Goal: Contribute content: Contribute content

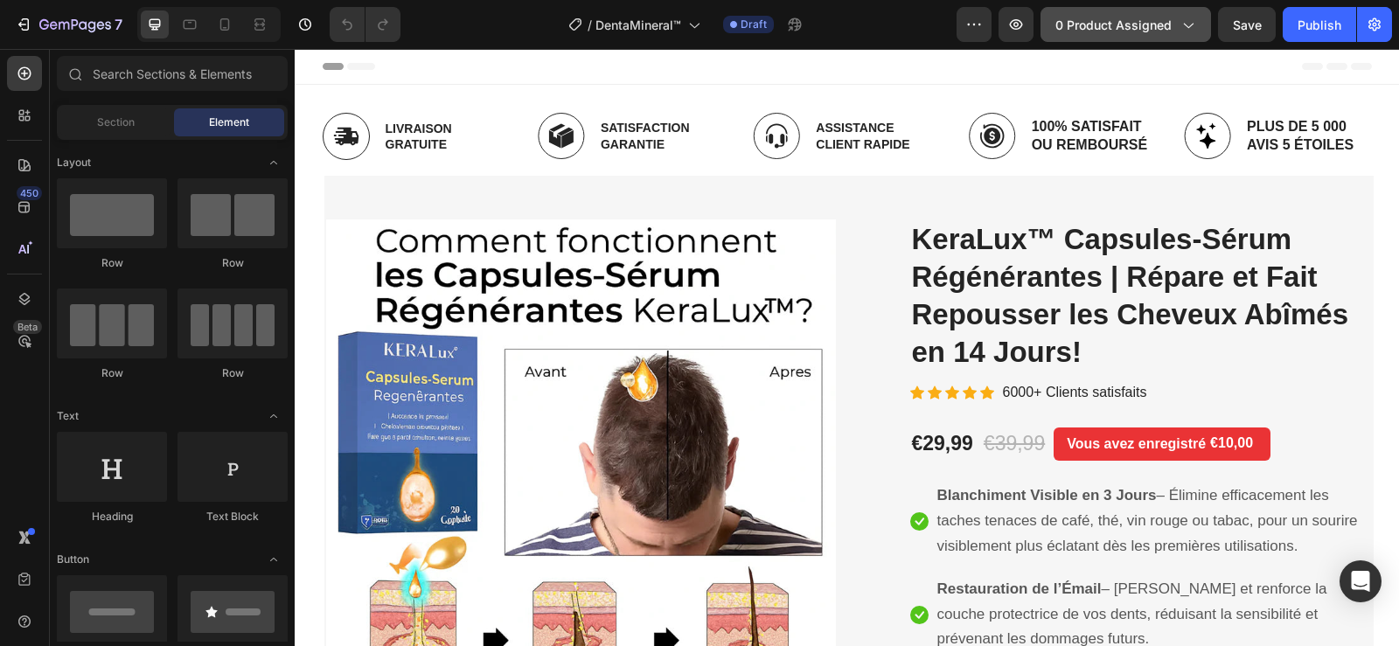
click at [1101, 38] on button "0 product assigned" at bounding box center [1126, 24] width 171 height 35
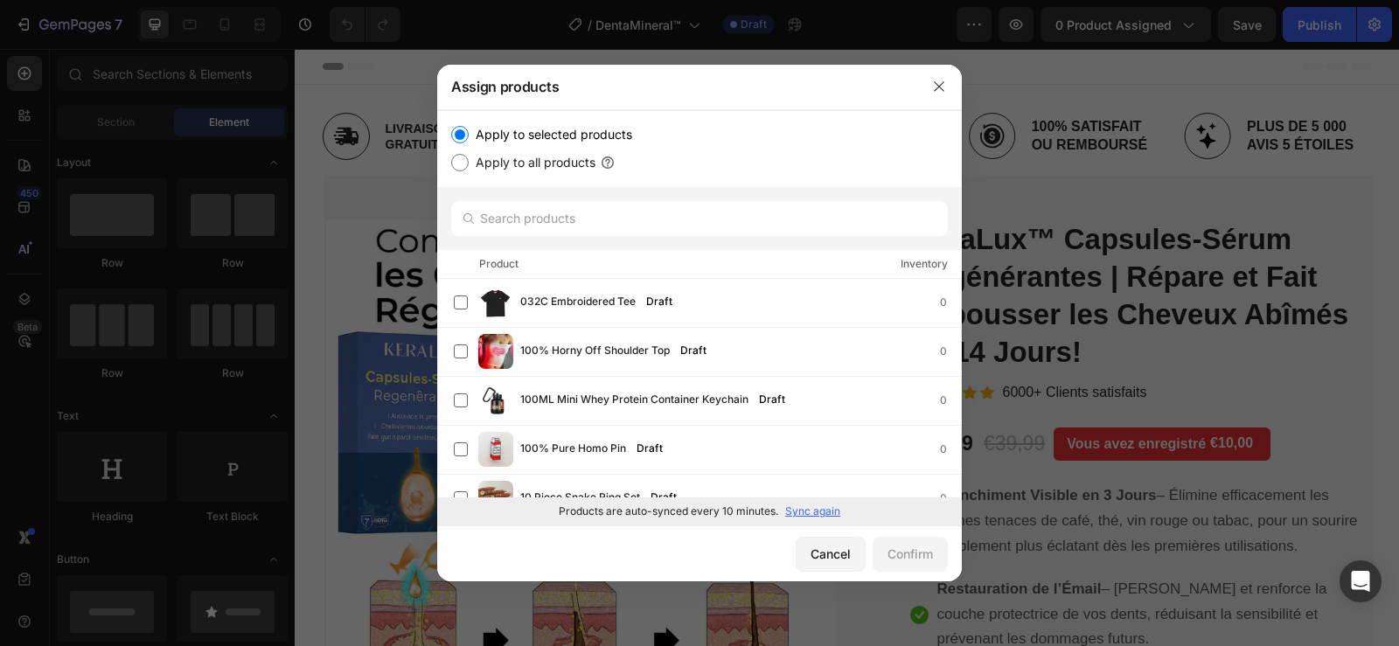
click at [817, 510] on p "Sync again" at bounding box center [812, 512] width 55 height 16
click at [737, 218] on input "text" at bounding box center [699, 218] width 497 height 35
paste input "DentaMineral™ Poudre Minérale Réparatrice | Restaure l’Émail et Blanchit les De…"
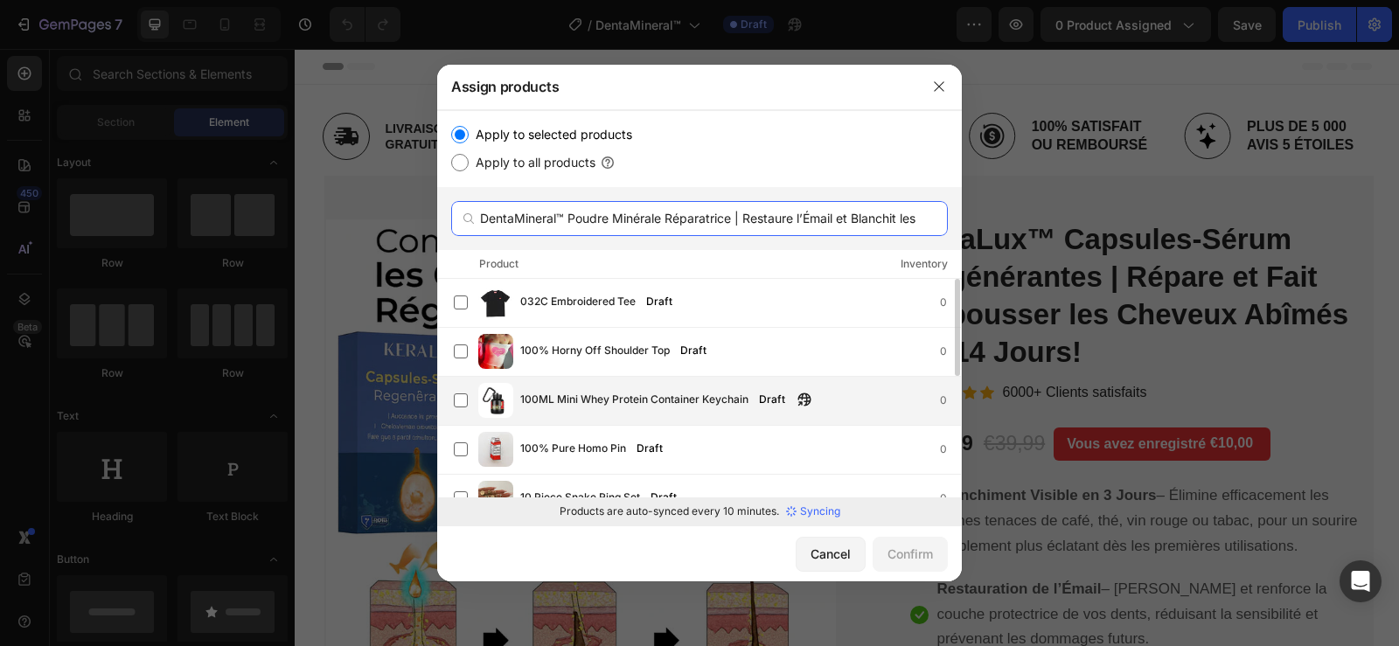
scroll to position [0, 106]
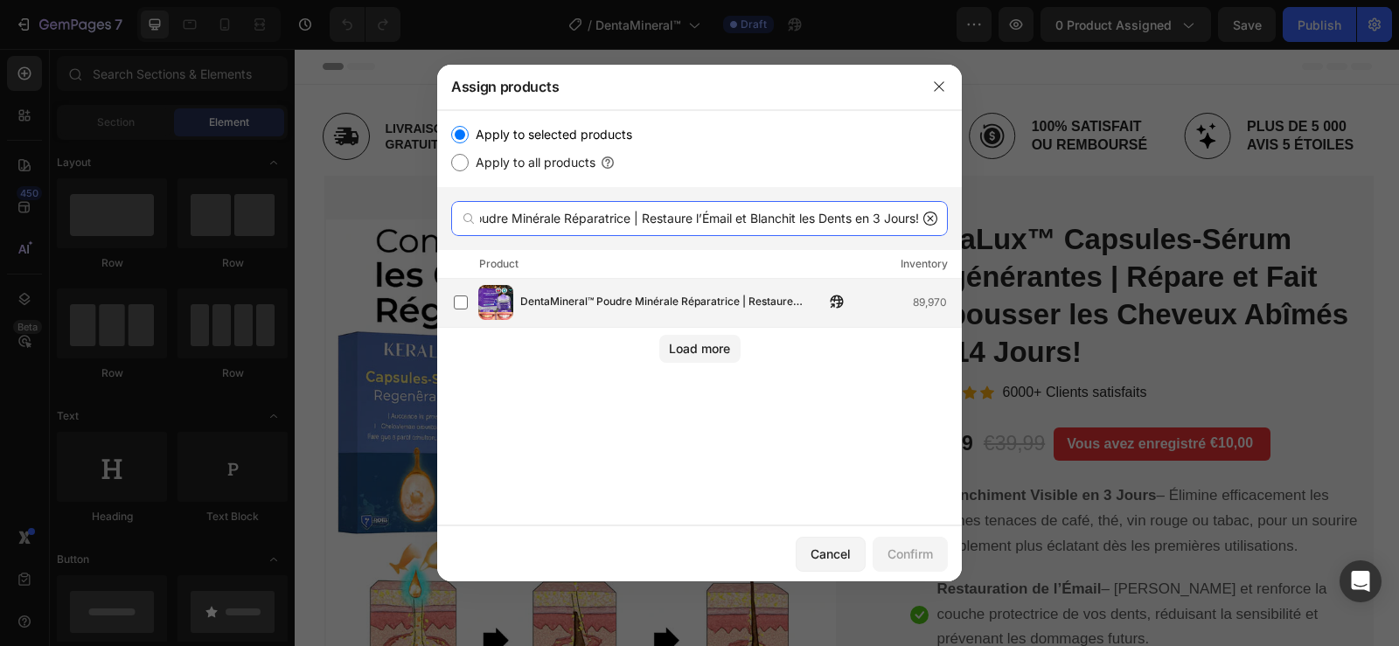
type input "DentaMineral™ Poudre Minérale Réparatrice | Restaure l’Émail et Blanchit les De…"
click at [694, 302] on span "DentaMineral™ Poudre Minérale Réparatrice | Restaure l’Émail et Blanchit les De…" at bounding box center [672, 302] width 304 height 19
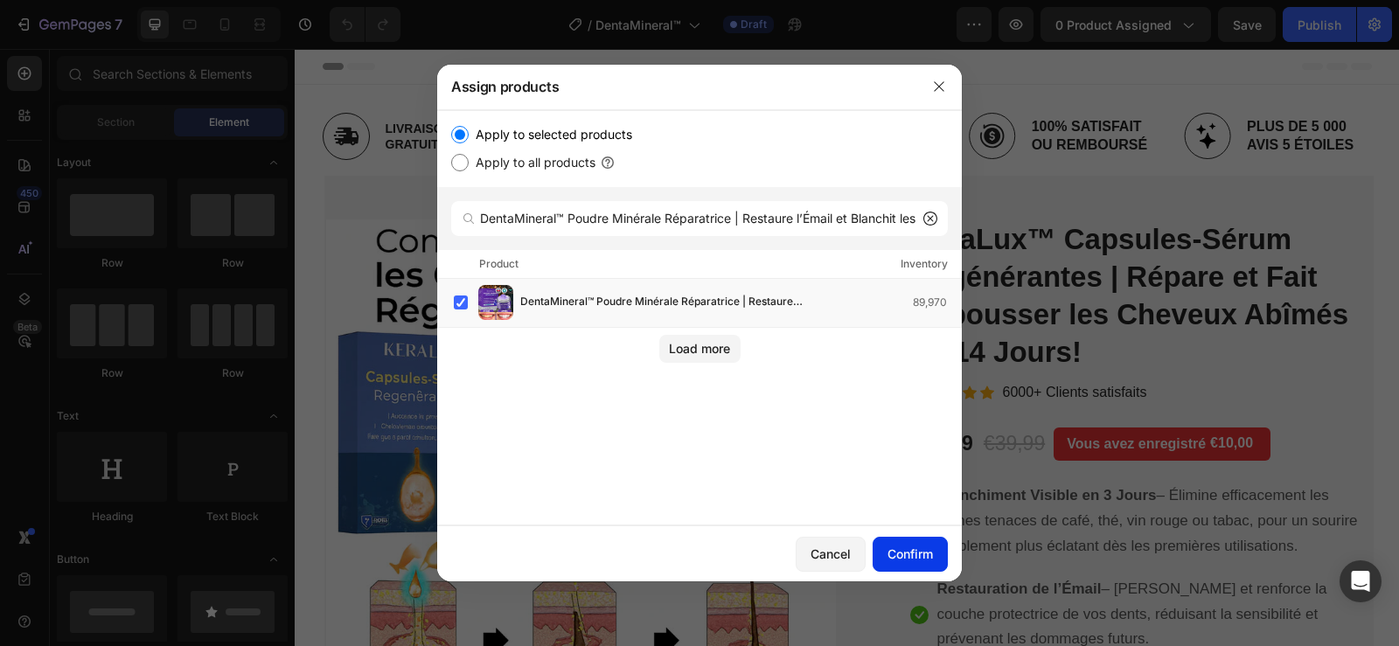
click at [926, 548] on div "Confirm" at bounding box center [910, 554] width 45 height 18
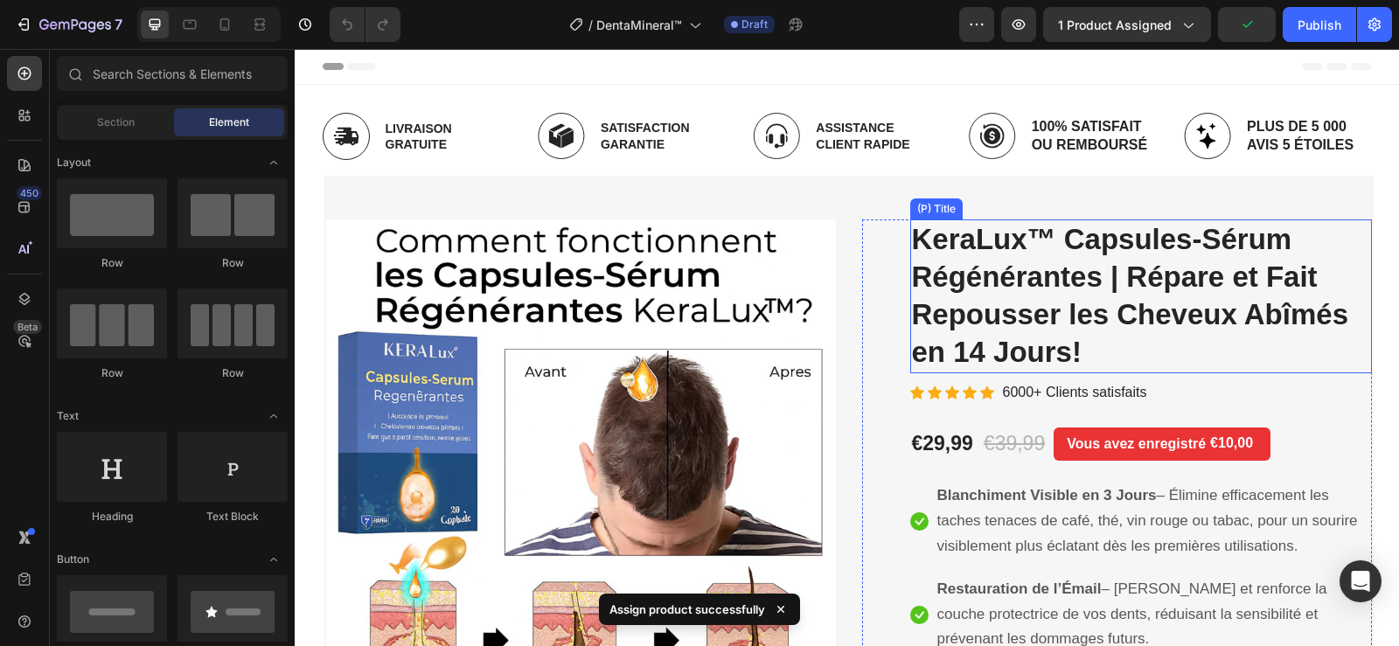
click at [1009, 244] on h2 "KeraLux™ Capsules-Sérum Régénérantes | Répare et Fait Repousser les Cheveux Abî…" at bounding box center [1141, 297] width 462 height 154
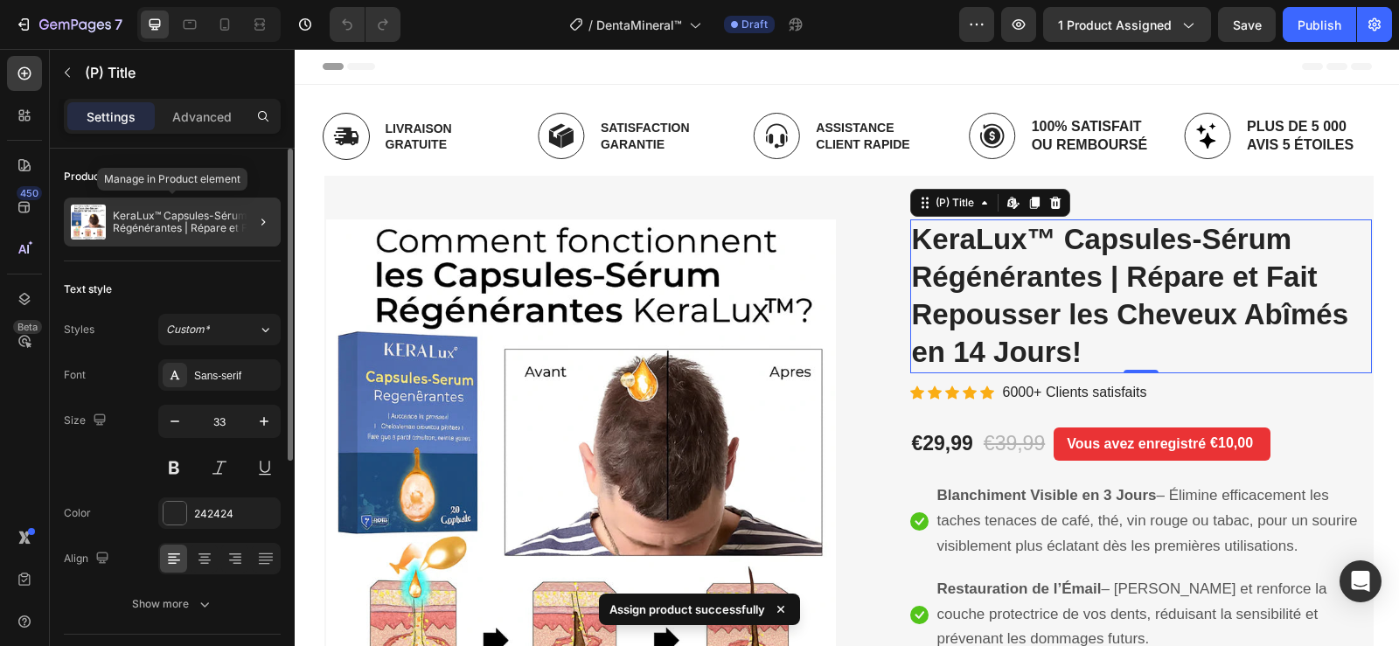
click at [221, 220] on p "KeraLux™ Capsules-Sérum Régénérantes | Répare et Fait Repousser les Cheveux Abî…" at bounding box center [193, 222] width 161 height 24
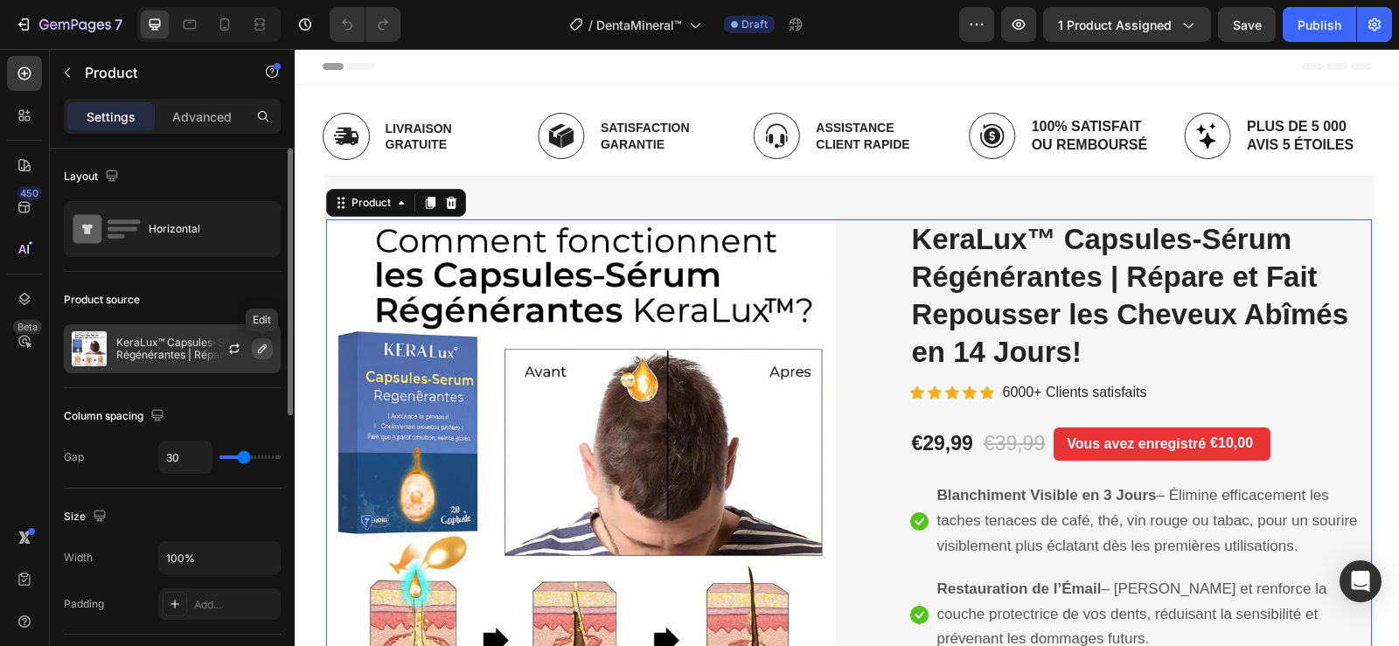
click at [267, 352] on icon "button" at bounding box center [262, 349] width 14 height 14
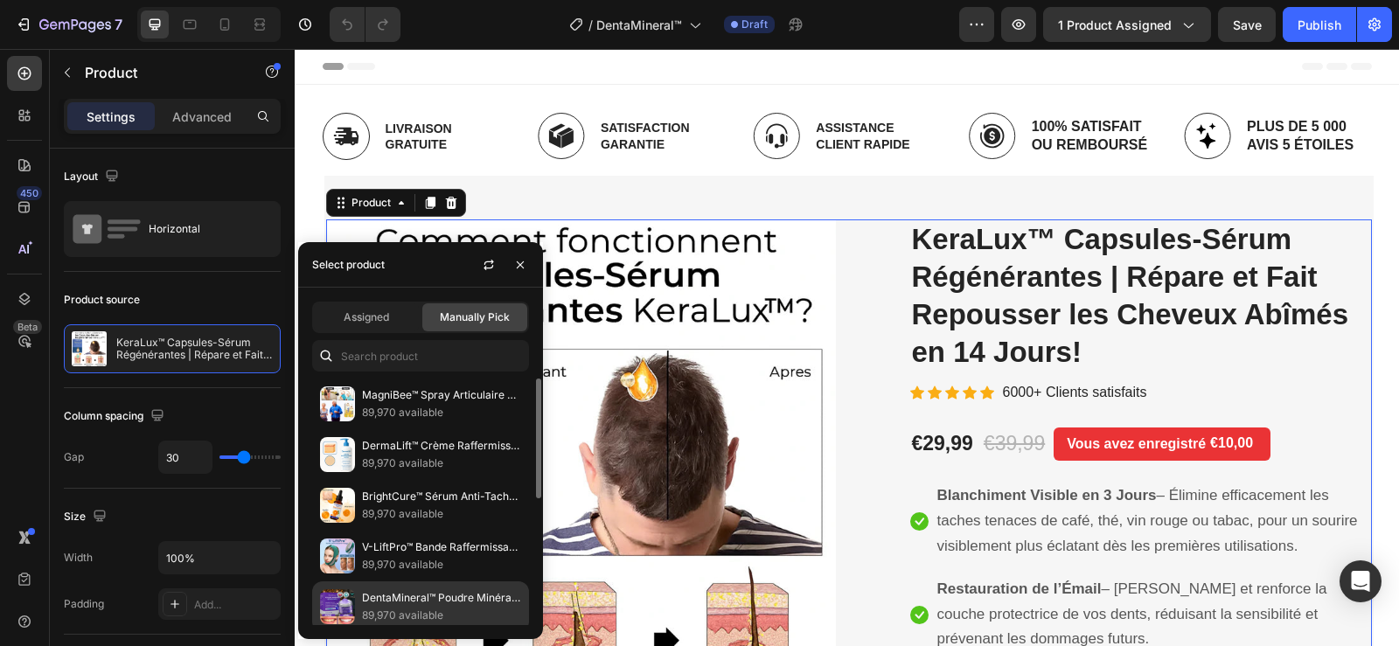
click at [404, 603] on p "DentaMineral™ Poudre Minérale Réparatrice | Restaure l’Émail et Blanchit les De…" at bounding box center [441, 597] width 159 height 17
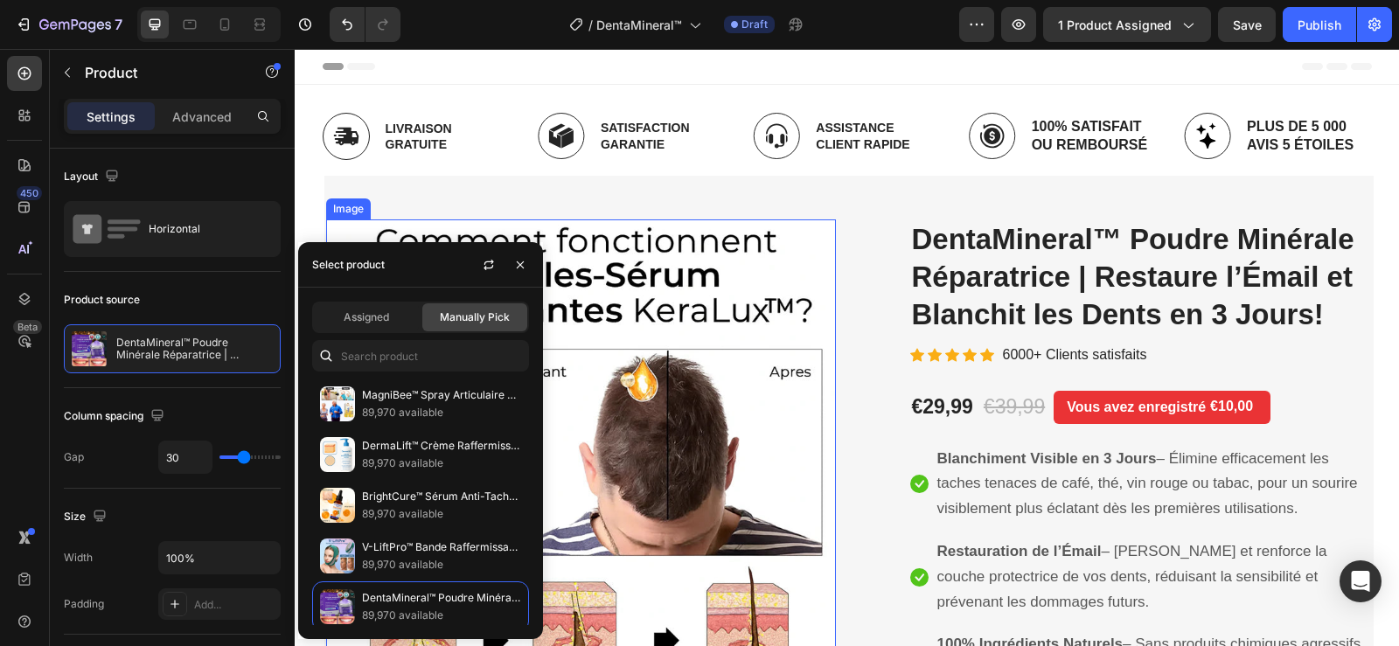
click at [734, 296] on img at bounding box center [581, 475] width 510 height 510
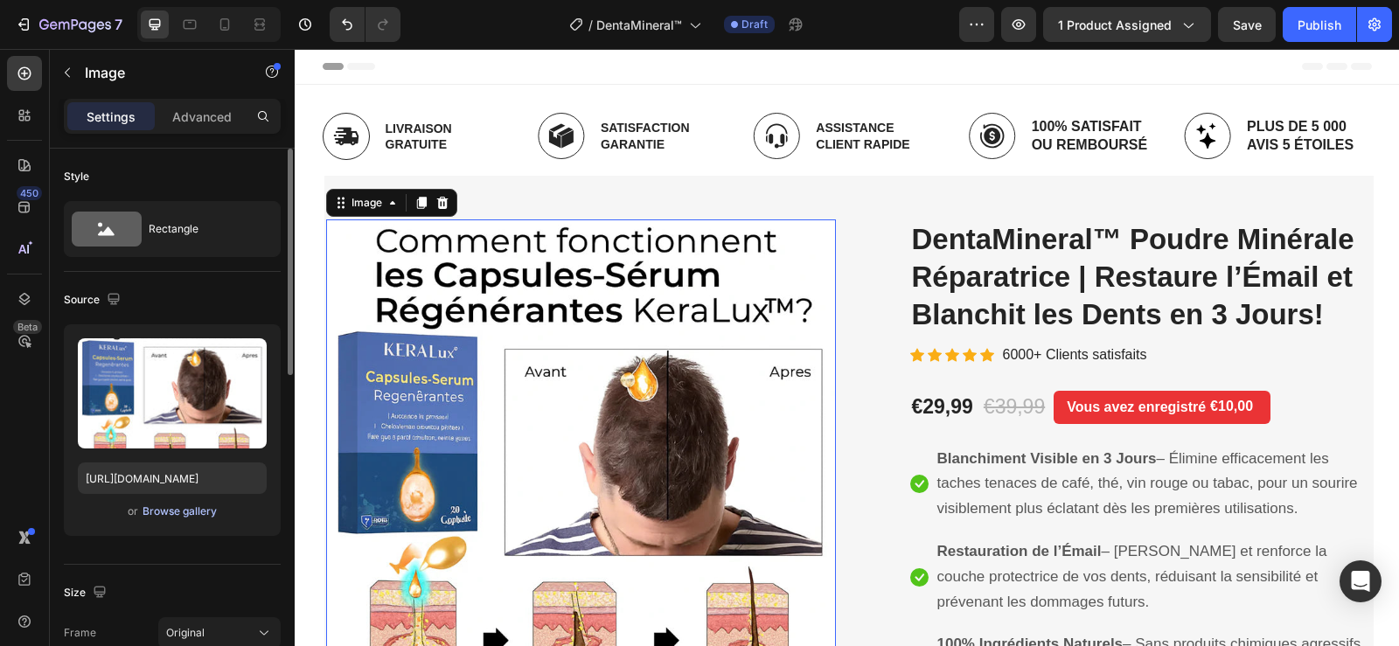
click at [183, 507] on div "Browse gallery" at bounding box center [180, 512] width 74 height 16
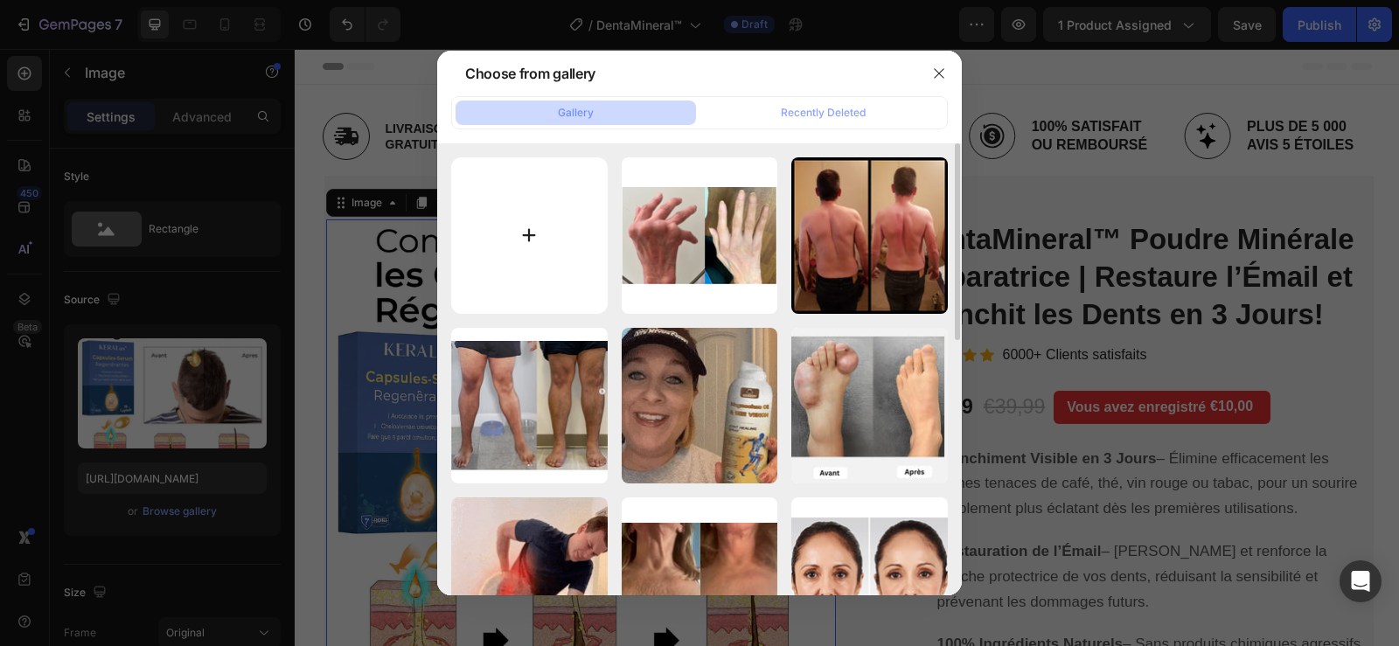
click at [545, 250] on input "file" at bounding box center [529, 235] width 157 height 157
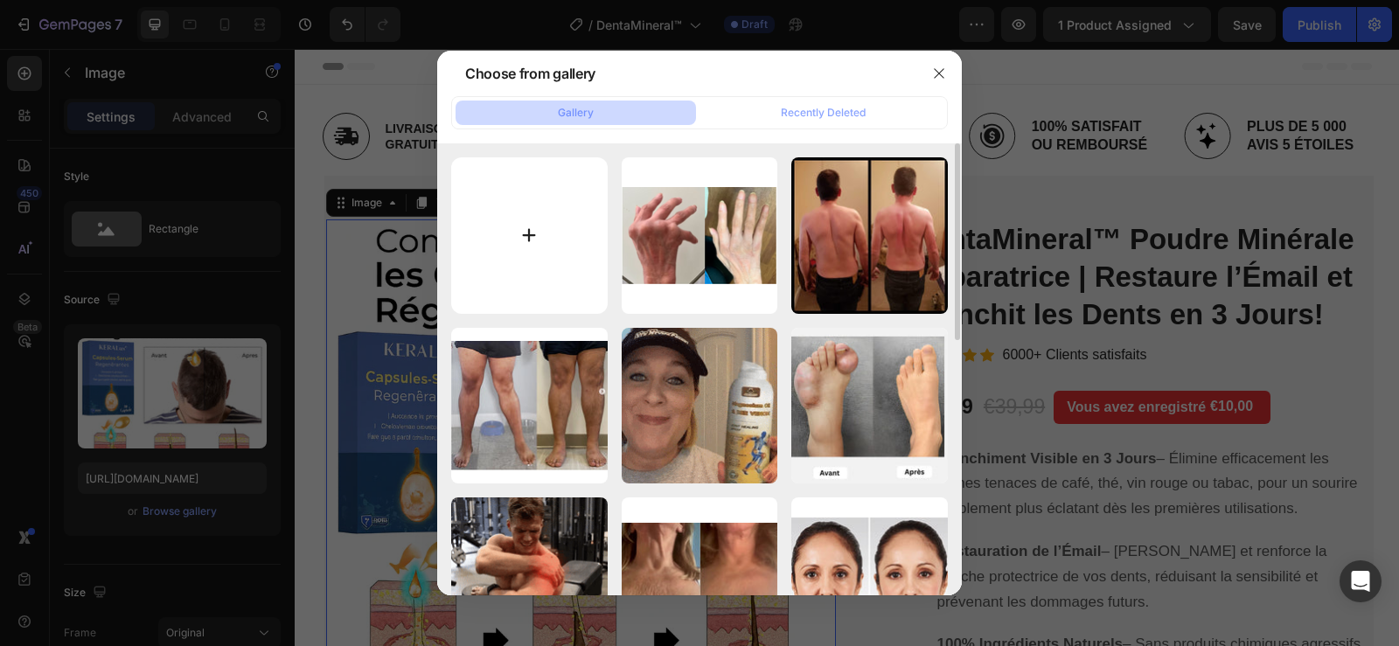
type input "C:\fakepath\22 (2).png"
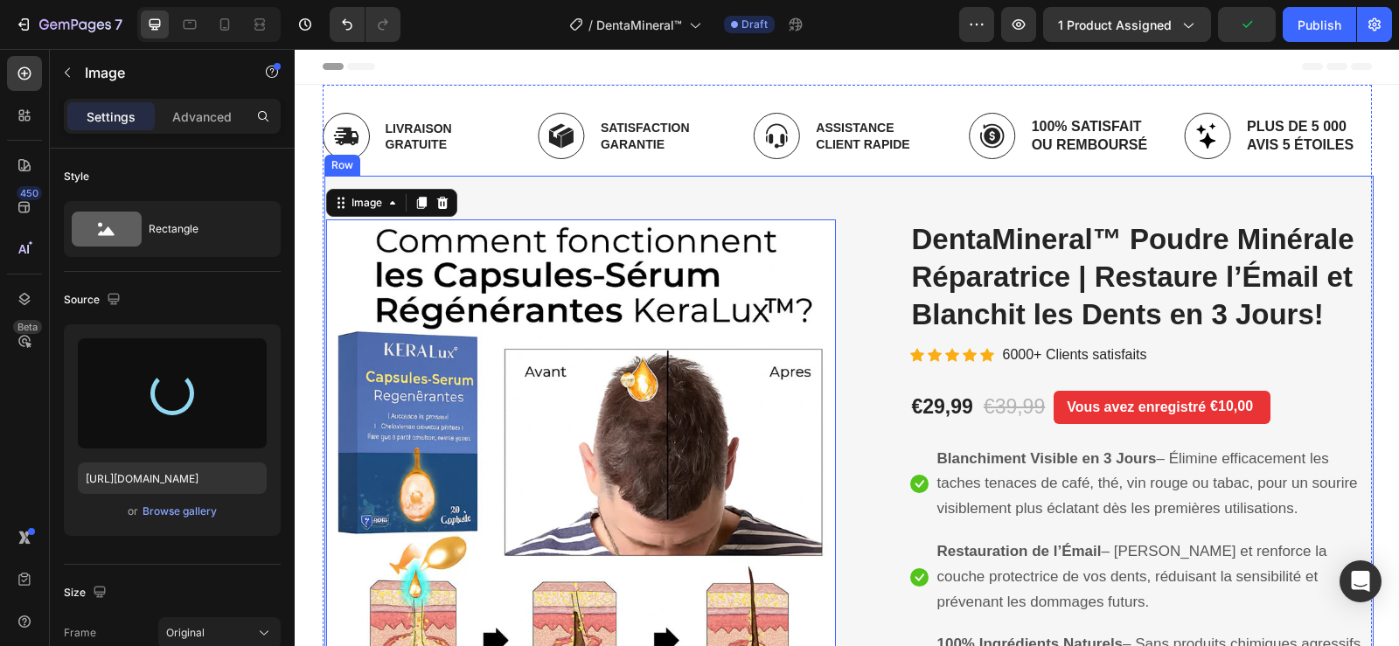
type input "https://cdn.shopify.com/s/files/1/0748/6688/4847/files/gempages_574280435123618…"
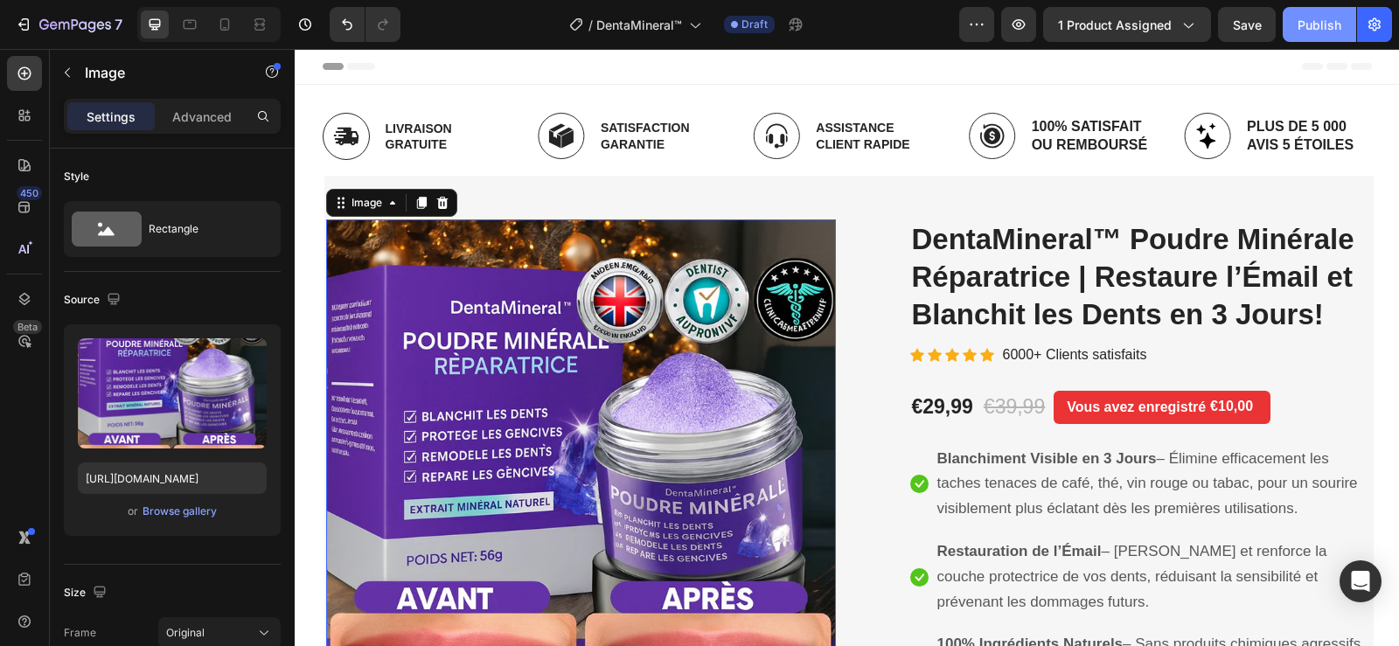
click at [1305, 30] on div "Publish" at bounding box center [1320, 25] width 44 height 18
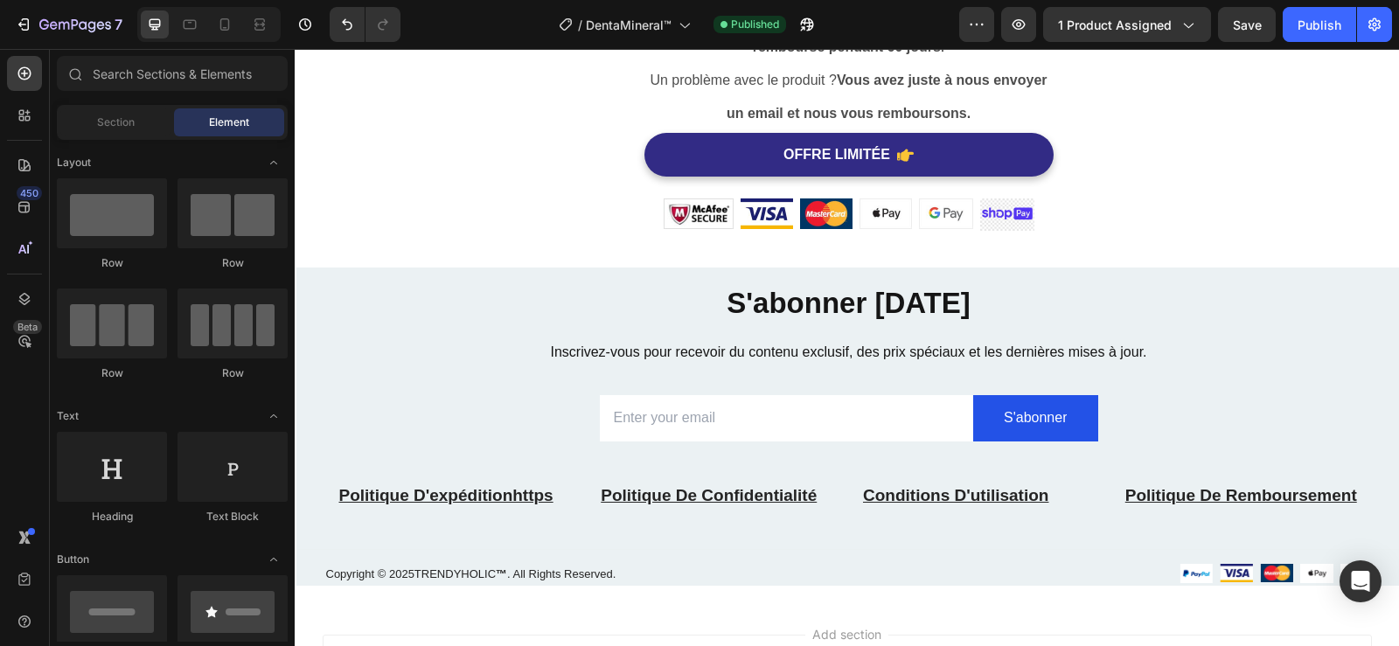
scroll to position [5406, 0]
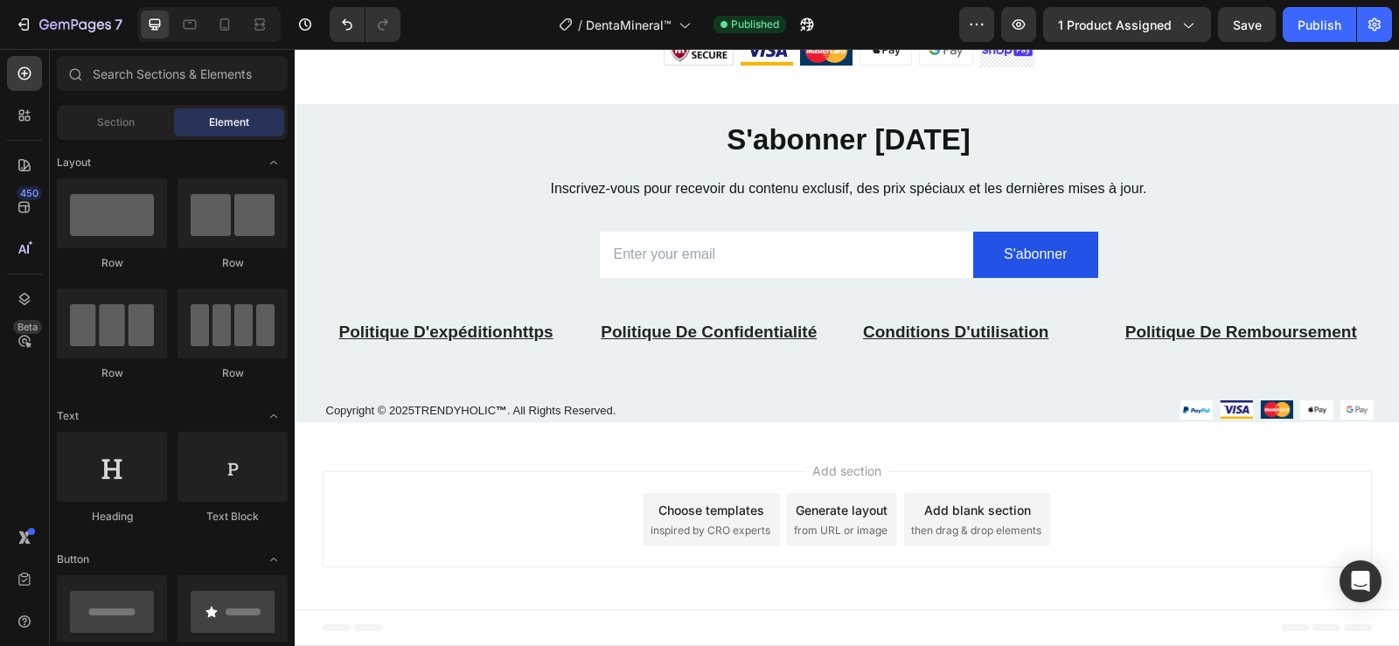
drag, startPoint x: 1391, startPoint y: 91, endPoint x: 1642, endPoint y: 642, distance: 605.5
click at [27, 19] on icon "button" at bounding box center [26, 24] width 8 height 12
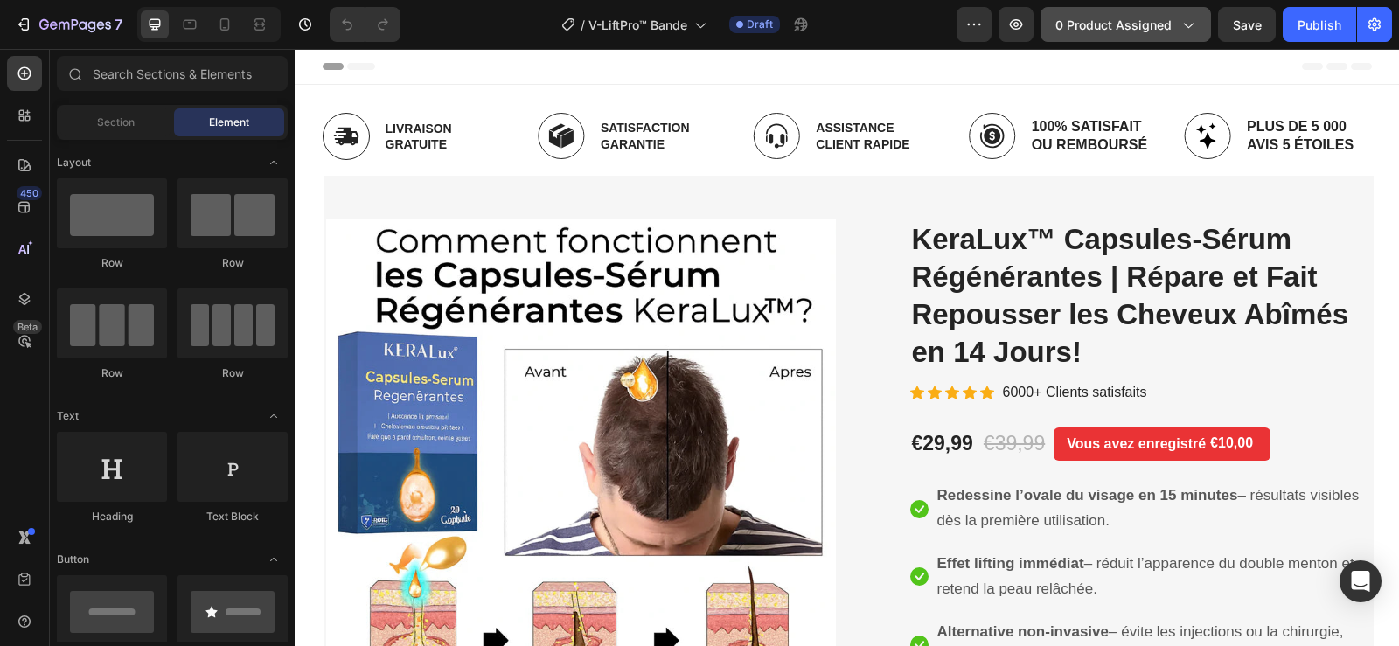
click at [1146, 31] on span "0 product assigned" at bounding box center [1114, 25] width 116 height 18
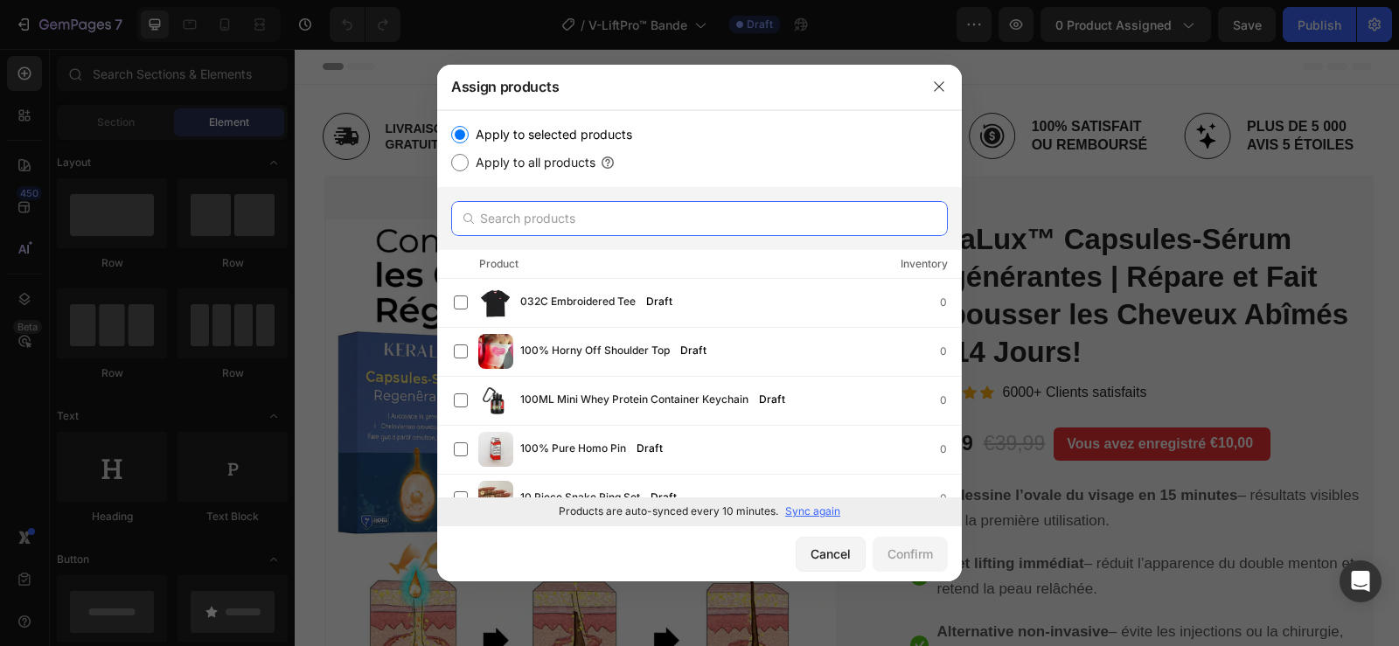
click at [592, 226] on input "text" at bounding box center [699, 218] width 497 height 35
paste input "V-LiftPro™ Bande Raffermissante Visage | Lifte l’ovale et retend la peau en 15 …"
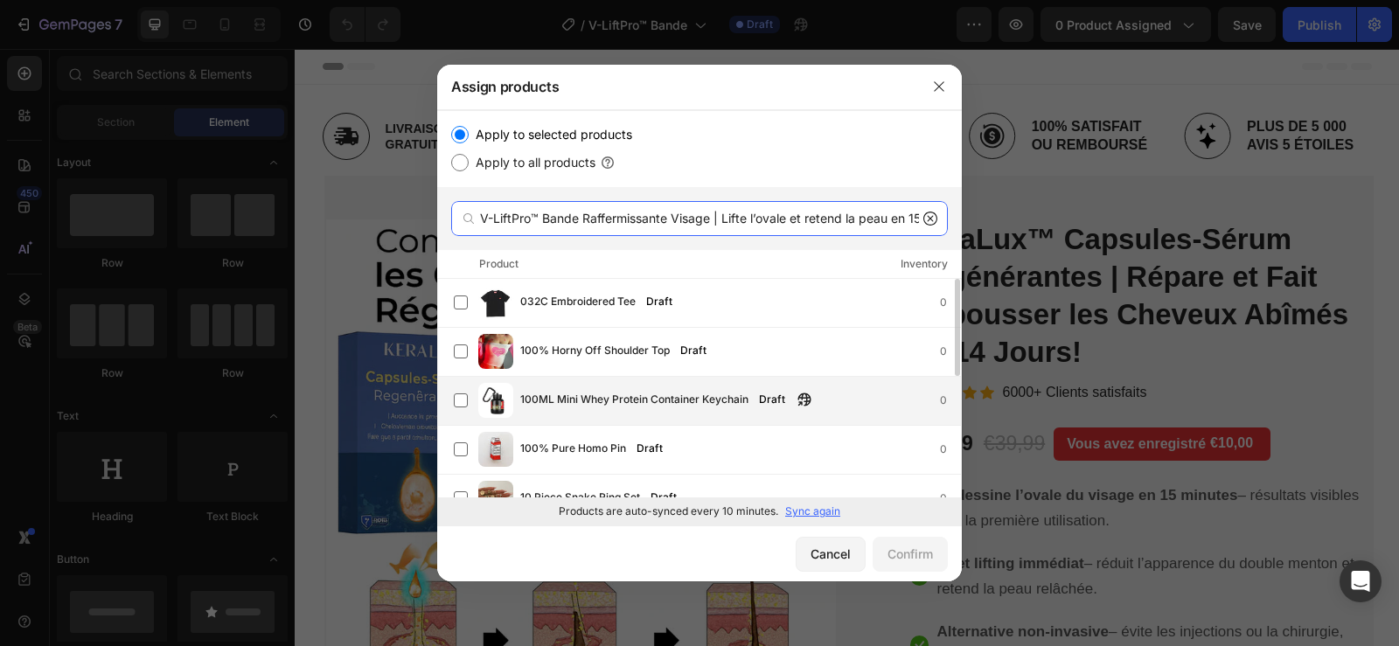
scroll to position [0, 54]
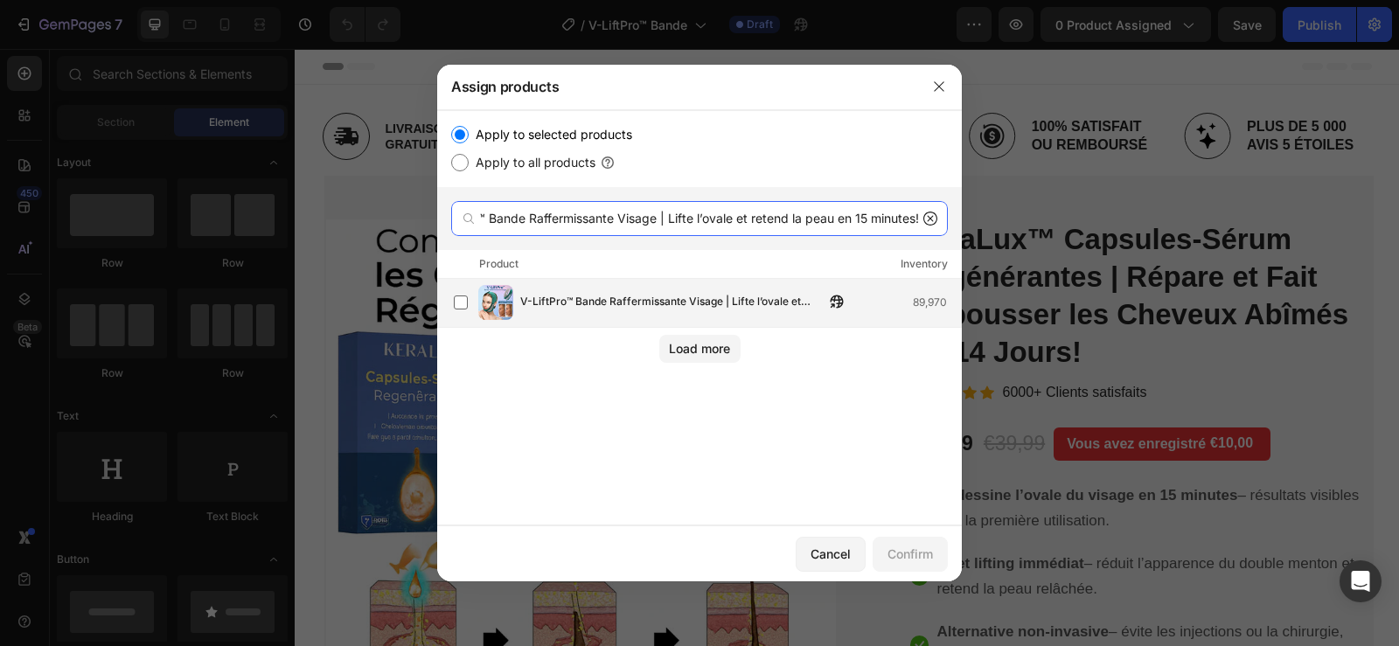
type input "V-LiftPro™ Bande Raffermissante Visage | Lifte l’ovale et retend la peau en 15 …"
click at [712, 303] on span "V-LiftPro™ Bande Raffermissante Visage | Lifte l’ovale et retend la peau en 15 …" at bounding box center [672, 302] width 304 height 19
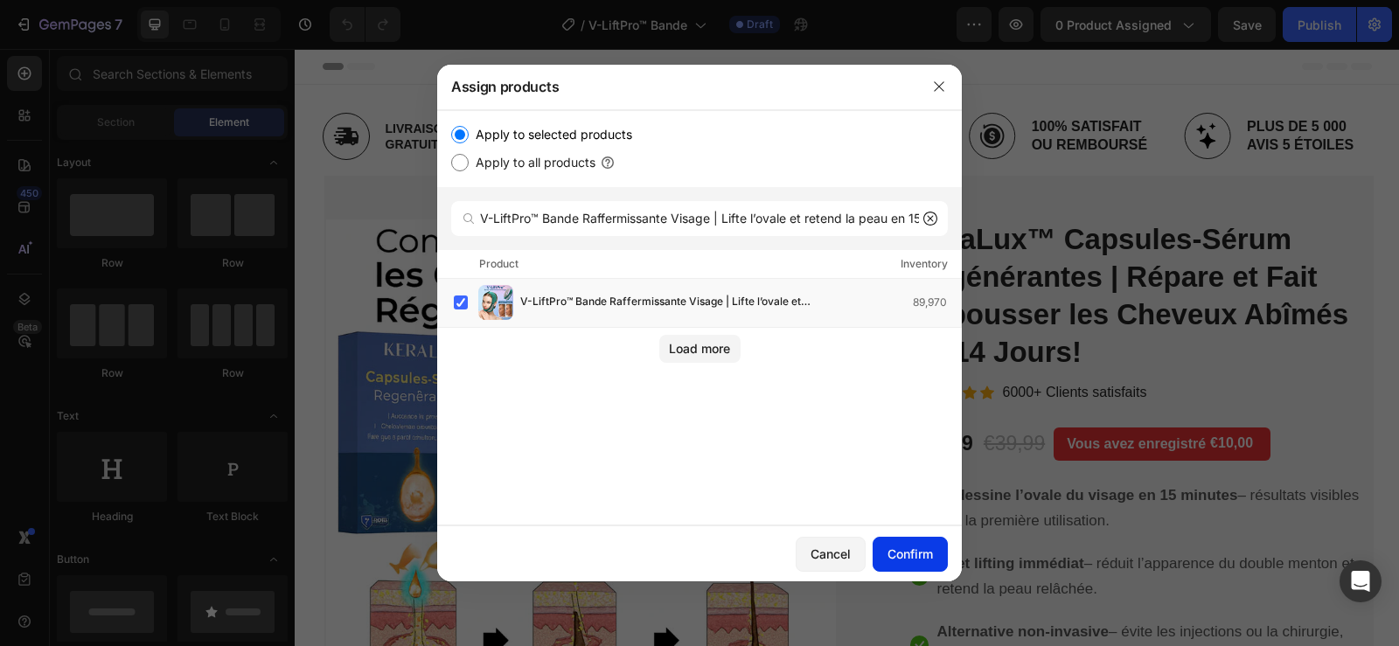
click at [911, 550] on div "Confirm" at bounding box center [910, 554] width 45 height 18
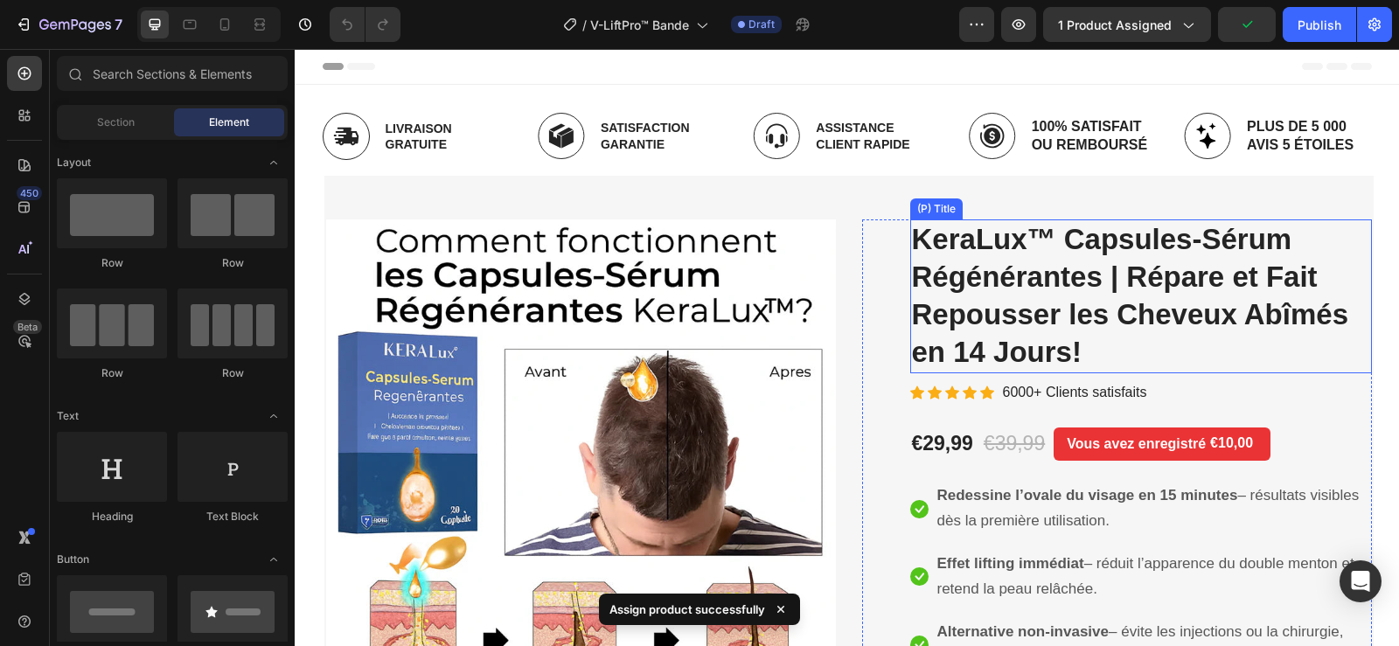
click at [1008, 248] on h2 "KeraLux™ Capsules-Sérum Régénérantes | Répare et Fait Repousser les Cheveux Abî…" at bounding box center [1141, 297] width 462 height 154
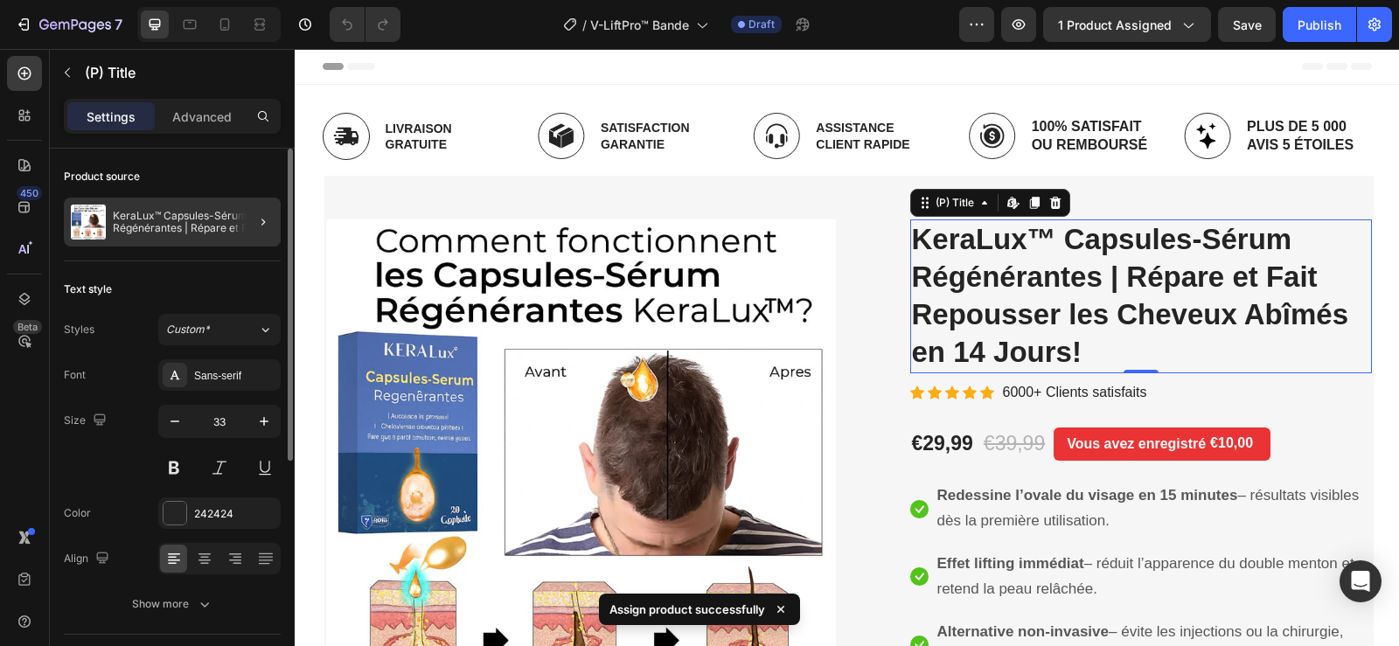
click at [242, 217] on div at bounding box center [256, 222] width 49 height 49
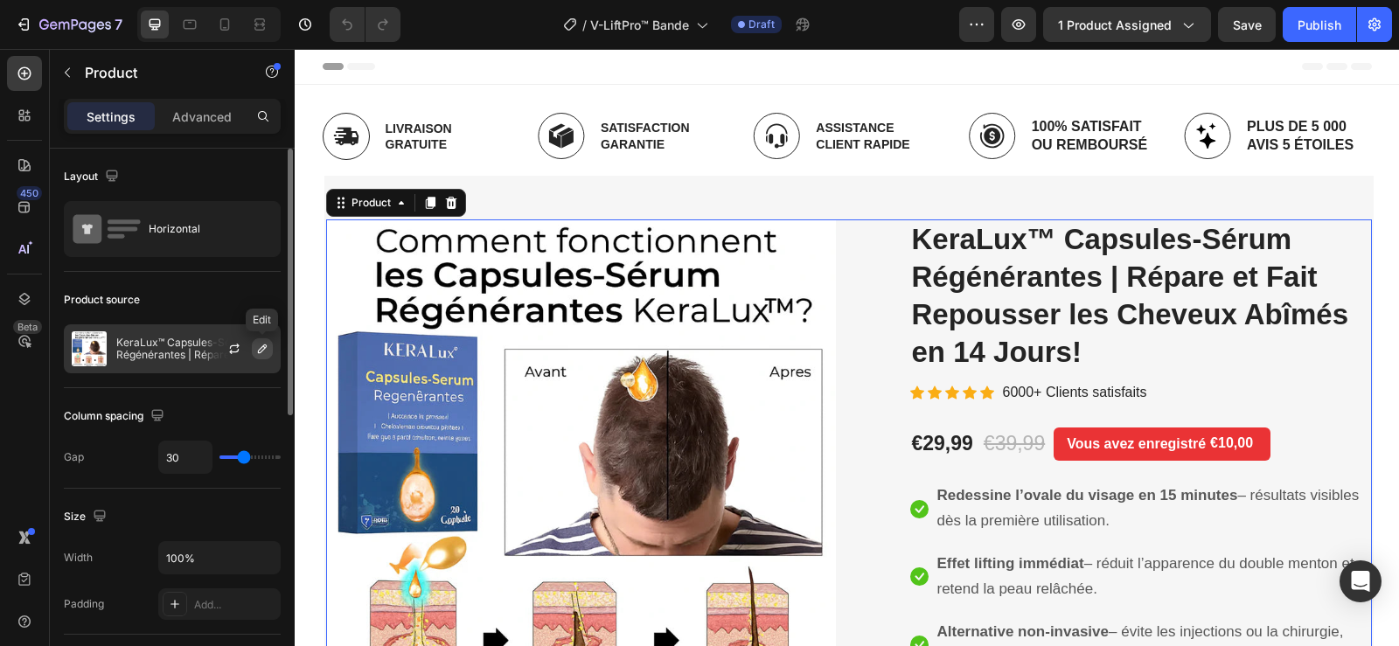
click at [265, 345] on icon "button" at bounding box center [262, 349] width 14 height 14
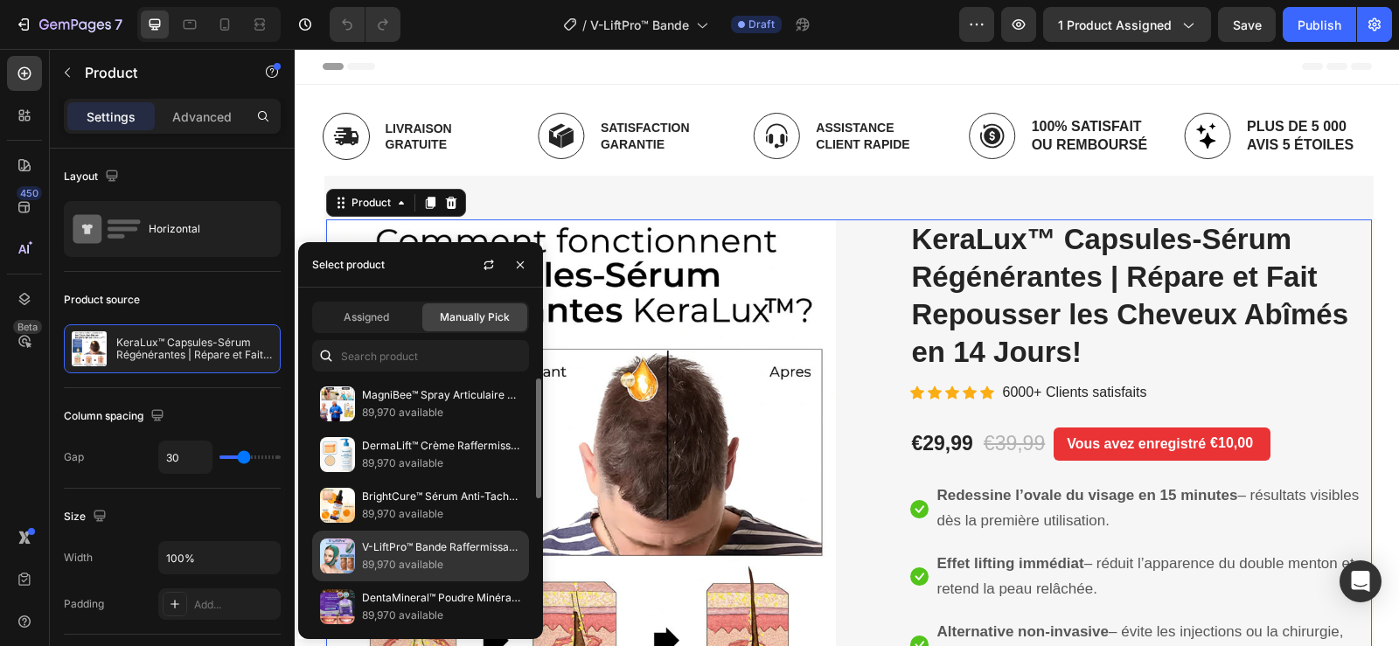
click at [417, 541] on p "V-LiftPro™ Bande Raffermissante Visage | Lifte l’ovale et retend la peau en 15 …" at bounding box center [441, 547] width 159 height 17
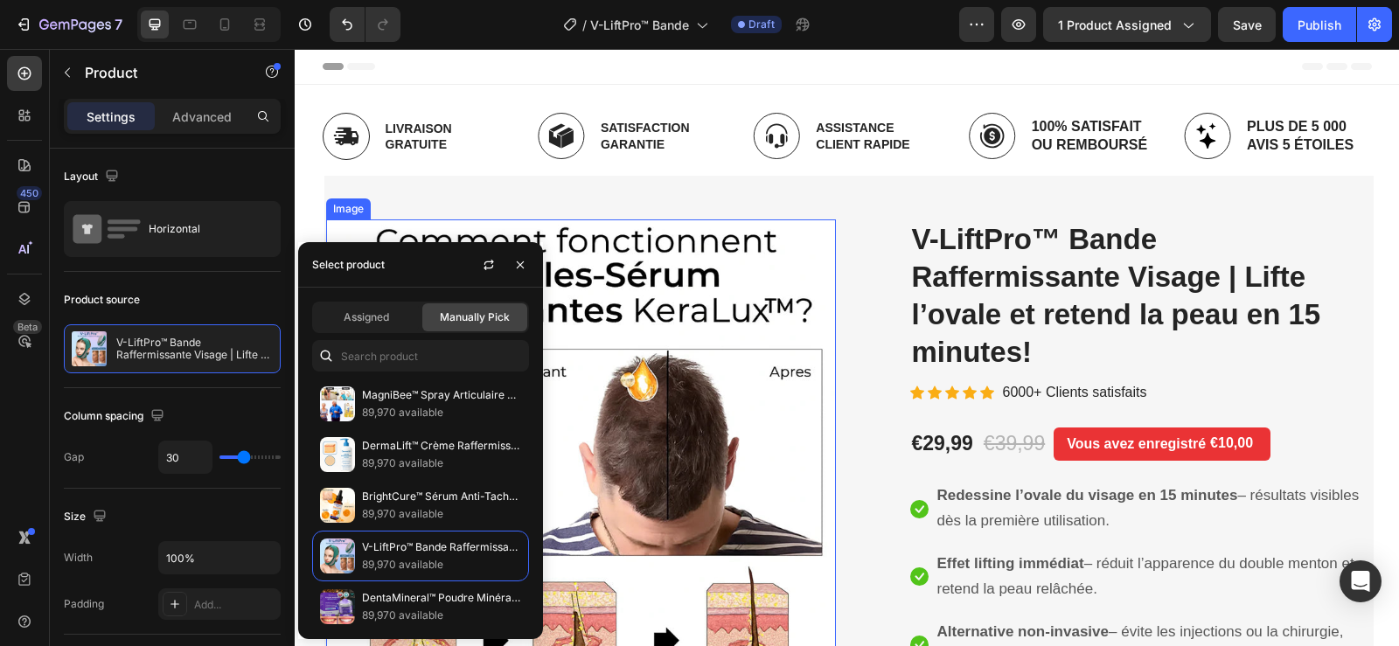
click at [652, 354] on img at bounding box center [581, 475] width 510 height 510
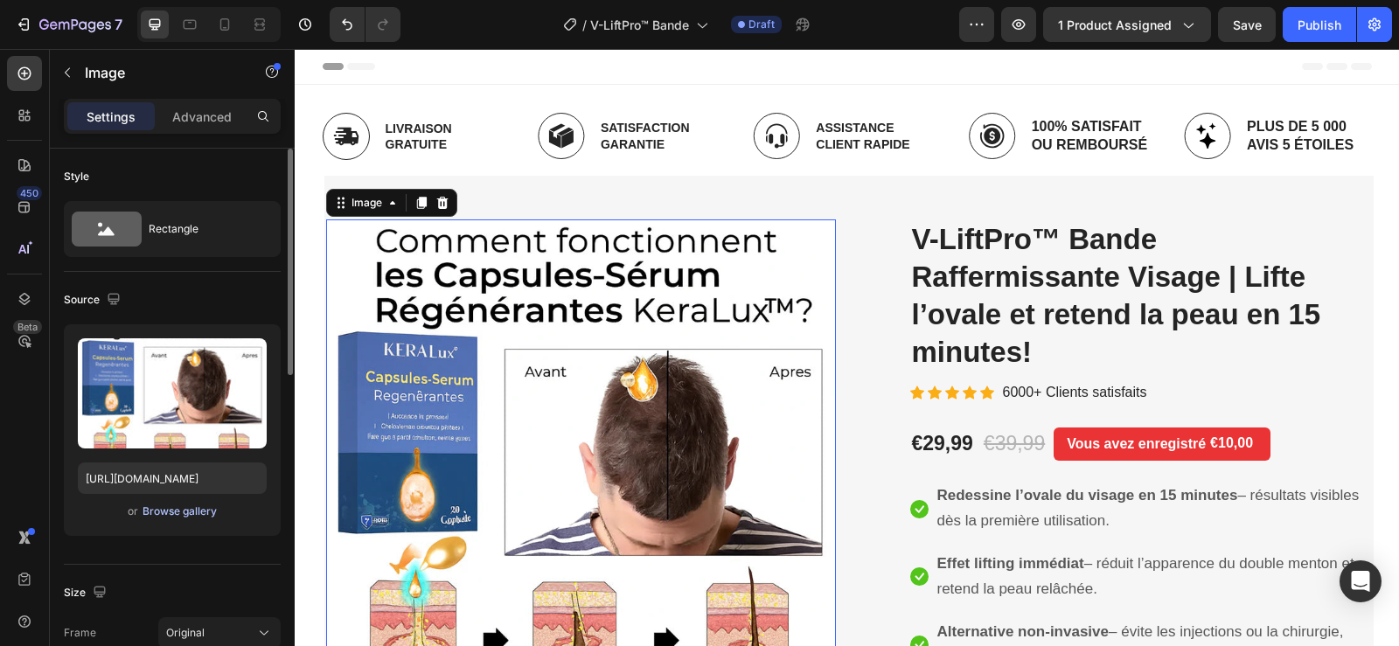
click at [191, 515] on div "Browse gallery" at bounding box center [180, 512] width 74 height 16
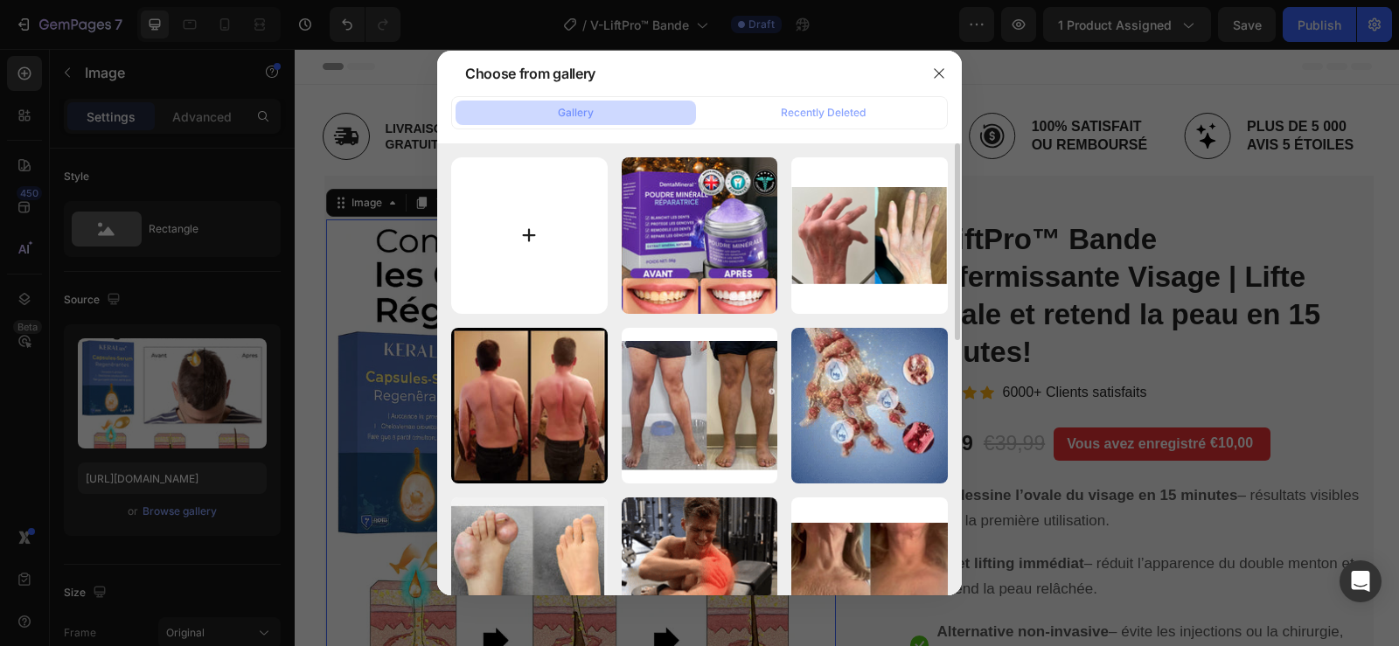
click at [540, 235] on input "file" at bounding box center [529, 235] width 157 height 157
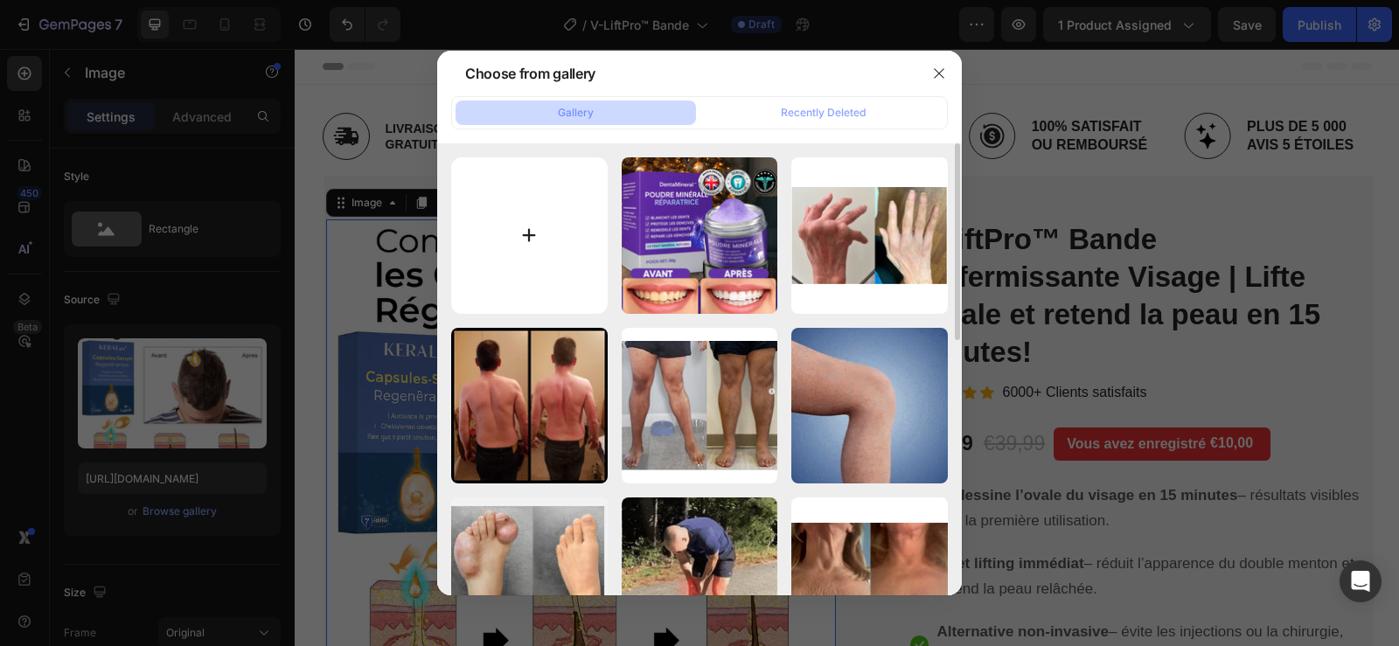
type input "C:\fakepath\$100K (1).png"
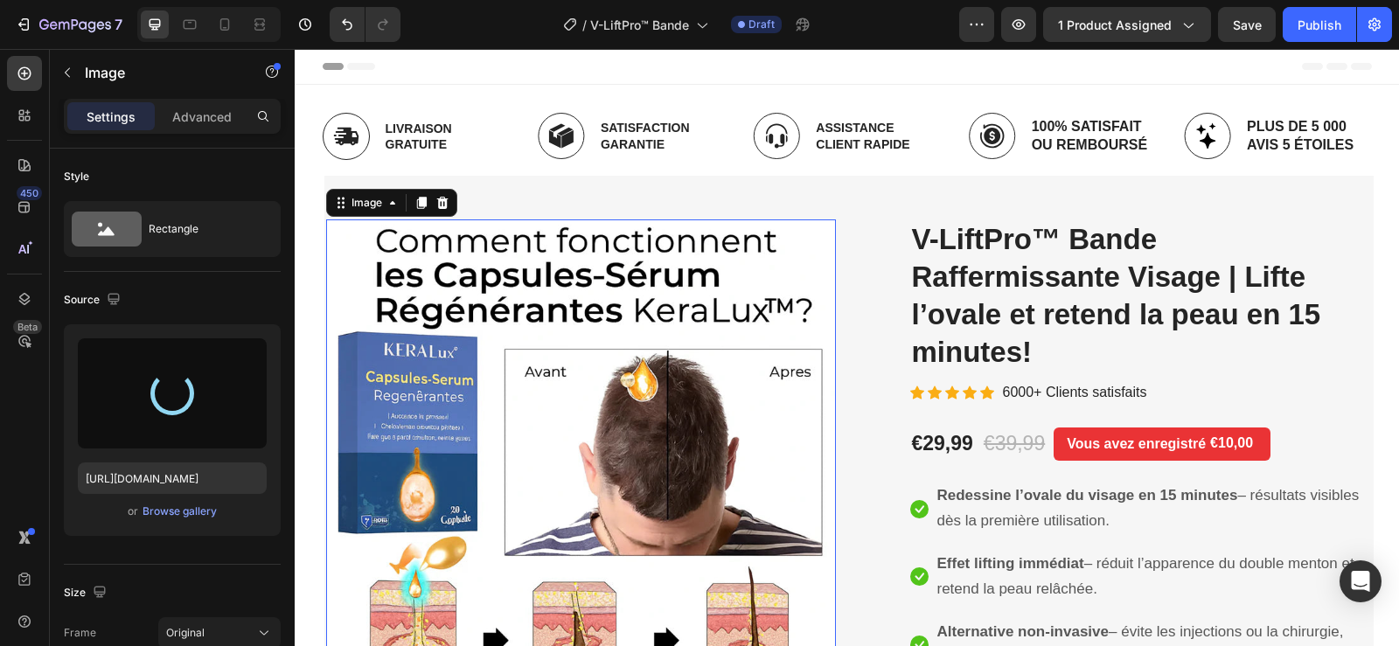
type input "https://cdn.shopify.com/s/files/1/0748/6688/4847/files/gempages_574280435123618…"
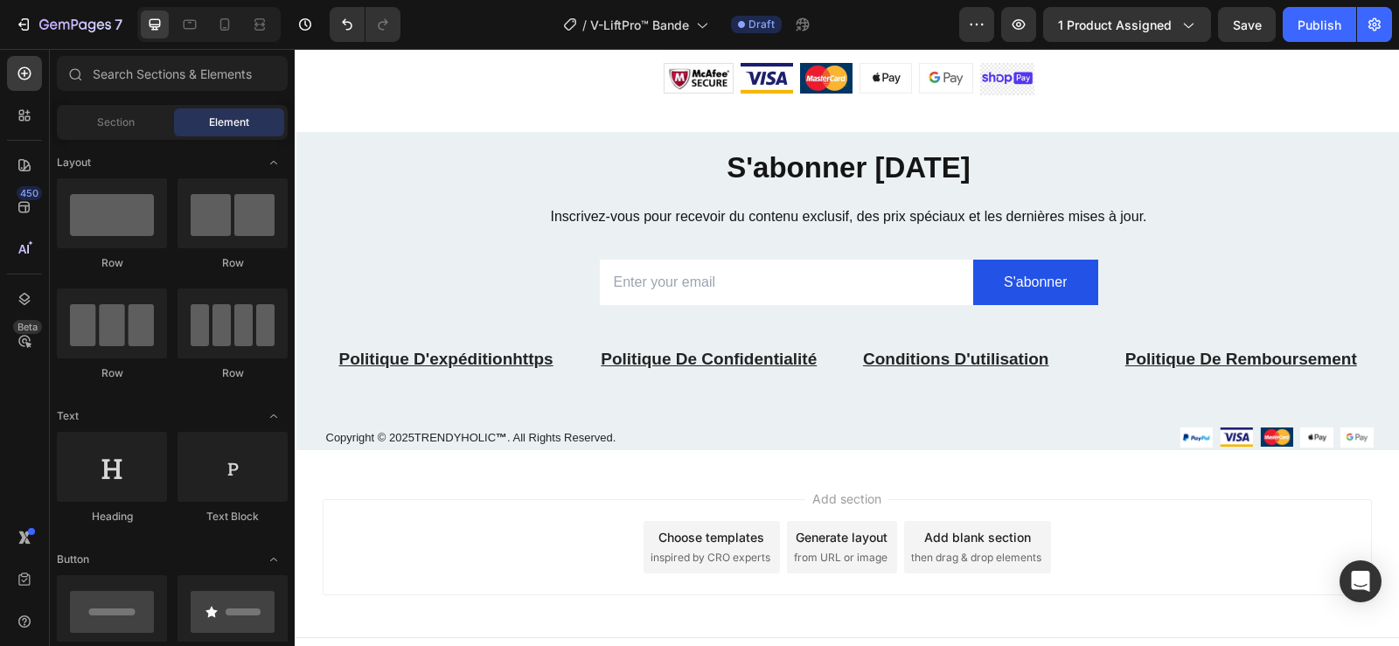
scroll to position [5439, 0]
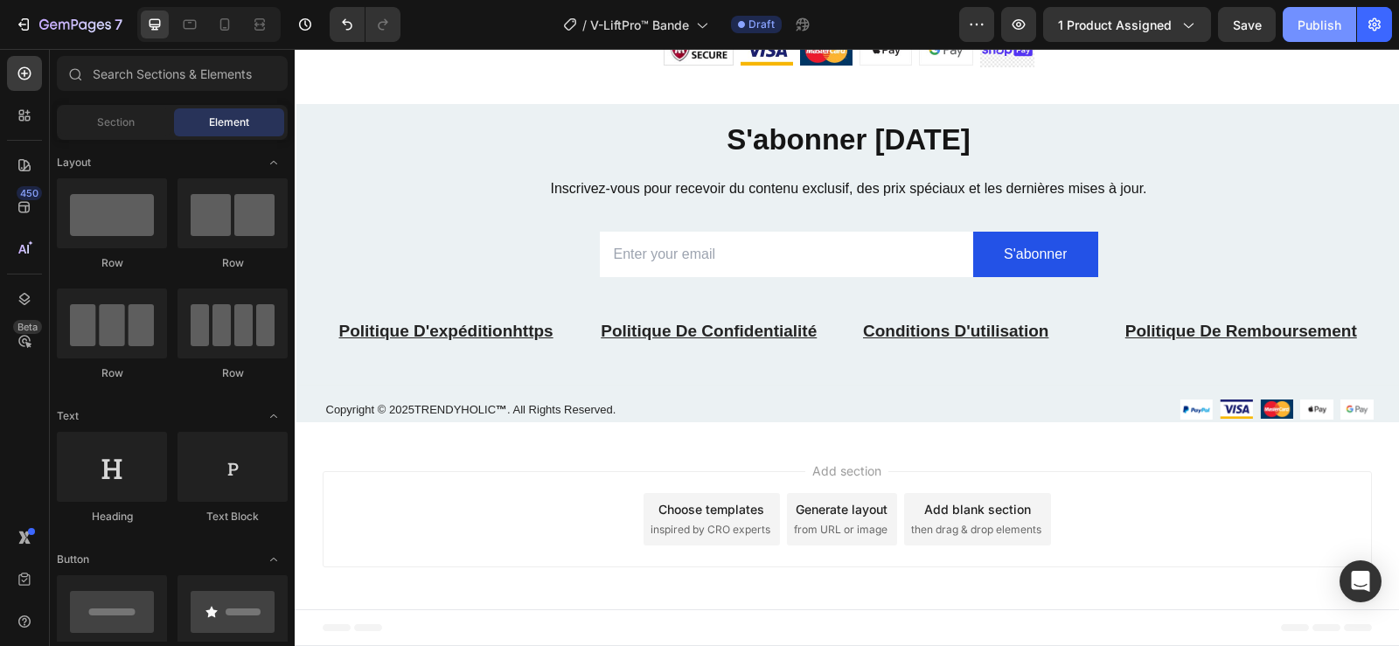
click at [1329, 36] on button "Publish" at bounding box center [1319, 24] width 73 height 35
click at [27, 21] on icon "button" at bounding box center [23, 24] width 17 height 17
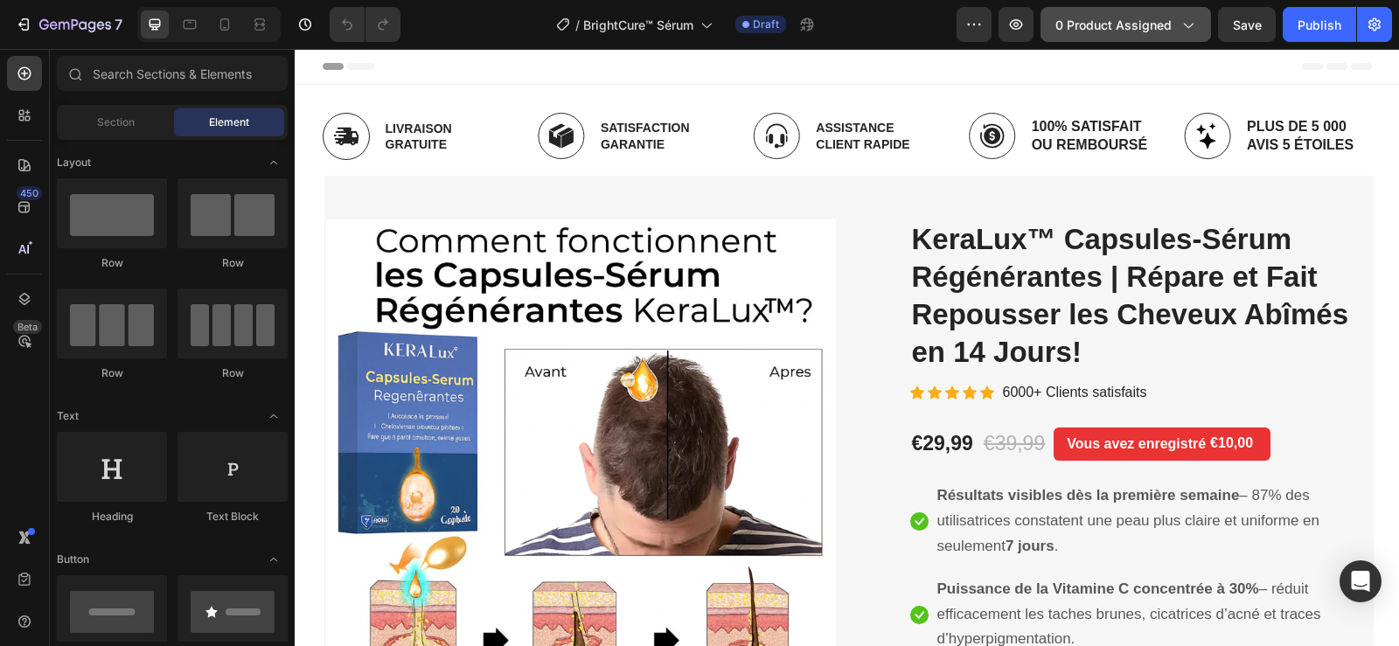
click at [1120, 29] on span "0 product assigned" at bounding box center [1114, 25] width 116 height 18
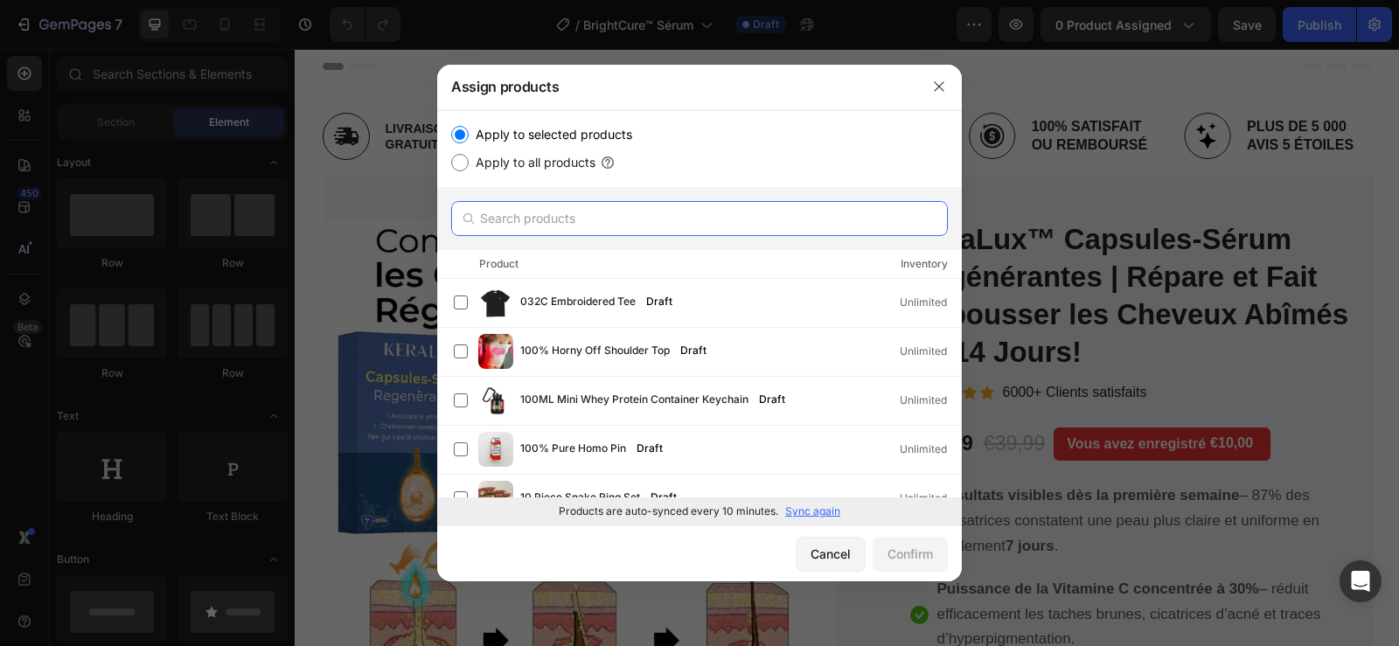
click at [681, 228] on input "text" at bounding box center [699, 218] width 497 height 35
paste input "BrightCure™ Sérum Anti-Taches à la Vitamine C | Illumine la peau et efface les …"
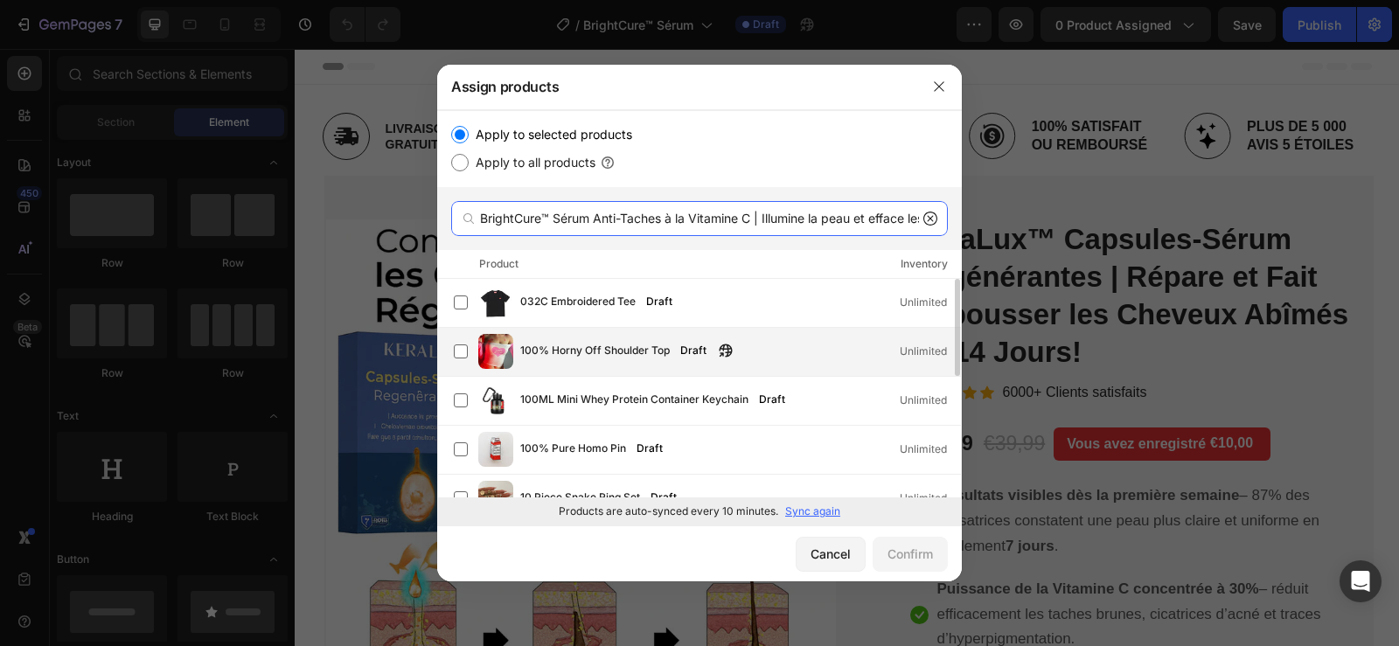
scroll to position [0, 115]
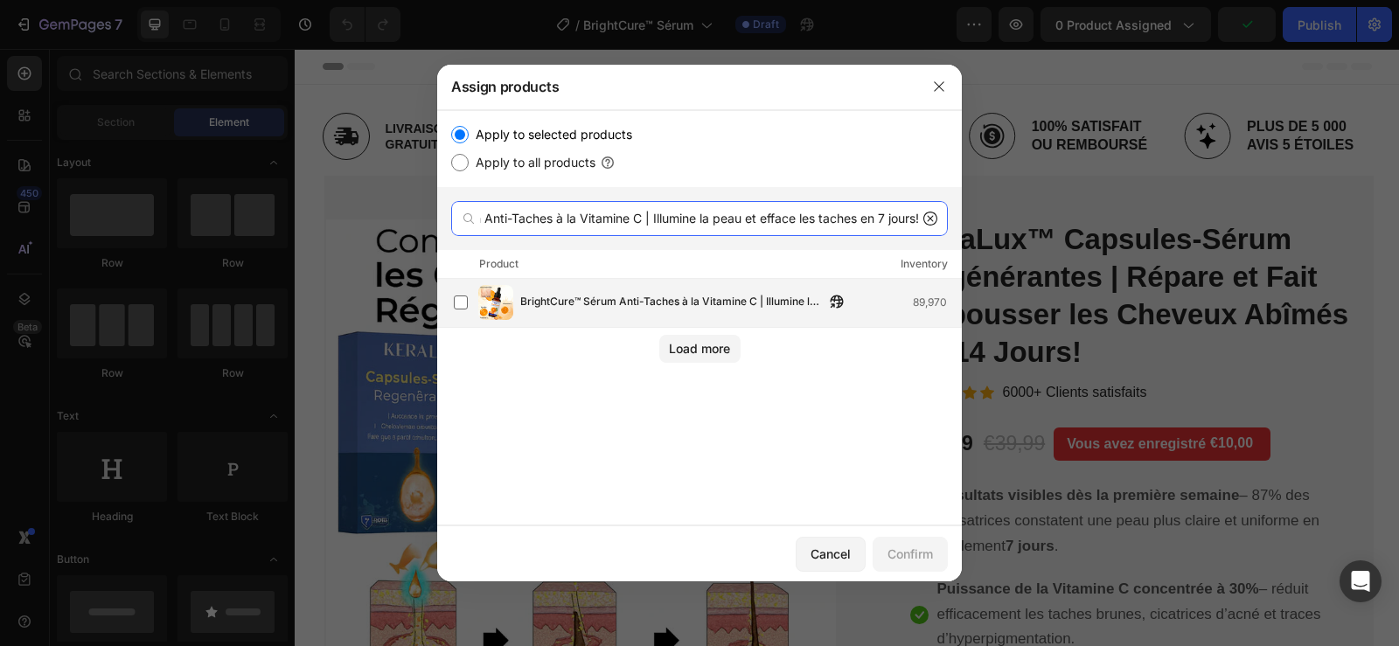
type input "BrightCure™ Sérum Anti-Taches à la Vitamine C | Illumine la peau et efface les …"
click at [639, 291] on div "BrightCure™ Sérum Anti-Taches à la Vitamine C | Illumine la peau et efface les …" at bounding box center [707, 302] width 507 height 35
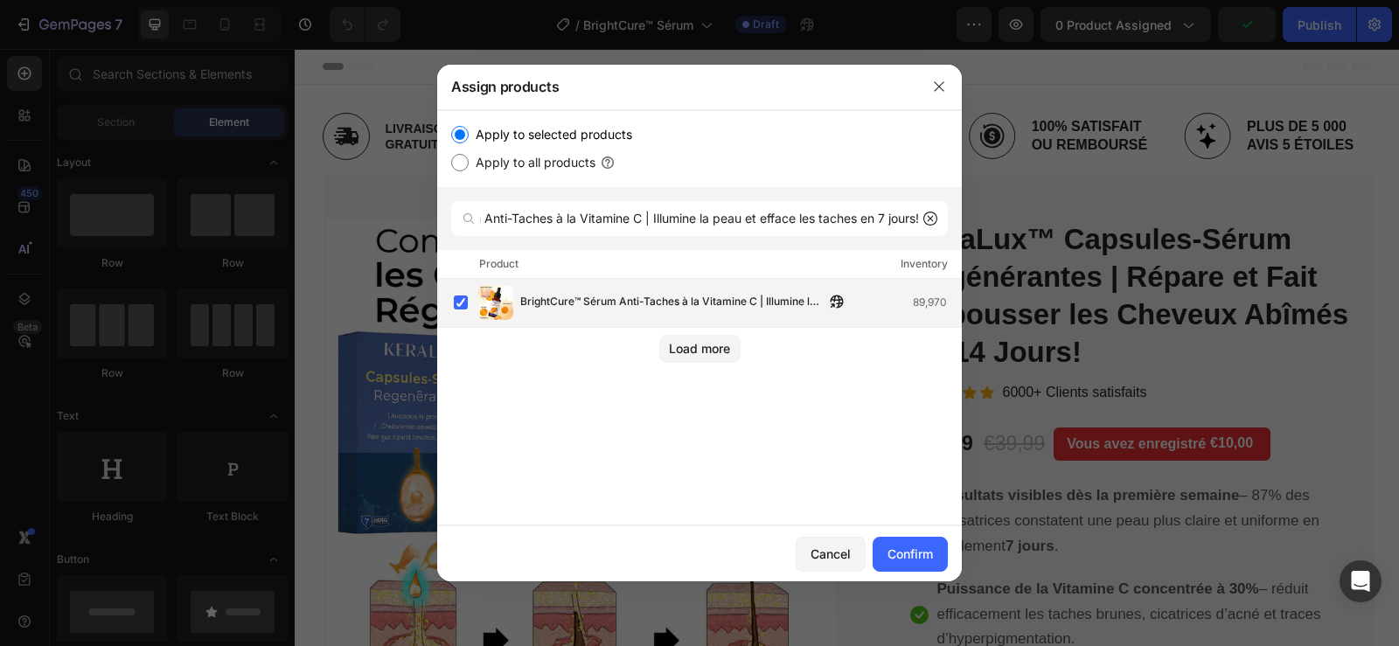
scroll to position [0, 0]
click at [906, 555] on div "Confirm" at bounding box center [910, 554] width 45 height 18
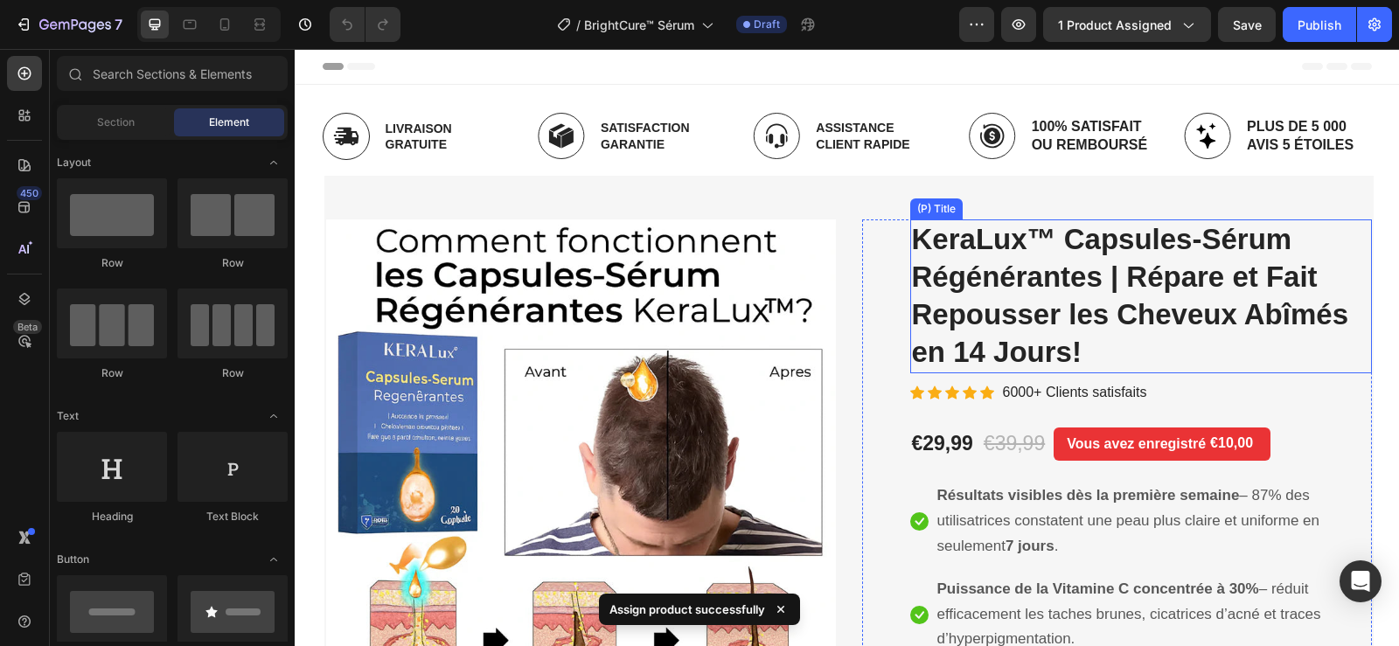
click at [1001, 253] on h2 "KeraLux™ Capsules-Sérum Régénérantes | Répare et Fait Repousser les Cheveux Abî…" at bounding box center [1141, 297] width 462 height 154
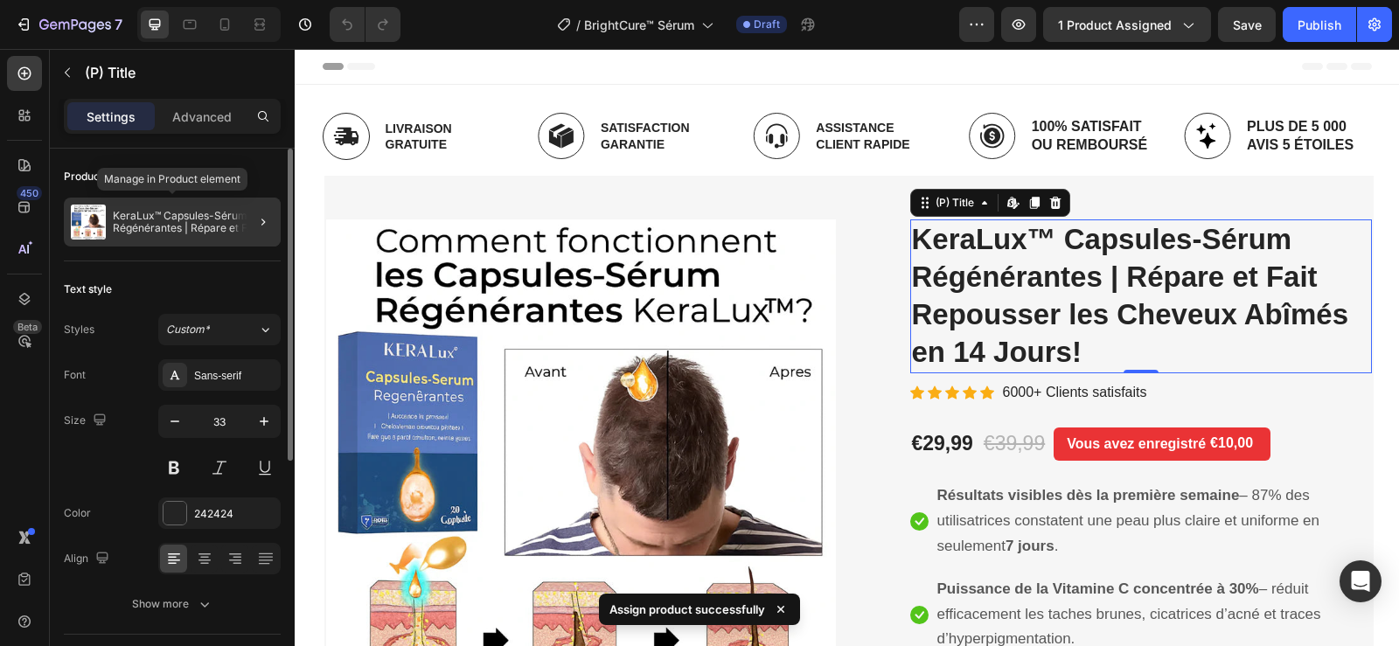
click at [231, 220] on p "KeraLux™ Capsules-Sérum Régénérantes | Répare et Fait Repousser les Cheveux Abî…" at bounding box center [193, 222] width 161 height 24
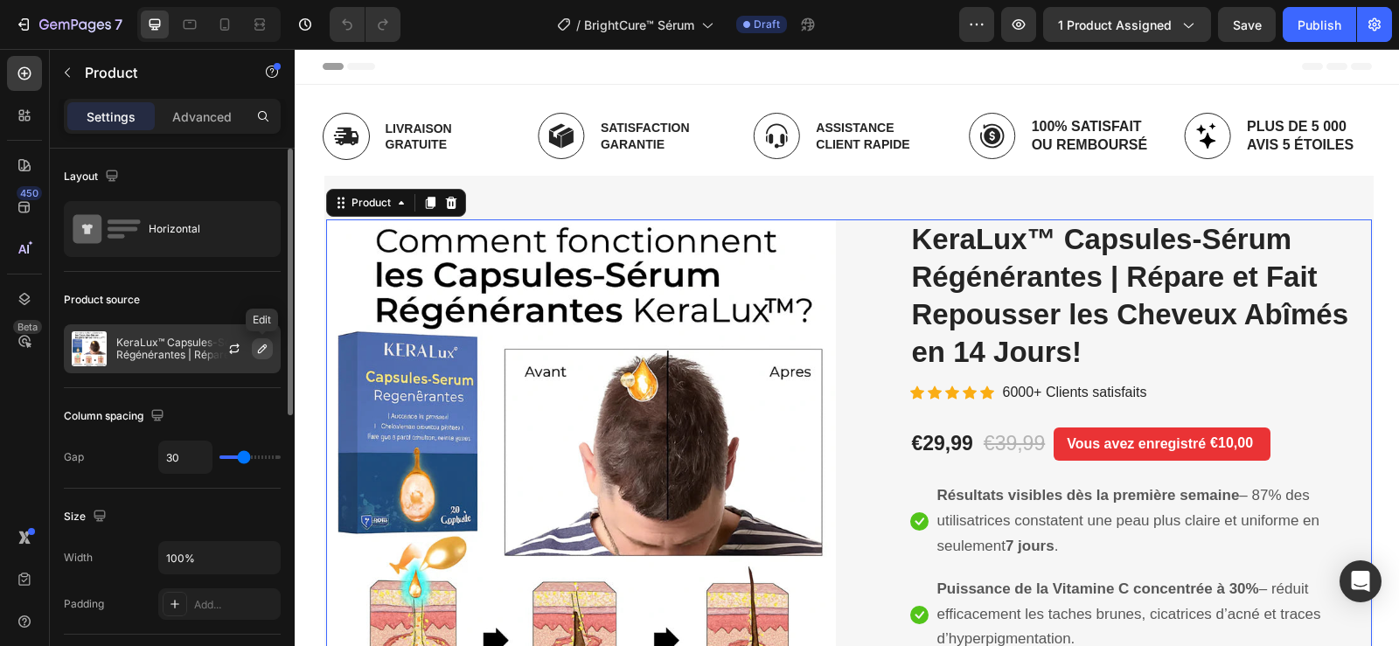
click at [264, 355] on icon "button" at bounding box center [262, 349] width 14 height 14
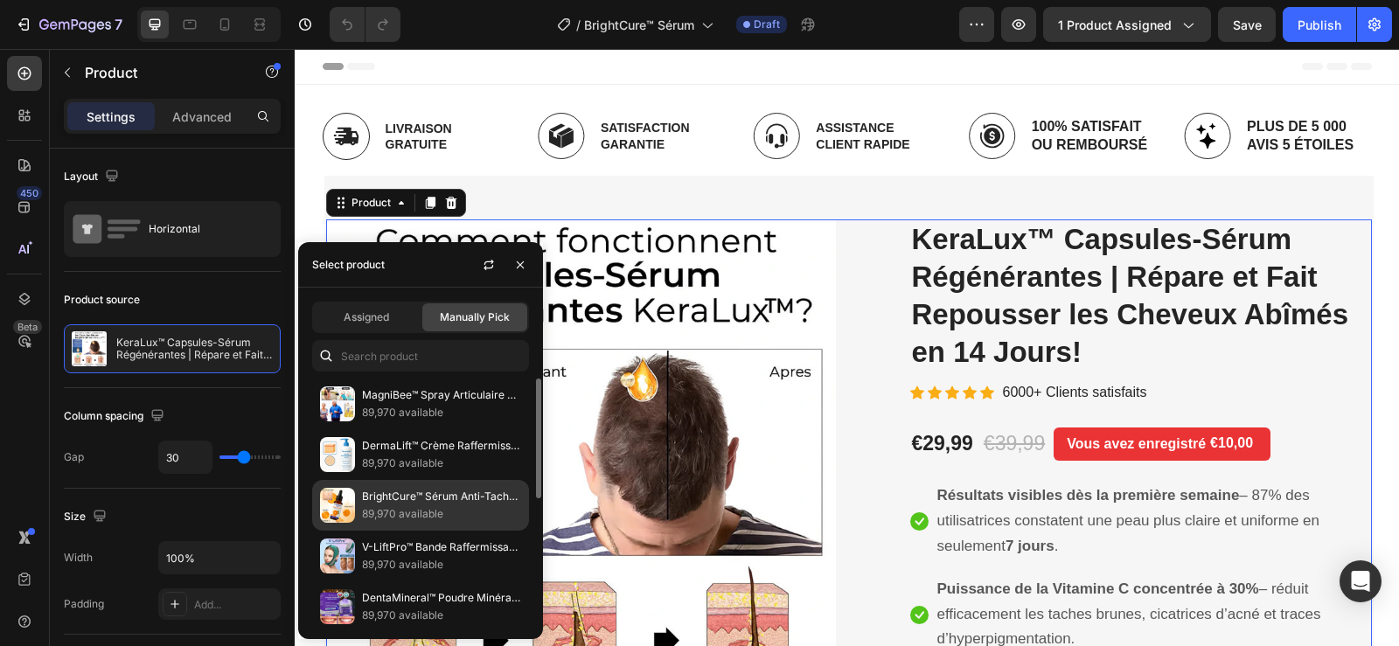
click at [435, 498] on p "BrightCure™ Sérum Anti-Taches à la Vitamine C | Illumine la peau et efface les …" at bounding box center [441, 496] width 159 height 17
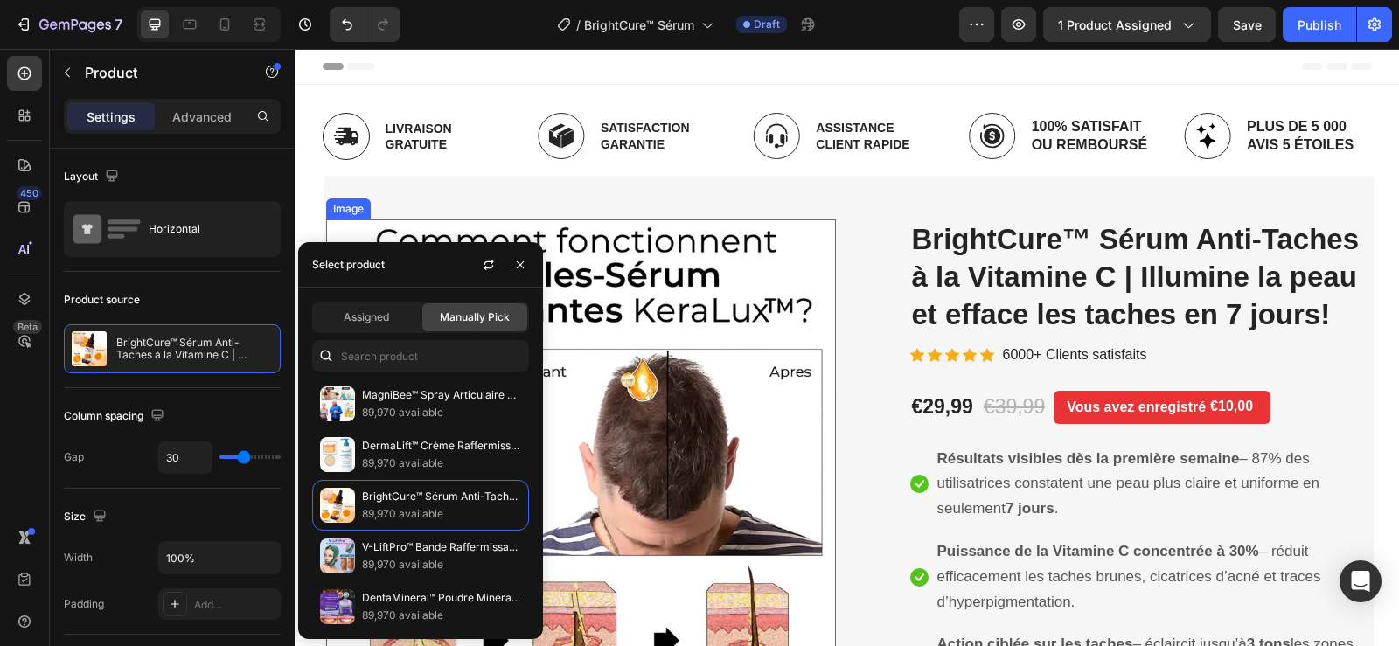
click at [666, 393] on img at bounding box center [581, 475] width 510 height 510
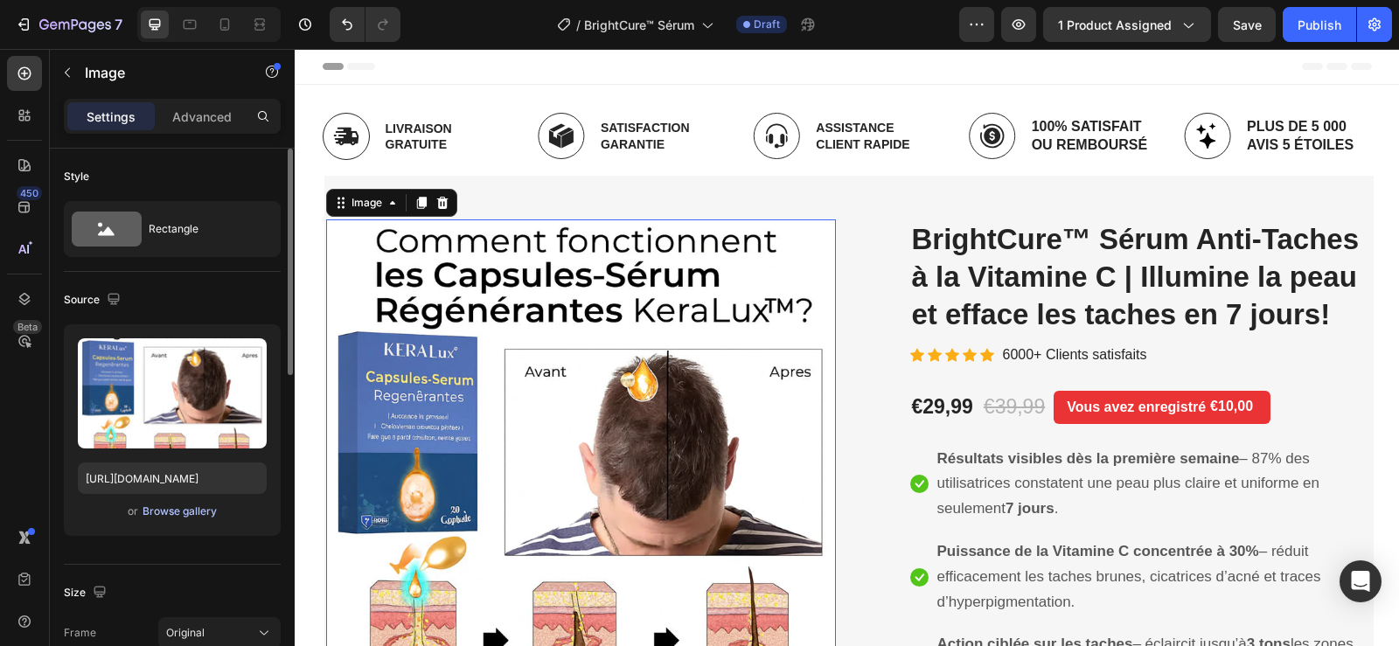
click at [178, 506] on div "Browse gallery" at bounding box center [180, 512] width 74 height 16
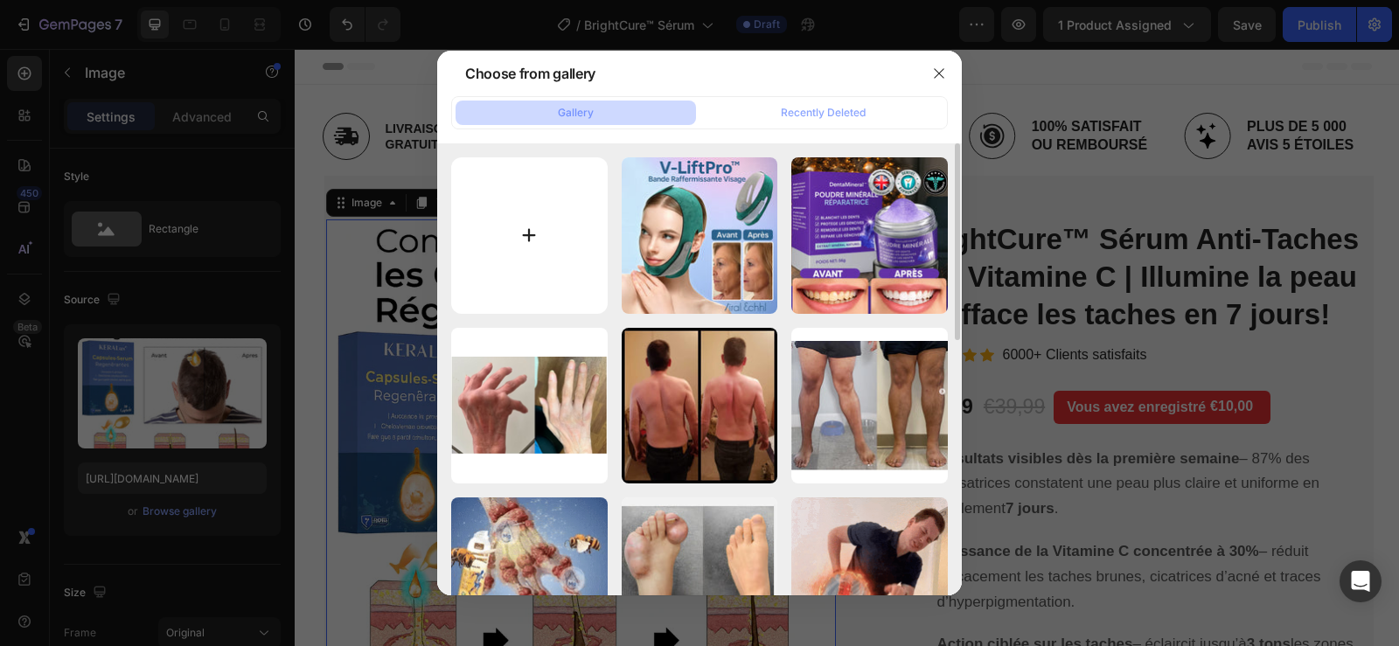
click at [527, 248] on input "file" at bounding box center [529, 235] width 157 height 157
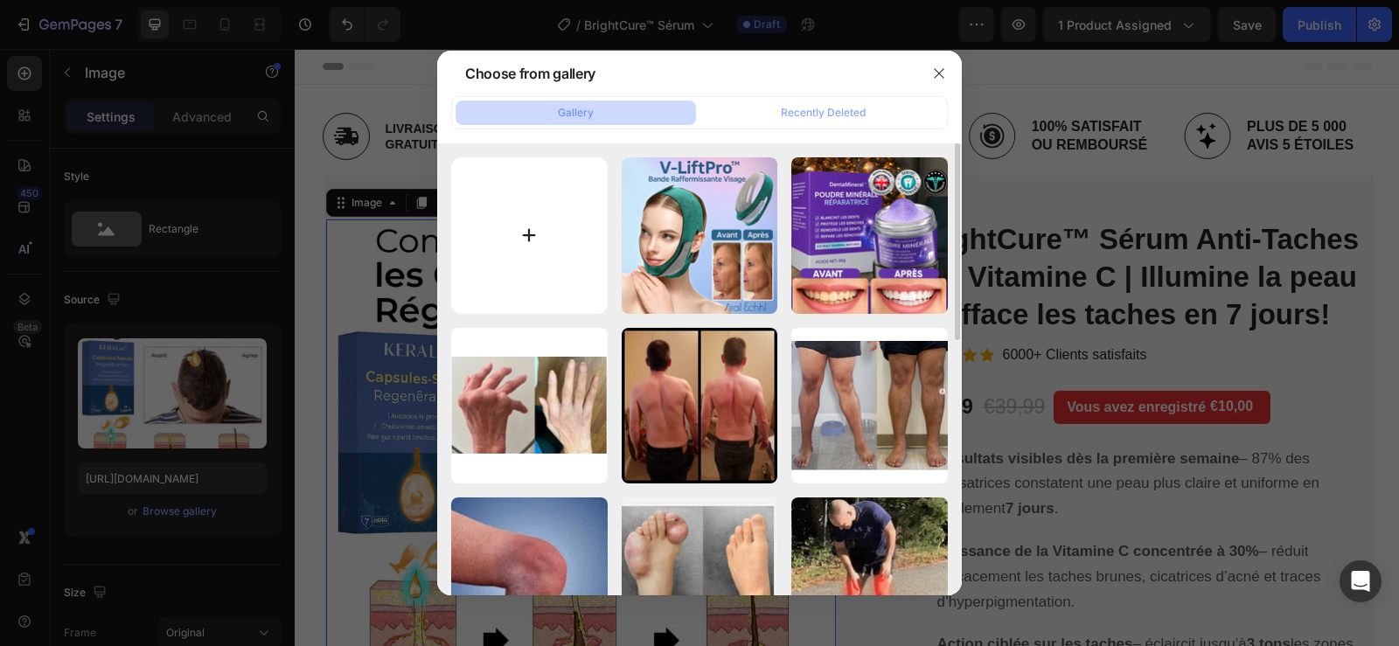
type input "C:\fakepath\Hive Keepers Instagram Posts (43) (2).png"
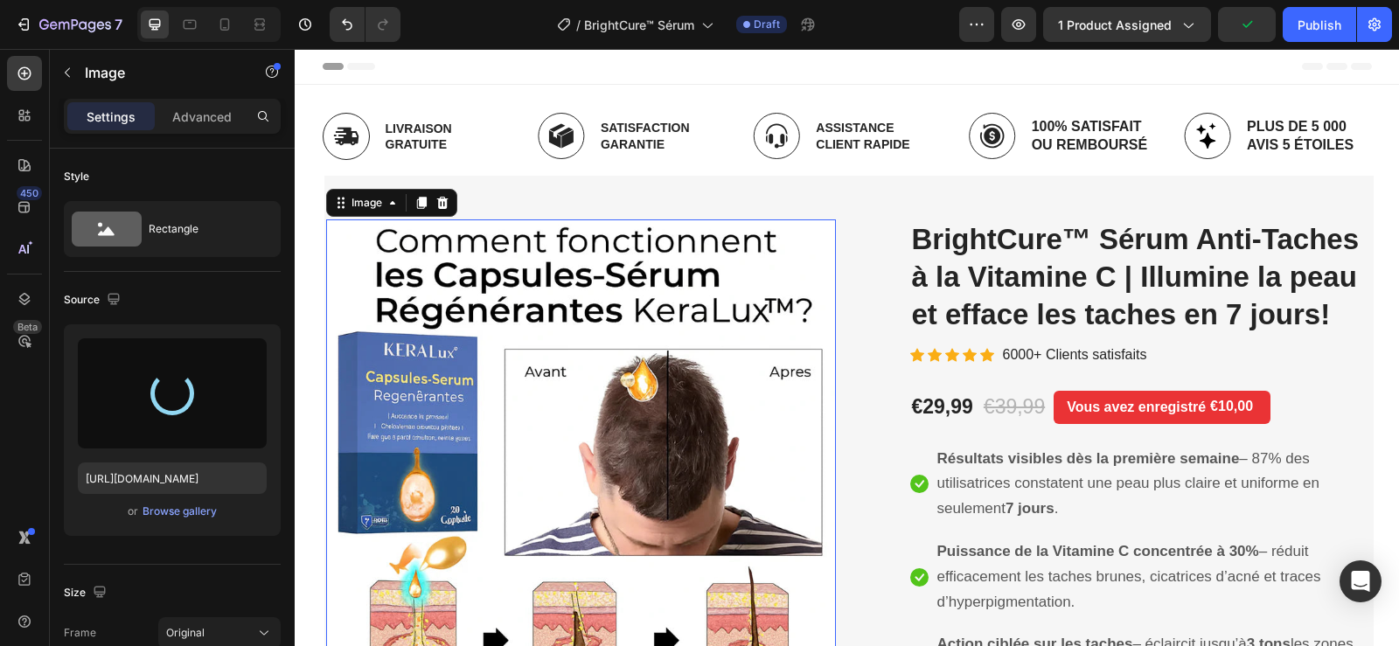
type input "https://cdn.shopify.com/s/files/1/0748/6688/4847/files/gempages_574280435123618…"
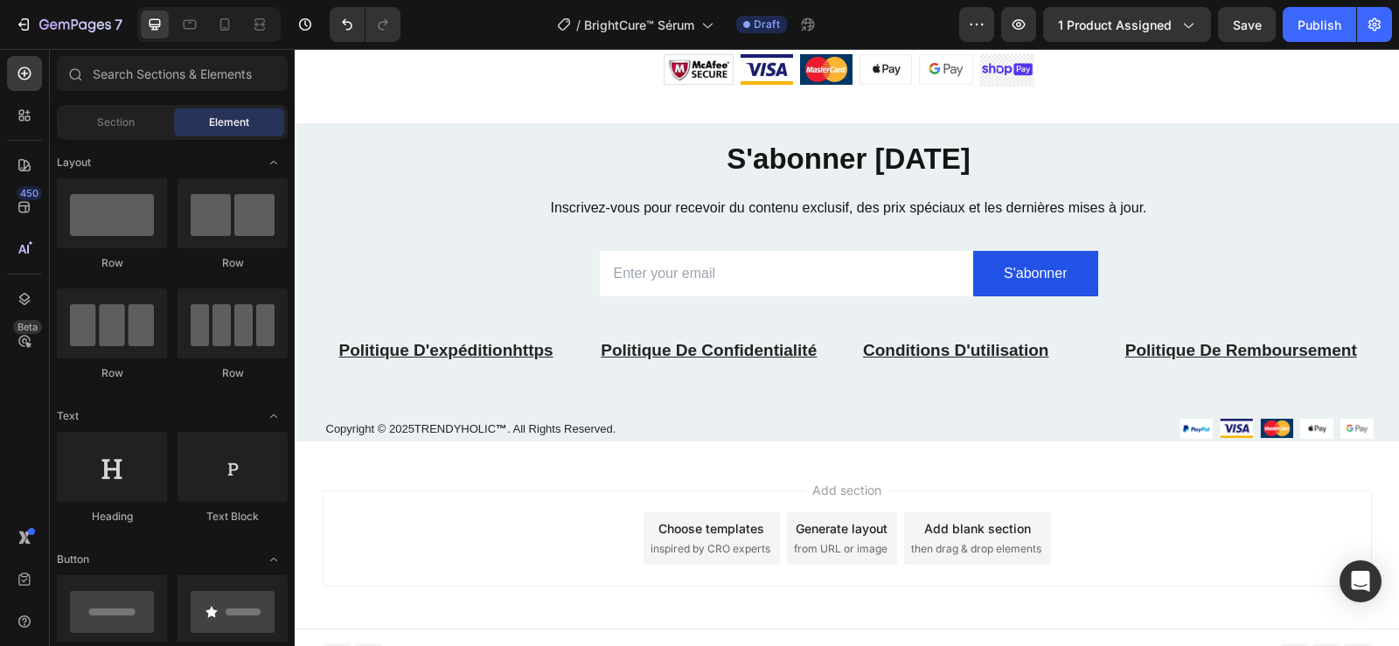
scroll to position [5376, 0]
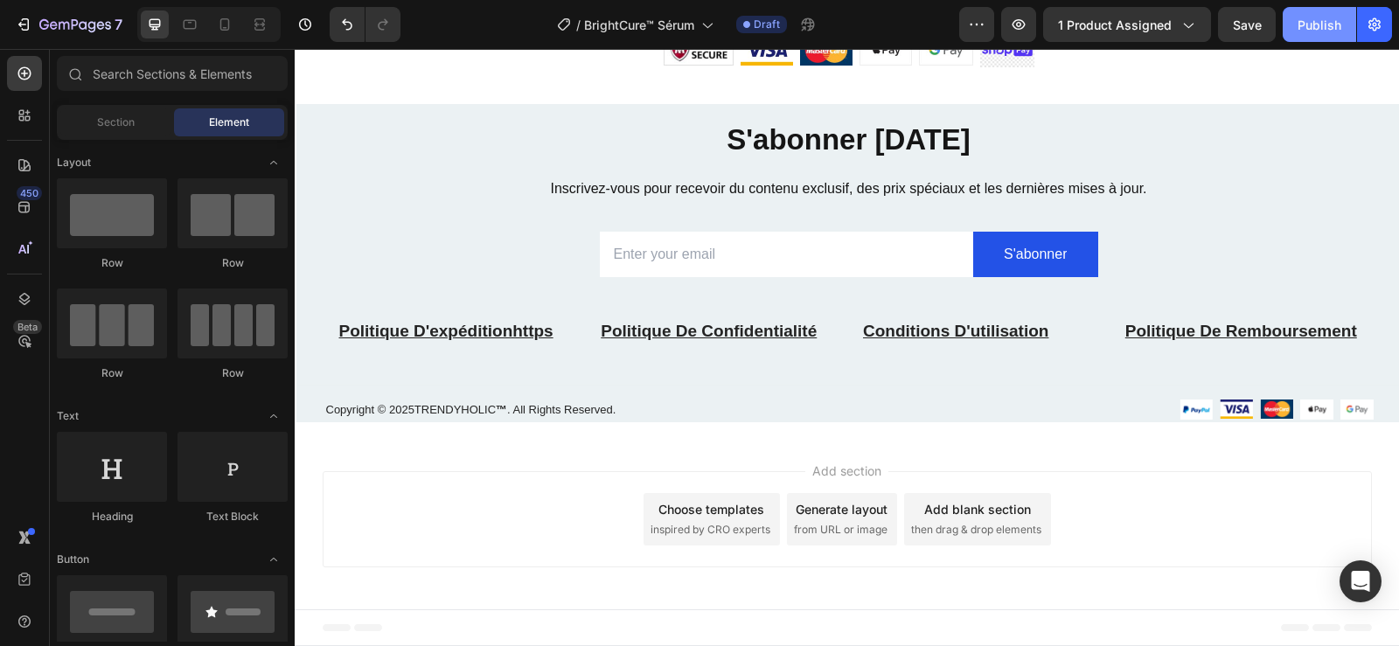
click at [1314, 27] on div "Publish" at bounding box center [1320, 25] width 44 height 18
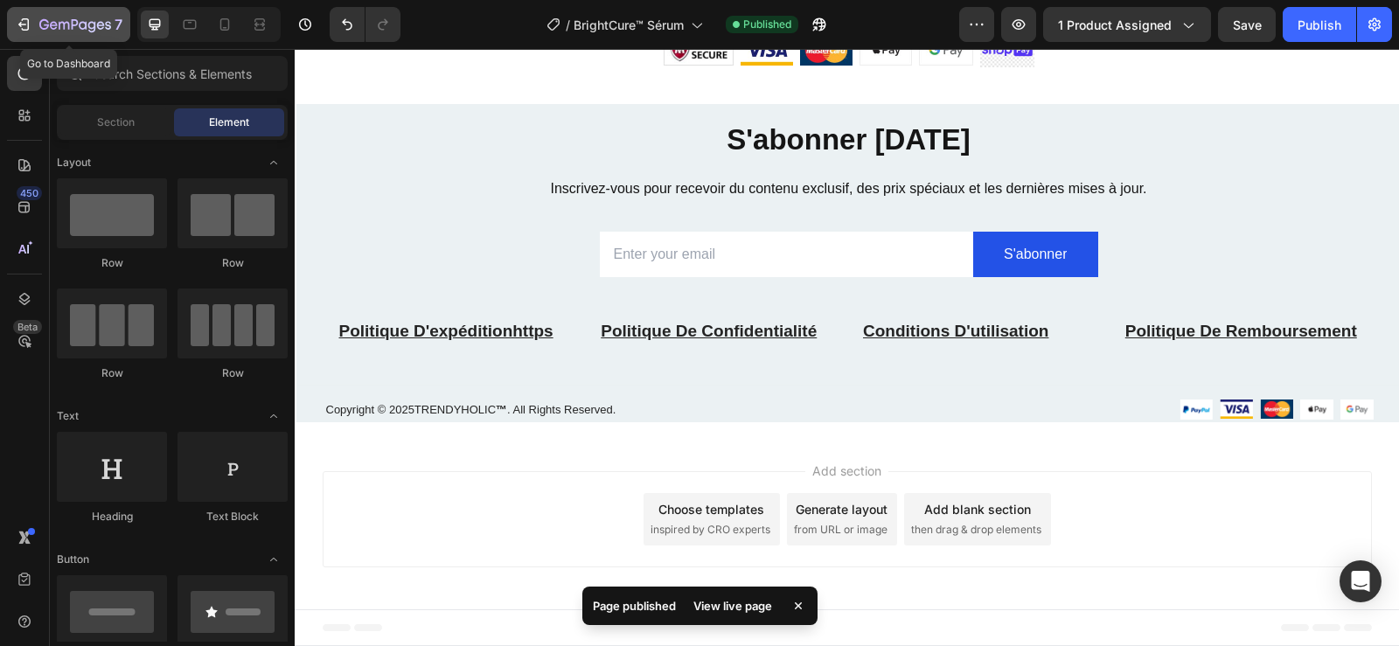
click at [24, 22] on icon "button" at bounding box center [23, 24] width 17 height 17
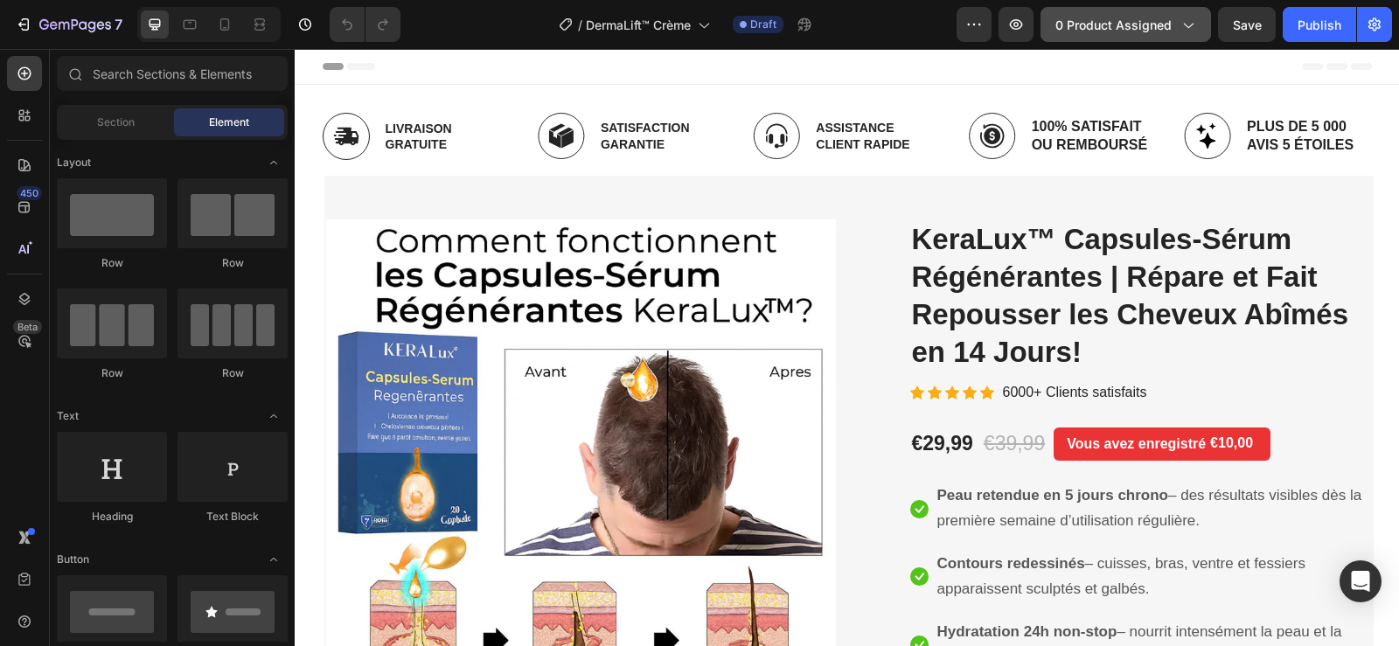
click at [1092, 17] on span "0 product assigned" at bounding box center [1114, 25] width 116 height 18
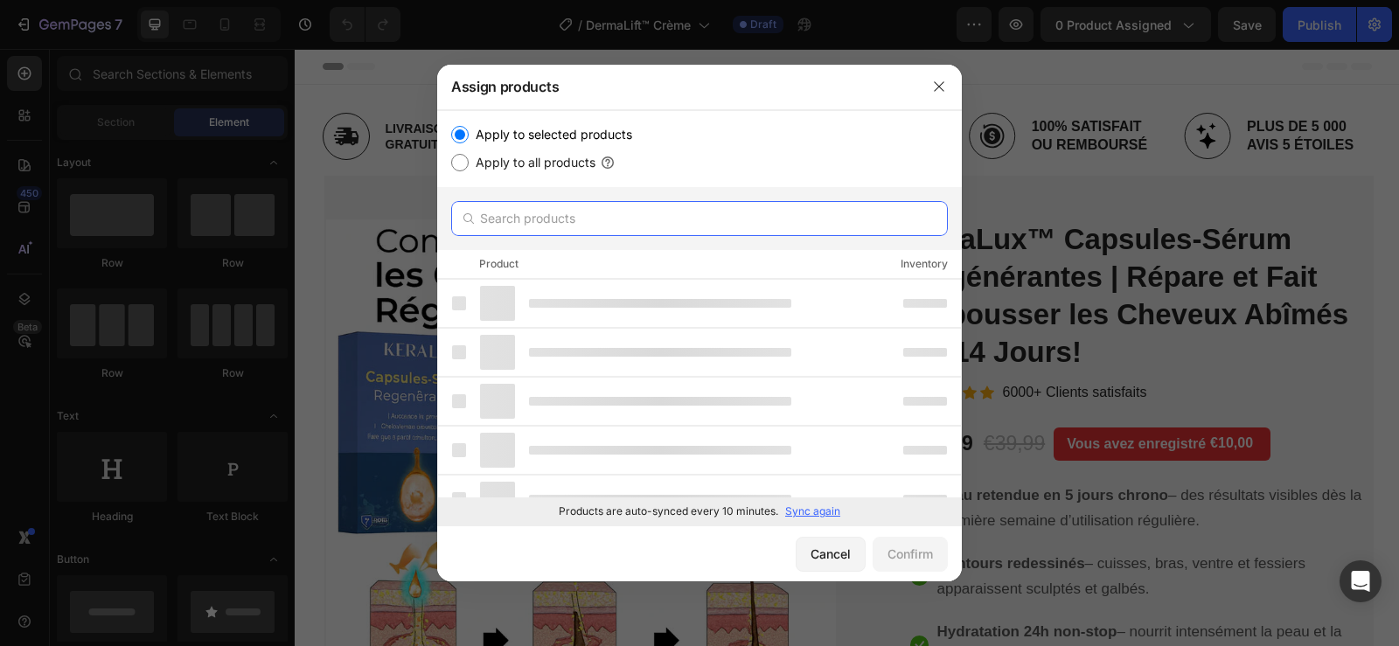
click at [680, 213] on input "text" at bounding box center [699, 218] width 497 height 35
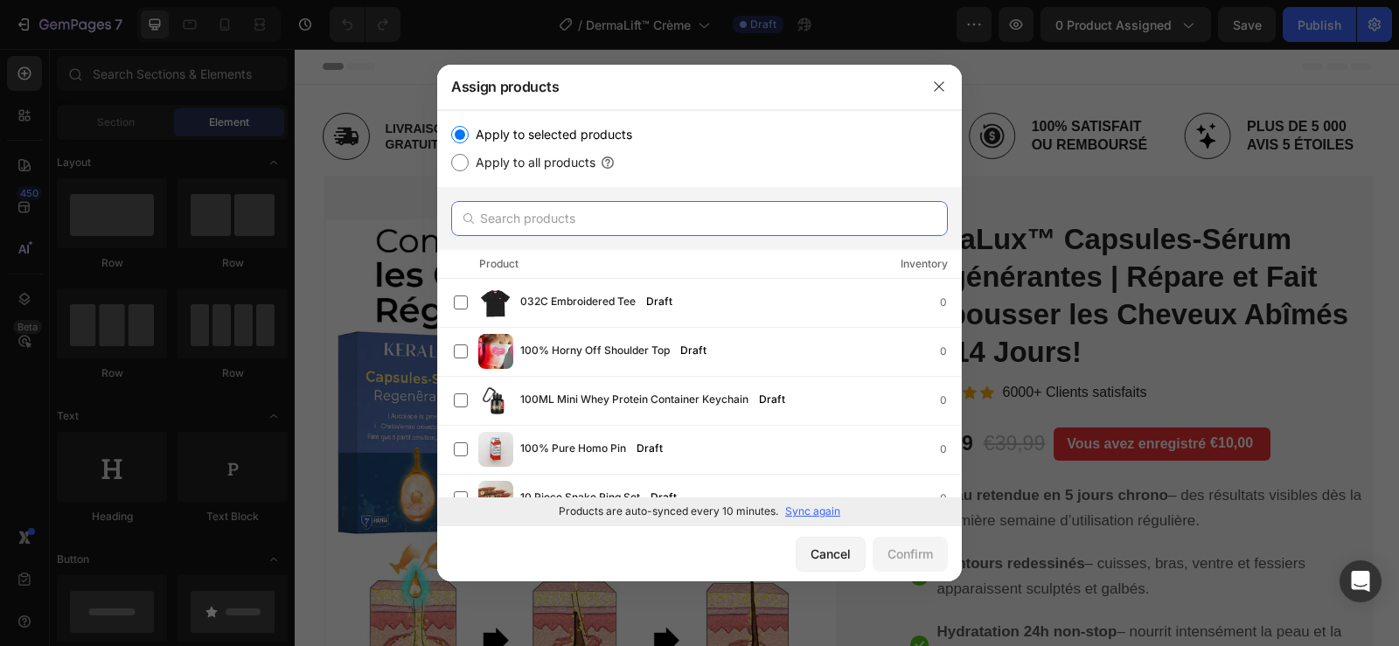
paste input "DermaLift™ Crème Raffermissante Ultra | Retend votre peau et gomme le relâcheme…"
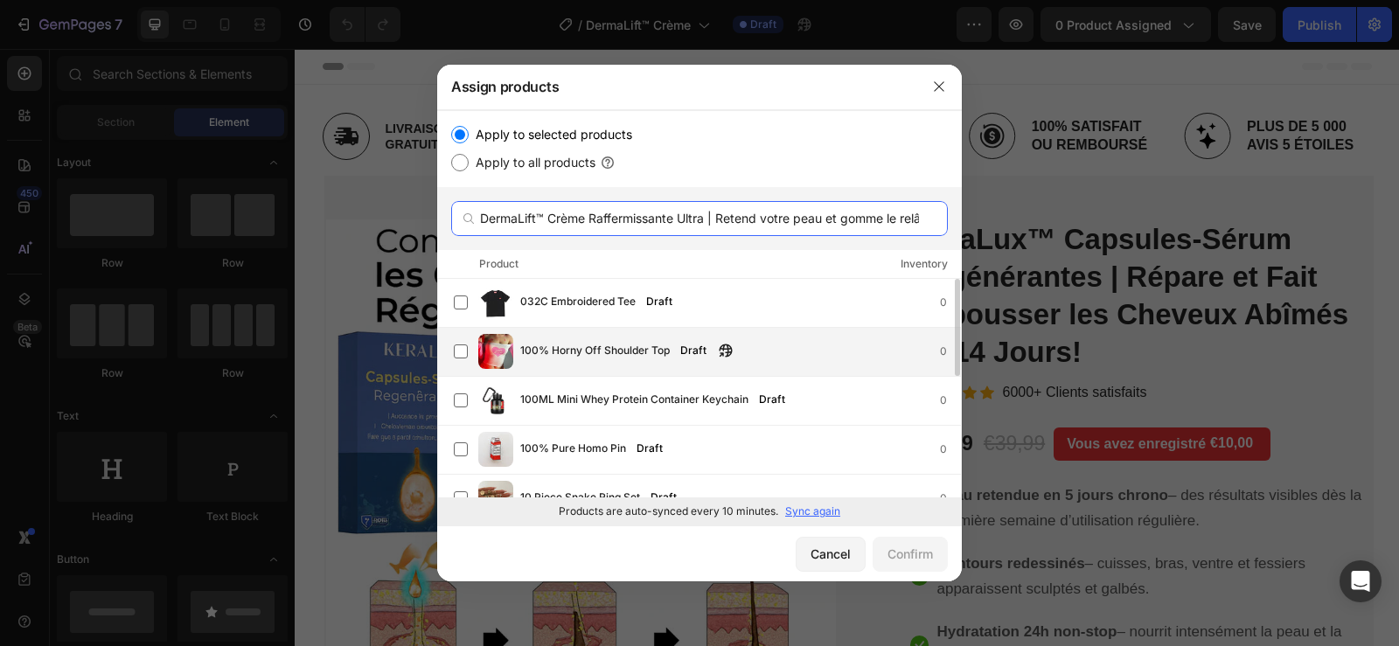
scroll to position [0, 163]
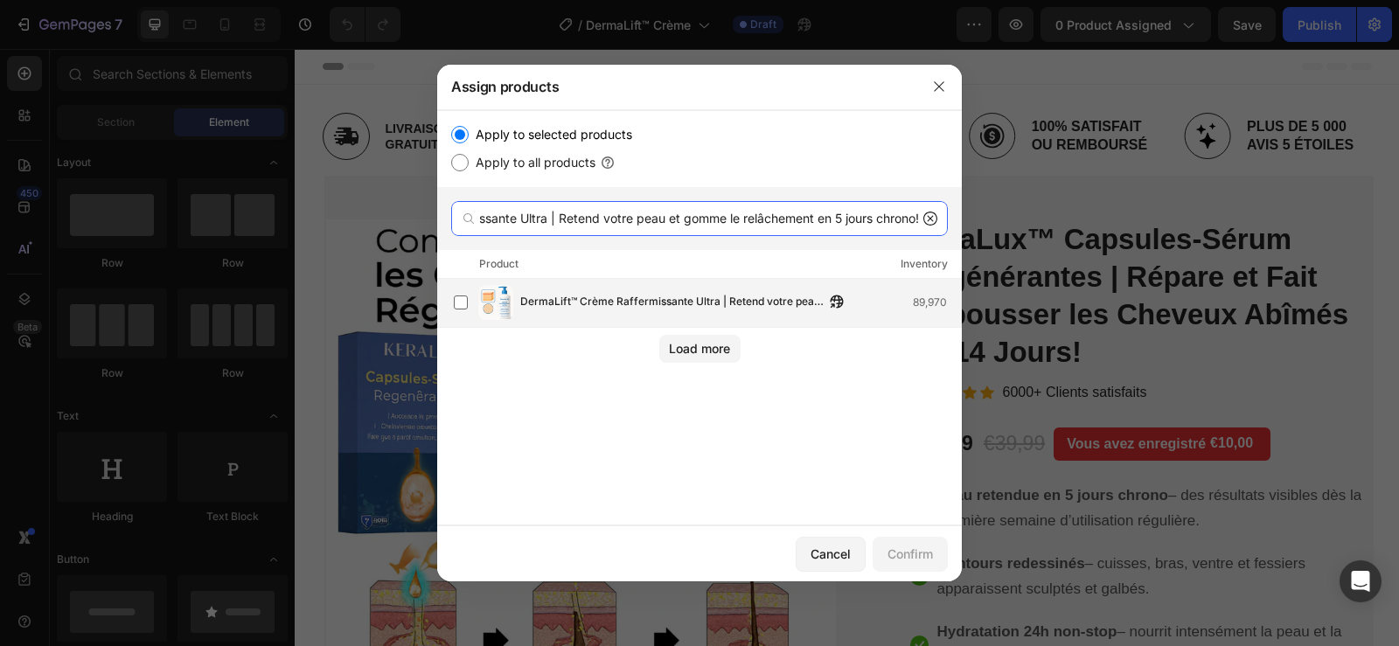
type input "DermaLift™ Crème Raffermissante Ultra | Retend votre peau et gomme le relâcheme…"
click at [659, 285] on div "DermaLift™ Crème Raffermissante Ultra | Retend votre peau et gomme le relâcheme…" at bounding box center [707, 302] width 507 height 35
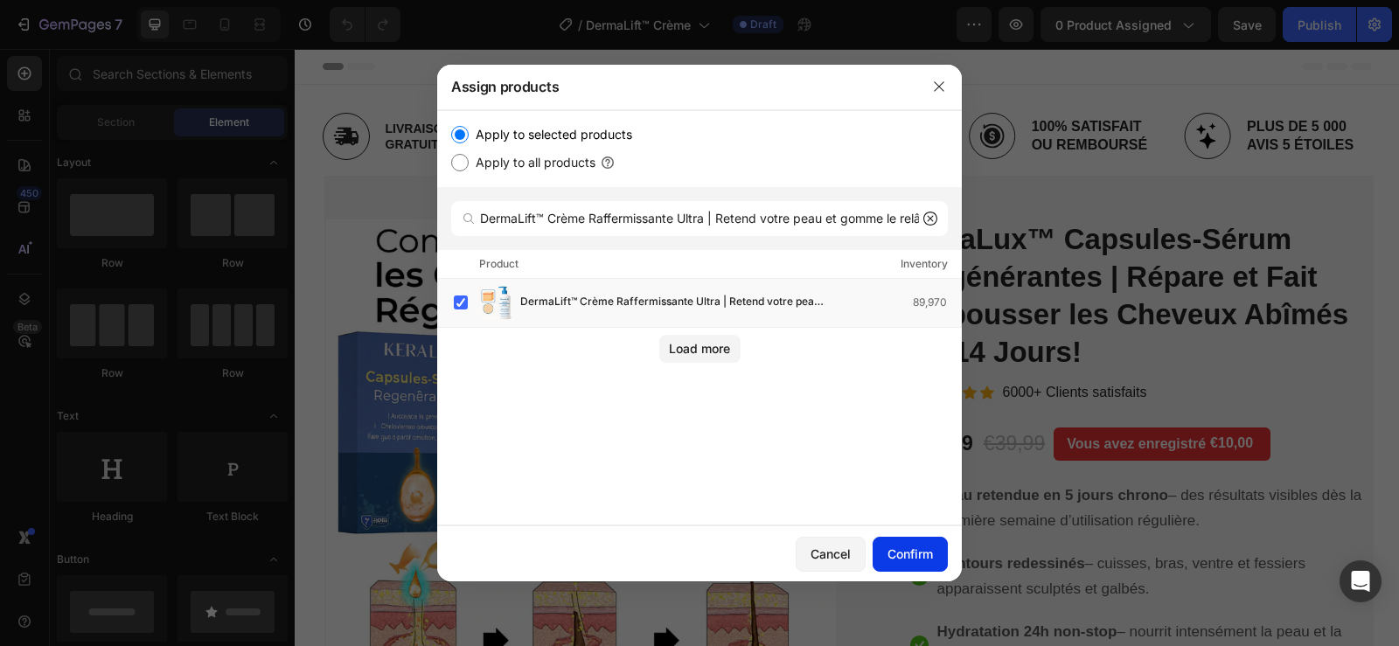
click at [905, 559] on div "Confirm" at bounding box center [910, 554] width 45 height 18
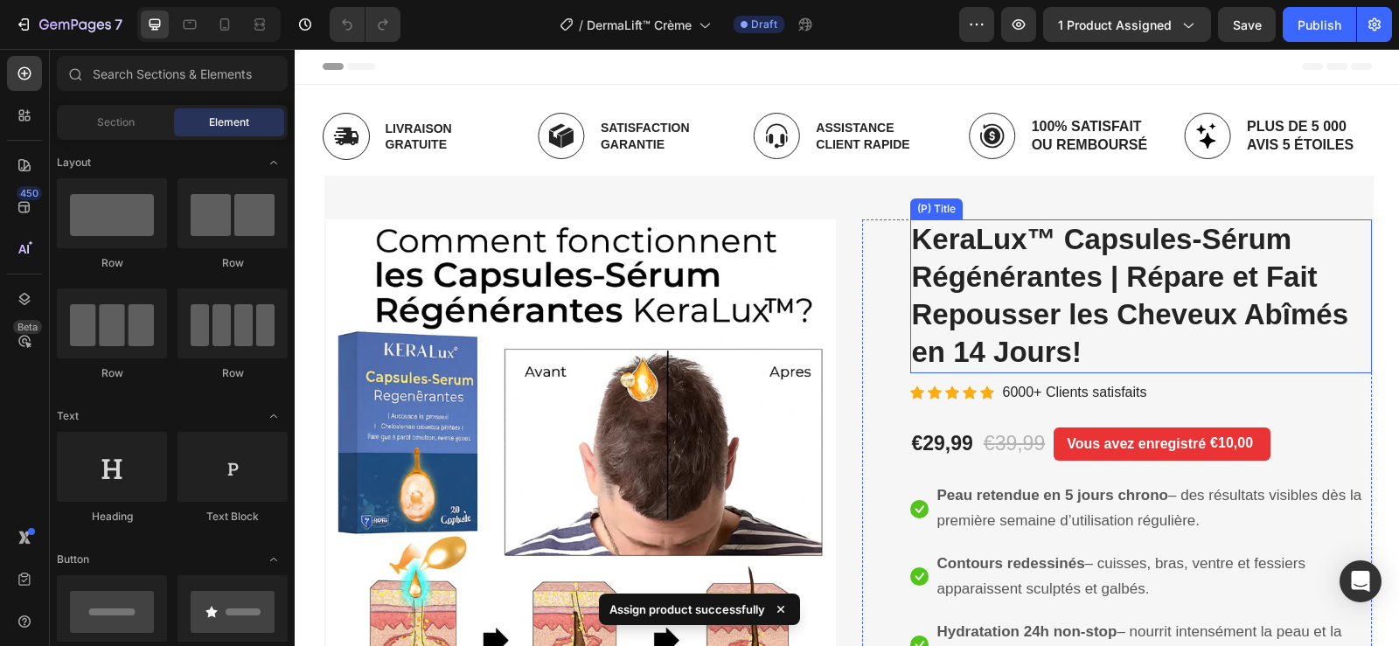
click at [980, 248] on h2 "KeraLux™ Capsules-Sérum Régénérantes | Répare et Fait Repousser les Cheveux Abî…" at bounding box center [1141, 297] width 462 height 154
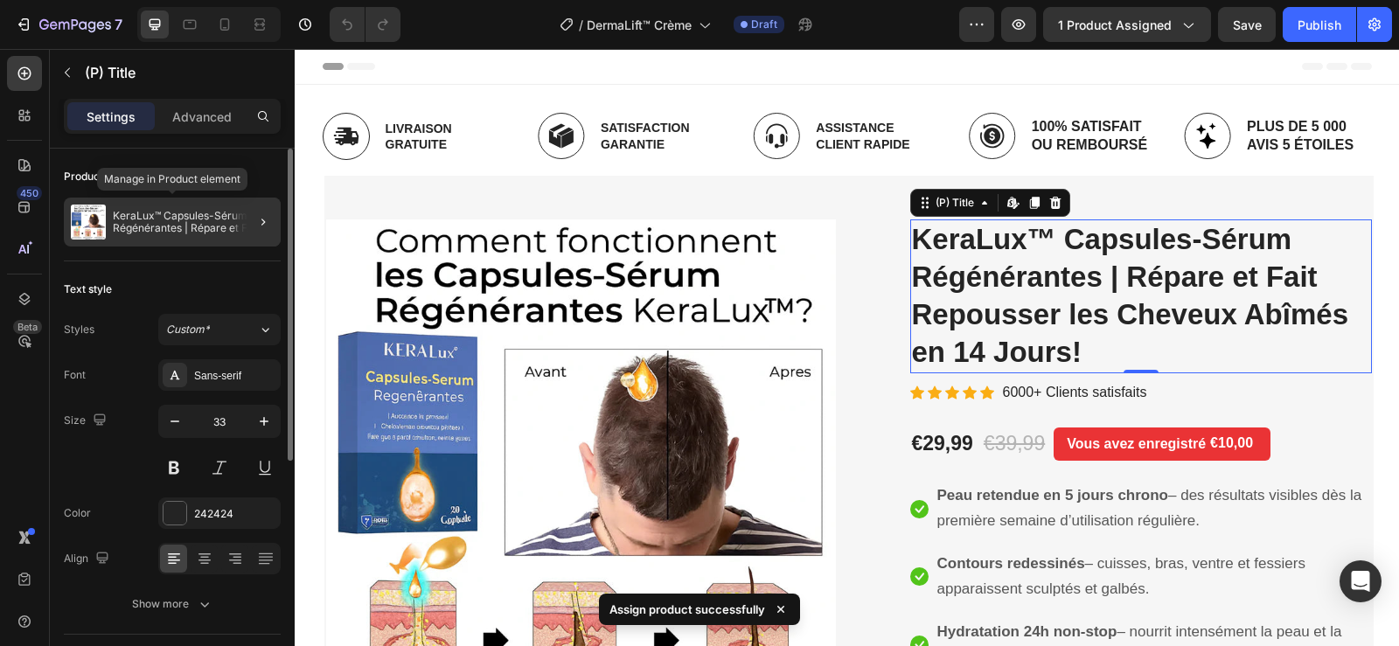
click at [226, 219] on p "KeraLux™ Capsules-Sérum Régénérantes | Répare et Fait Repousser les Cheveux Abî…" at bounding box center [193, 222] width 161 height 24
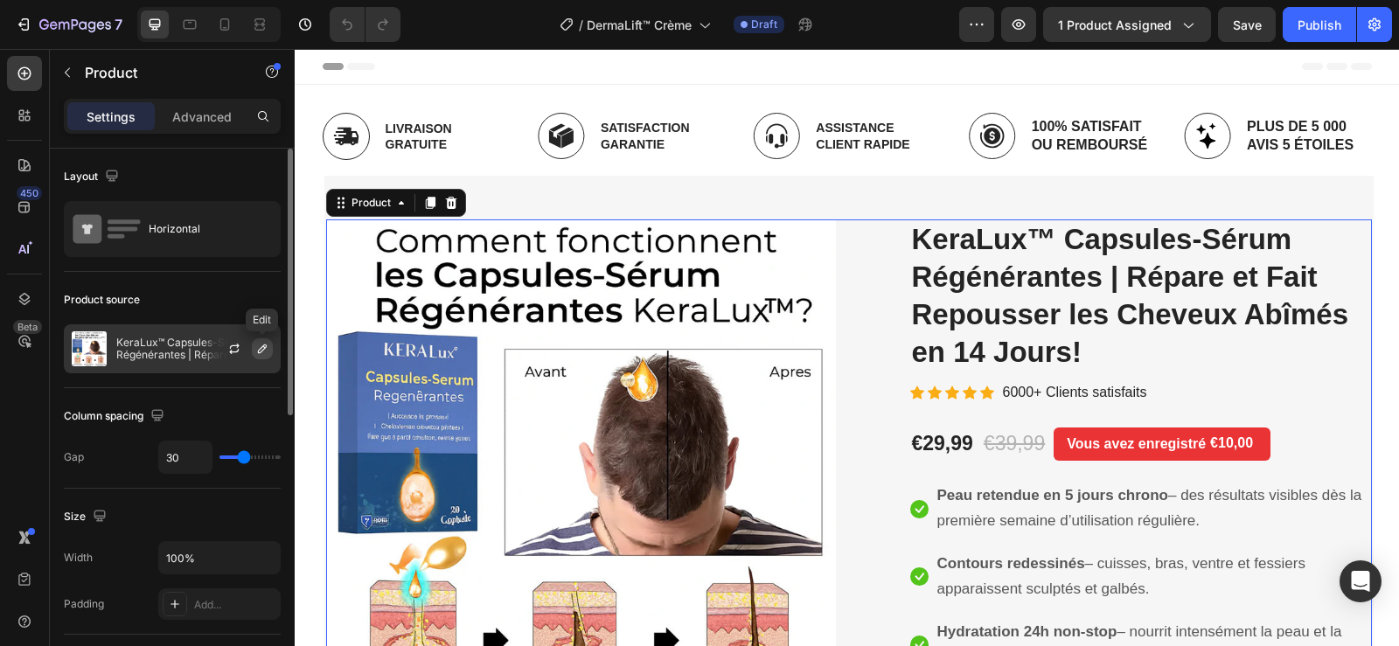
click at [266, 344] on icon "button" at bounding box center [262, 349] width 14 height 14
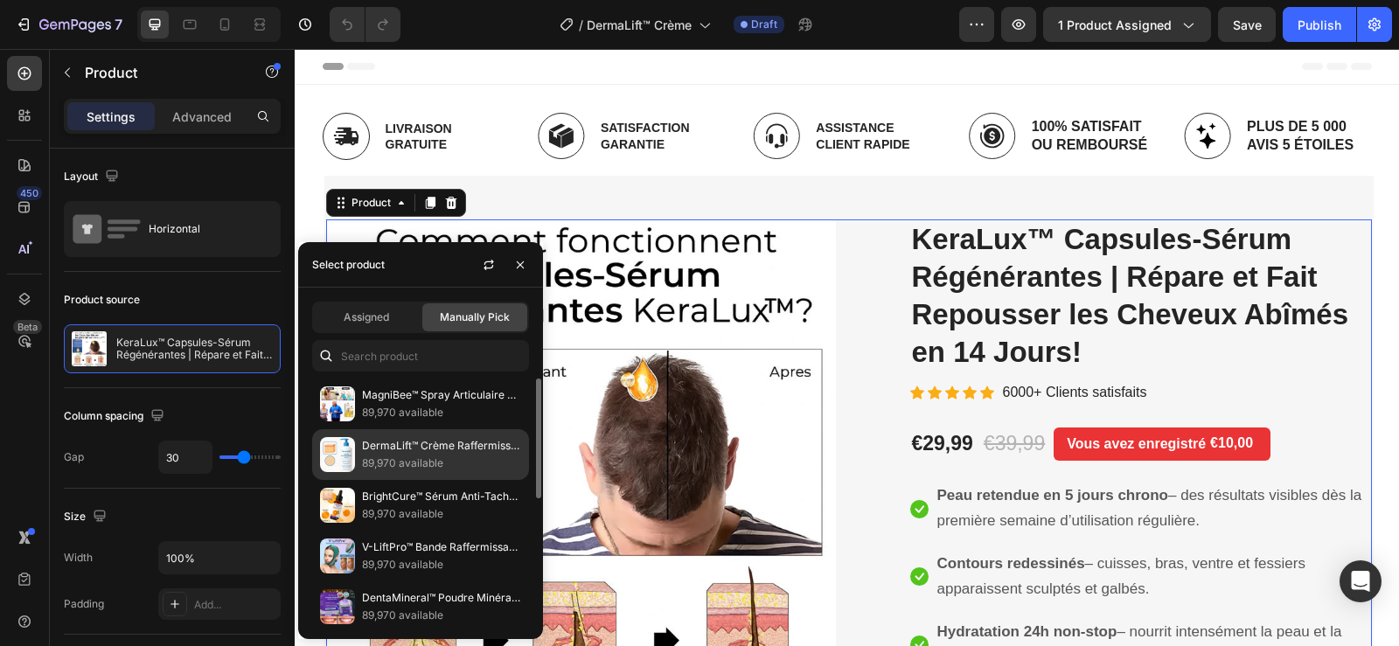
click at [422, 453] on p "DermaLift™ Crème Raffermissante Ultra | Retend votre peau et gomme le relâcheme…" at bounding box center [441, 445] width 159 height 17
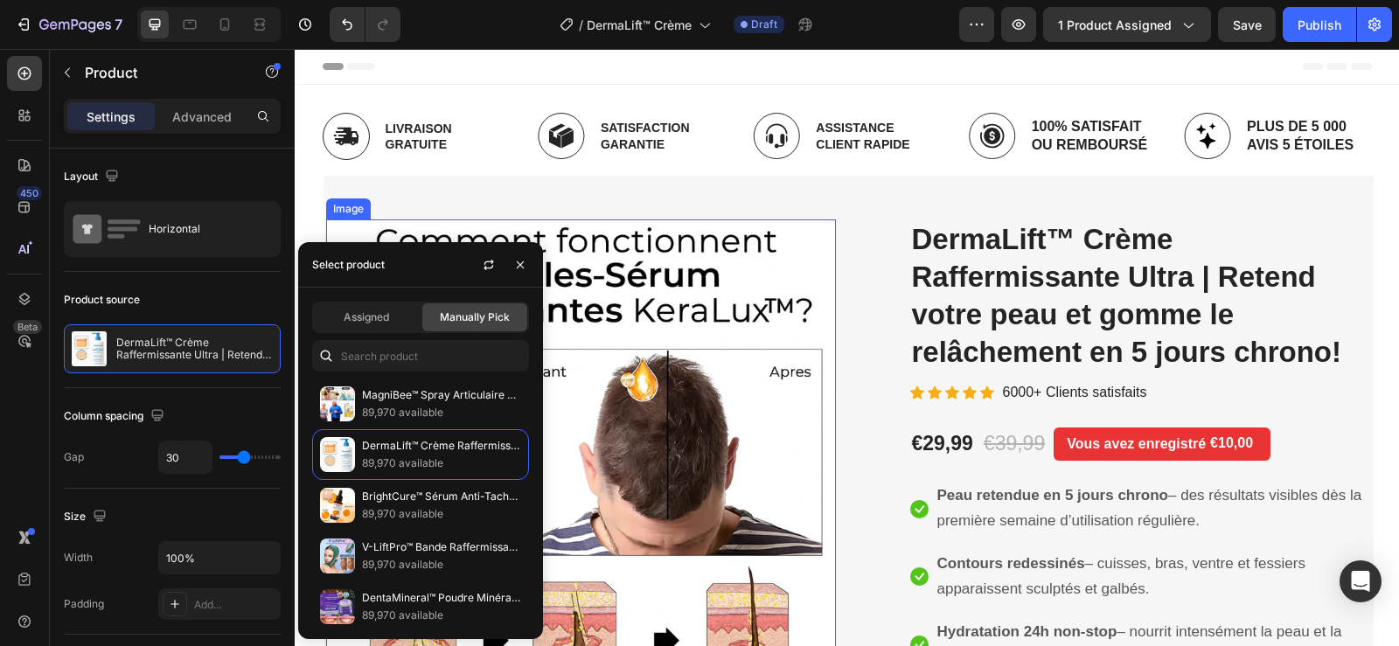
click at [686, 364] on img at bounding box center [581, 475] width 510 height 510
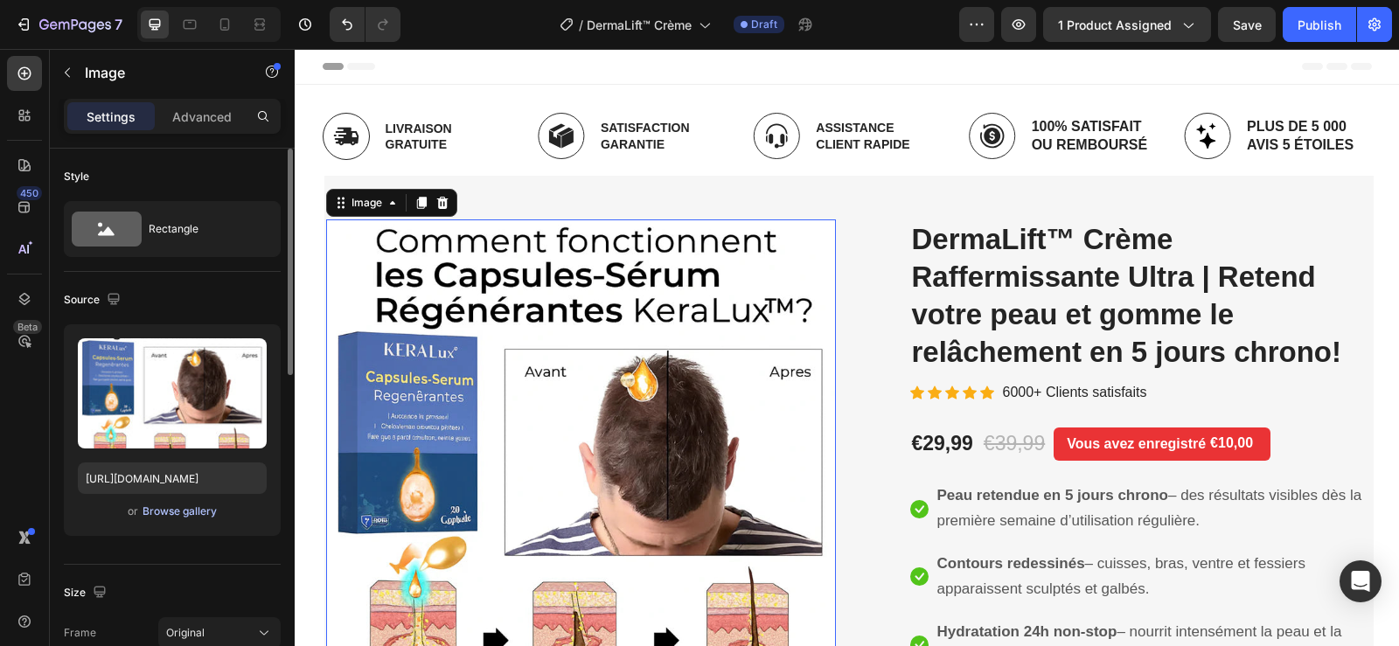
click at [146, 510] on div "Browse gallery" at bounding box center [180, 512] width 74 height 16
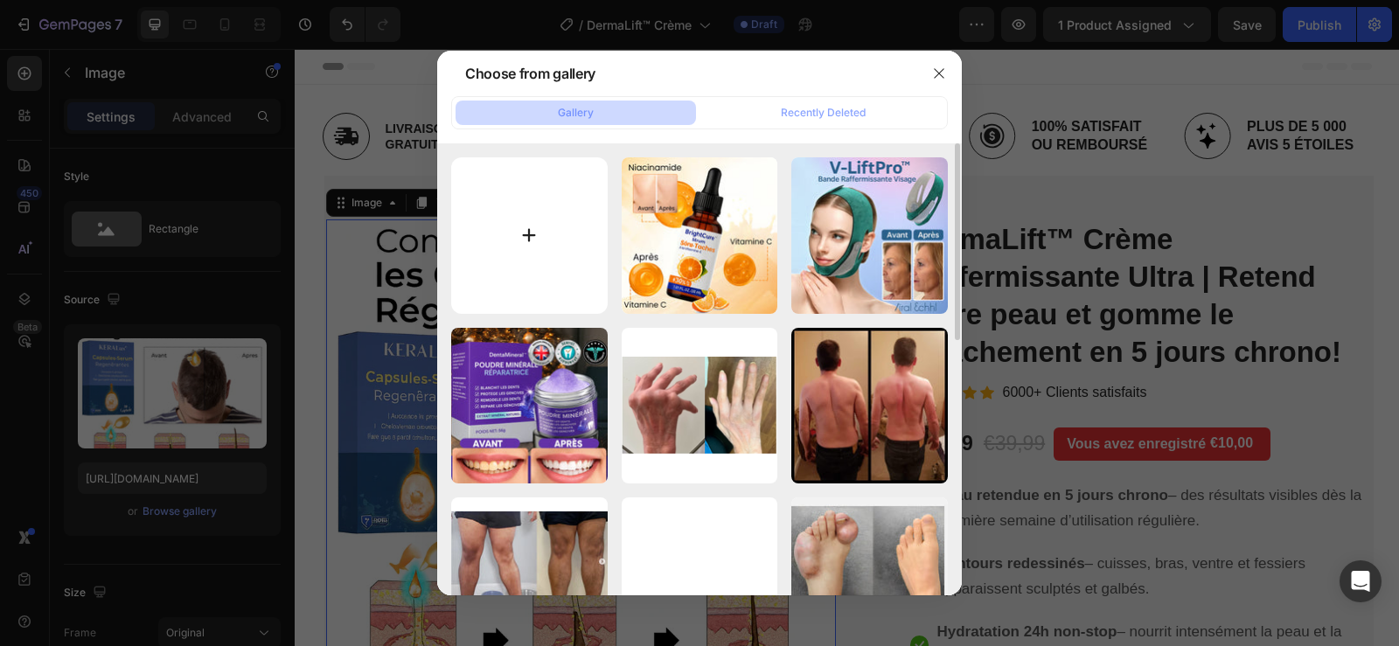
click at [558, 245] on input "file" at bounding box center [529, 235] width 157 height 157
type input "C:\fakepath\eyJidWNrZXQiOiJzbXAtcHJvZCIsImtleSI6ImV2ZW50cy9lY2UwOGI1Yi05YjE1LTQ…"
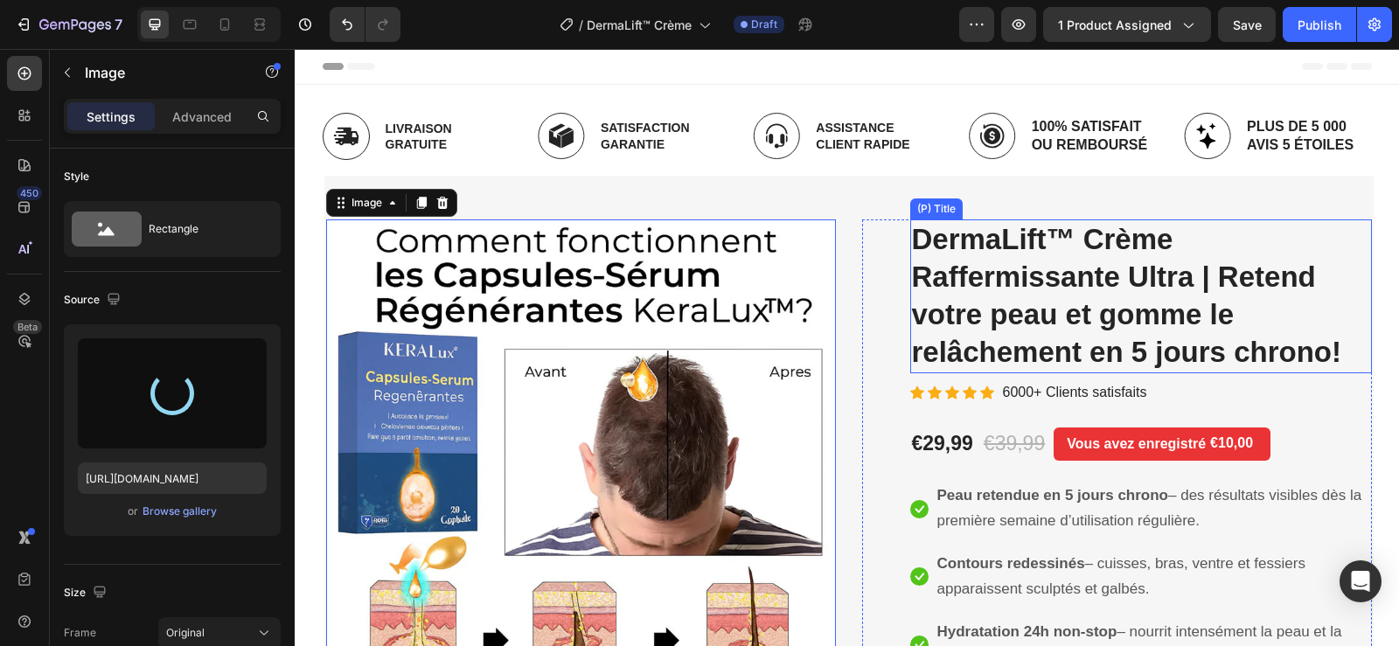
type input "https://cdn.shopify.com/s/files/1/0748/6688/4847/files/gempages_574280435123618…"
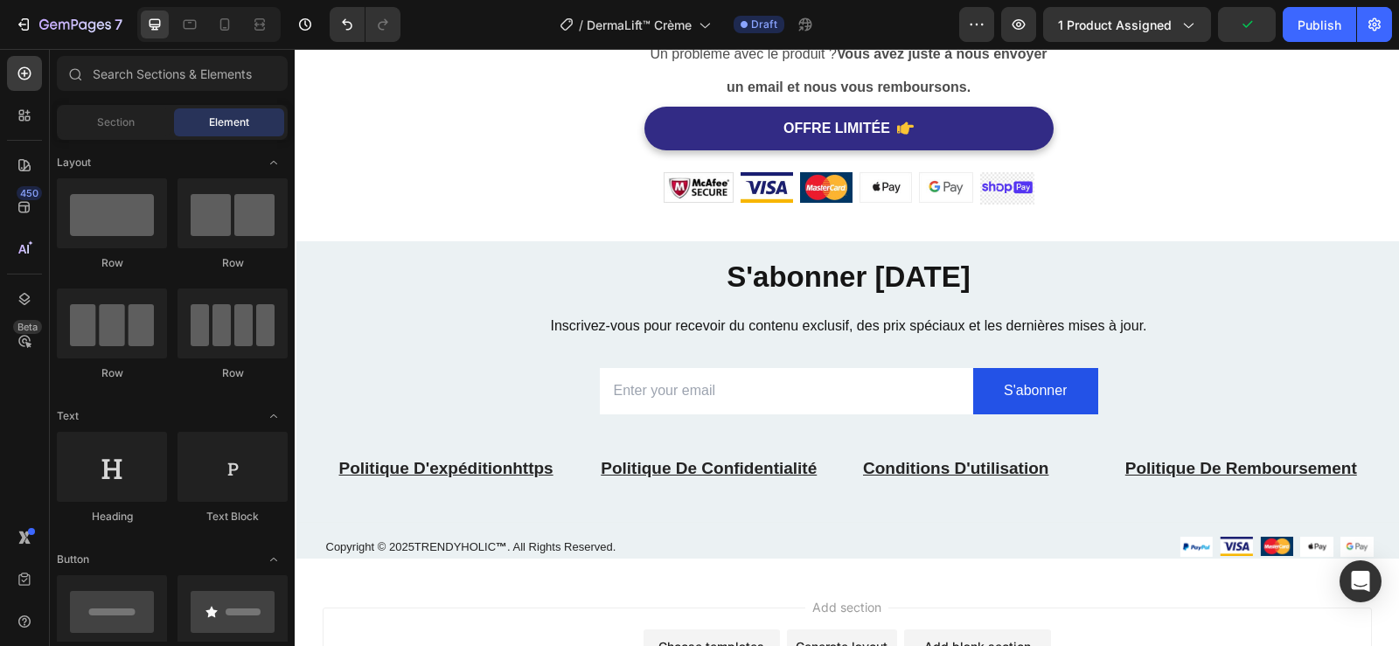
scroll to position [5438, 0]
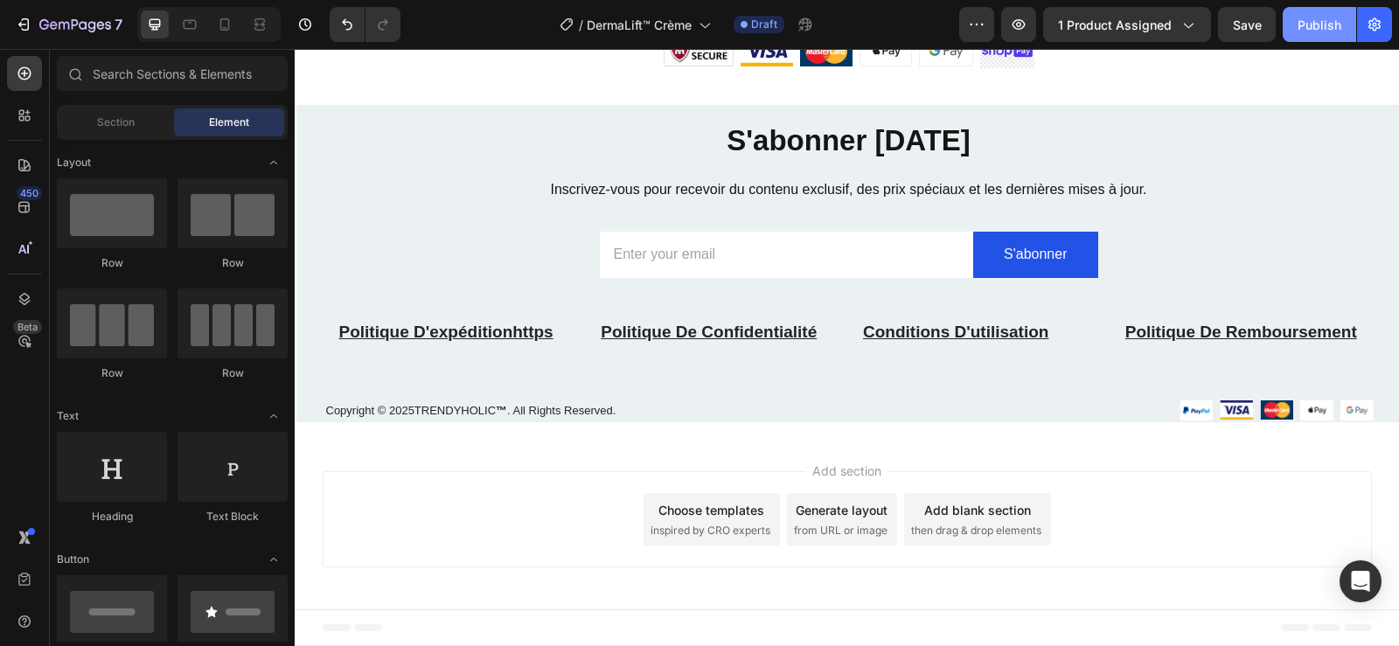
click at [1297, 22] on button "Publish" at bounding box center [1319, 24] width 73 height 35
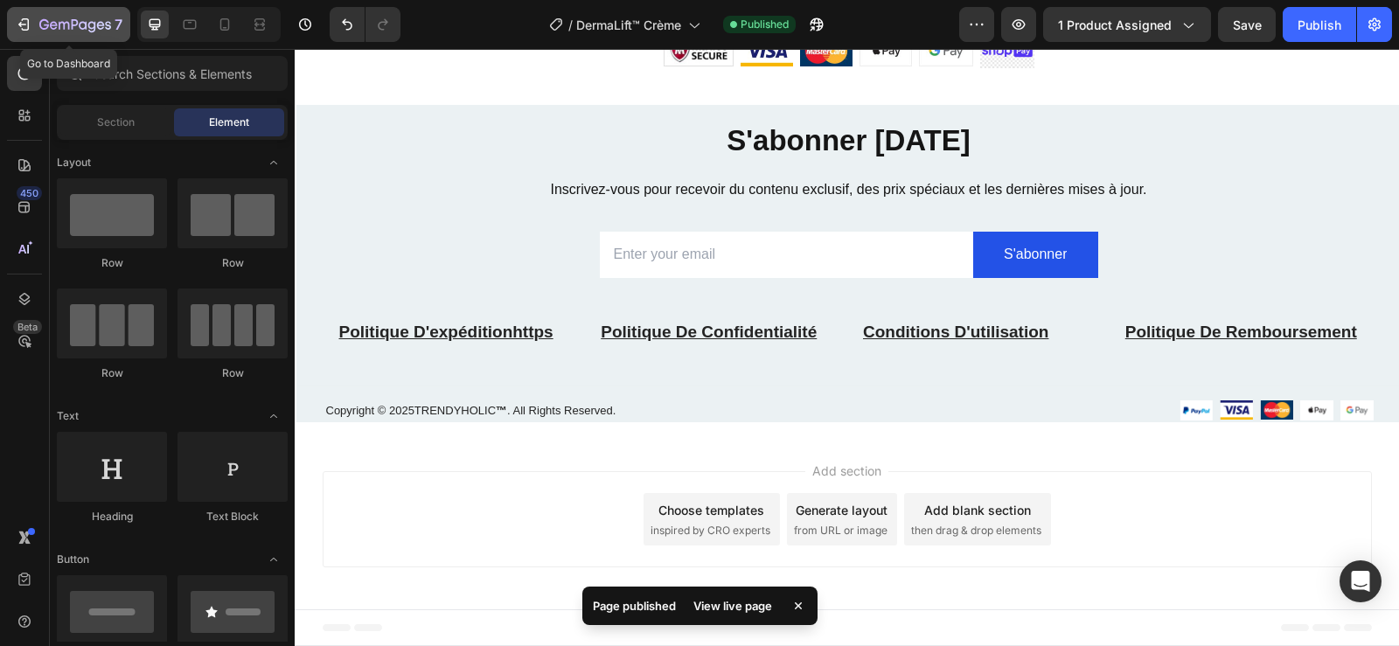
click at [21, 25] on icon "button" at bounding box center [23, 24] width 17 height 17
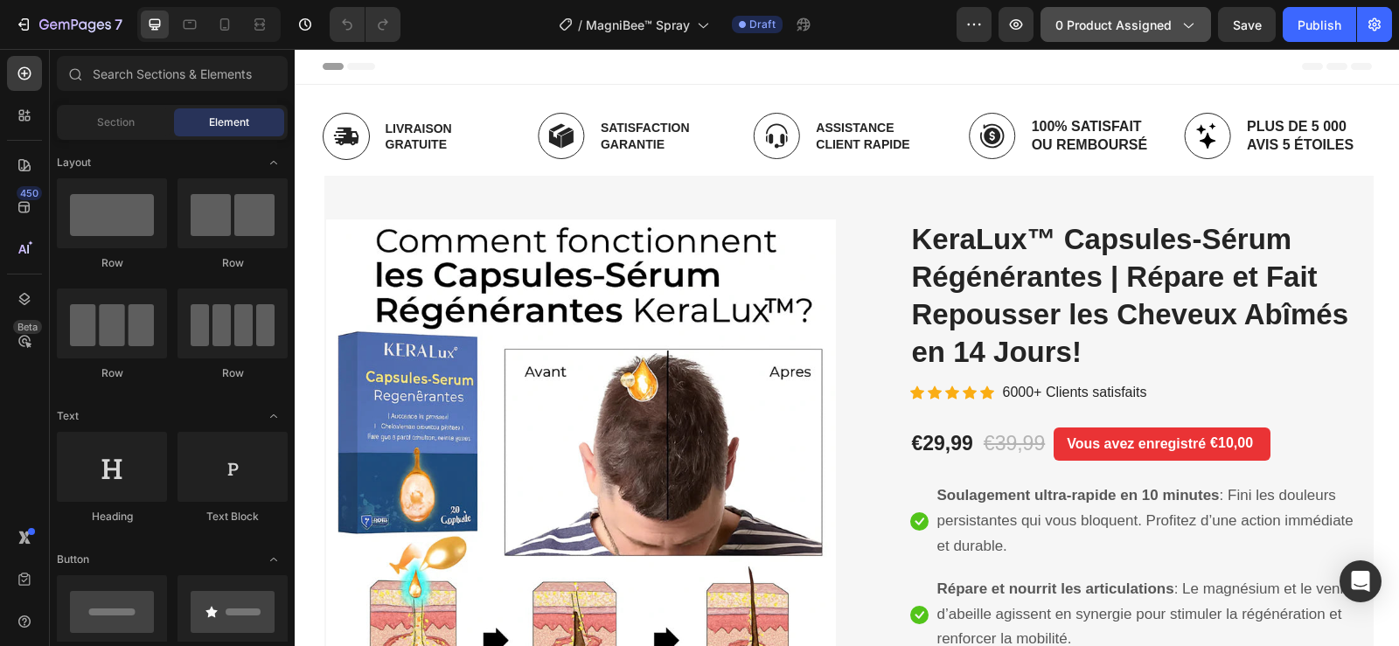
click at [1092, 17] on span "0 product assigned" at bounding box center [1114, 25] width 116 height 18
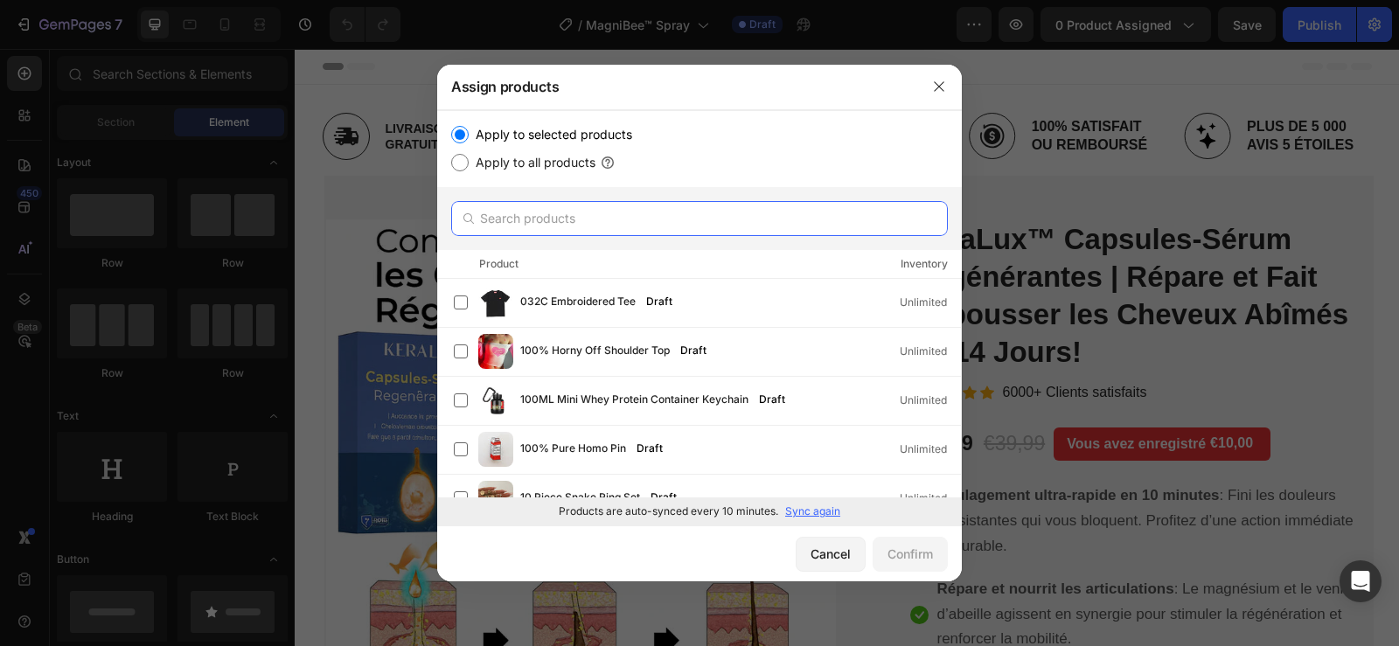
click at [601, 224] on input "text" at bounding box center [699, 218] width 497 height 35
paste input "MagniBee™ Spray Articulaire au Magnésium & Venin d’Abeille | Soulage et Répare …"
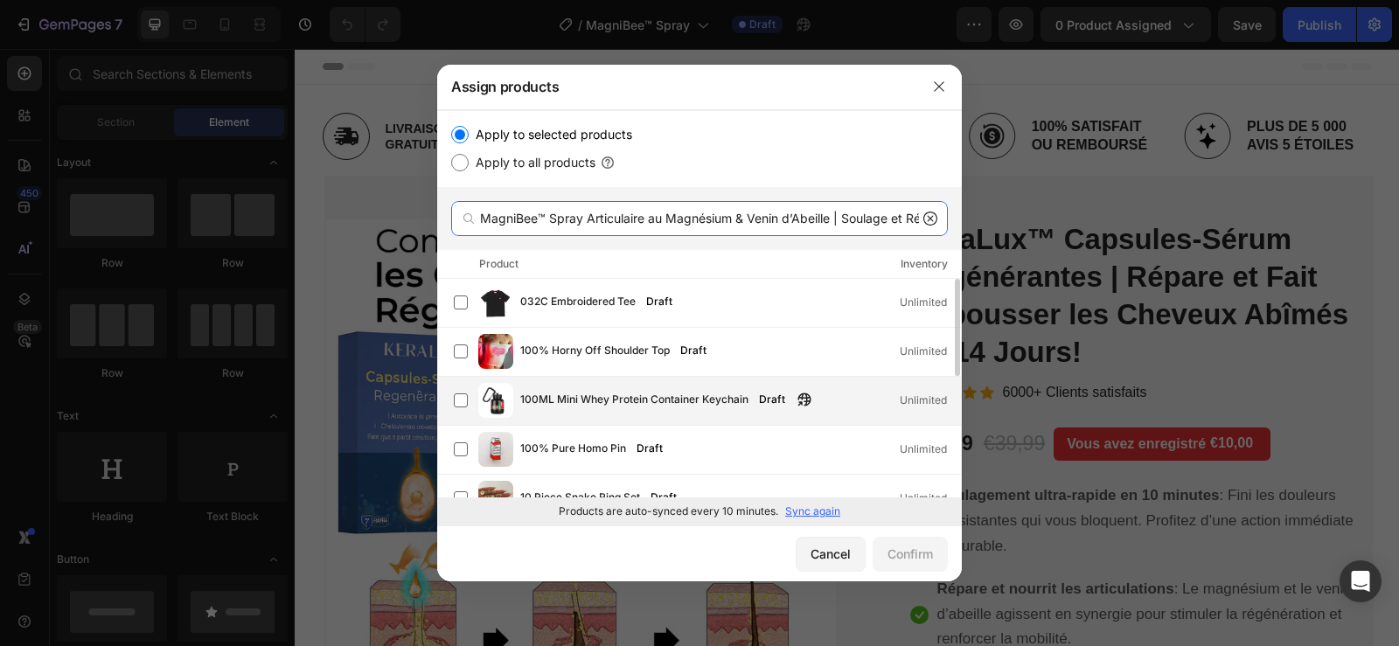
scroll to position [0, 215]
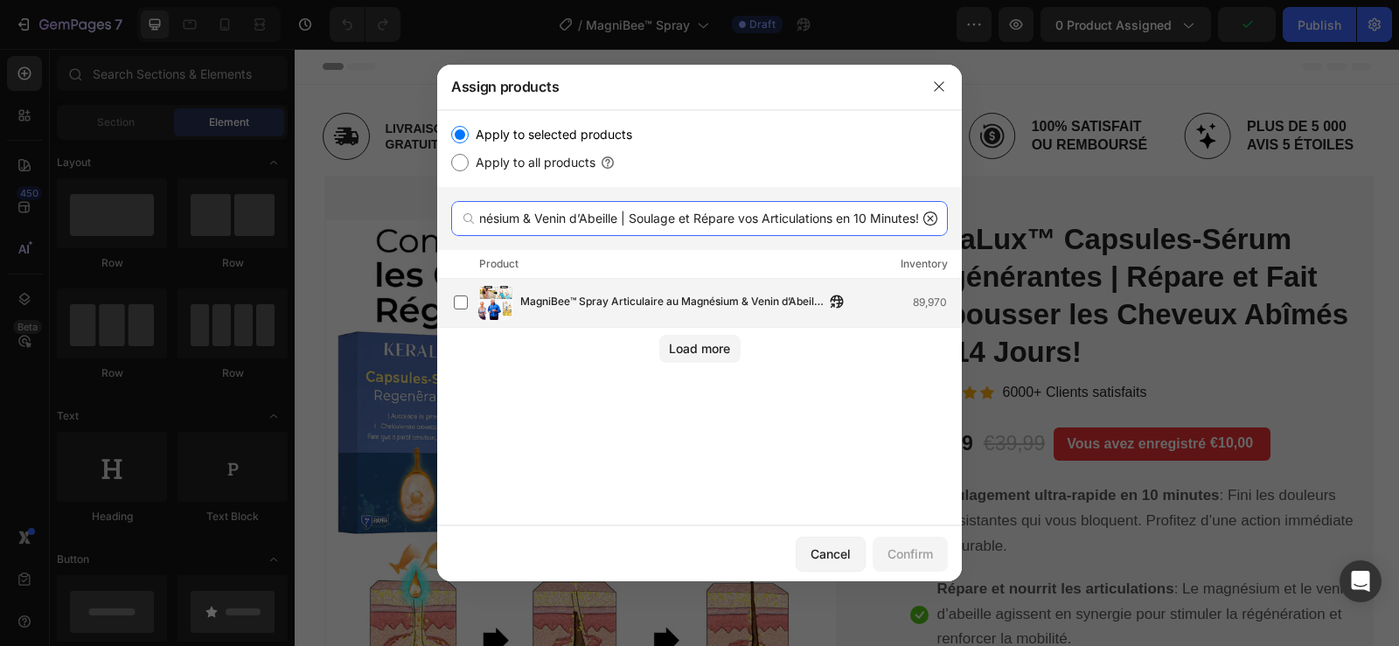
type input "MagniBee™ Spray Articulaire au Magnésium & Venin d’Abeille | Soulage et Répare …"
click at [732, 299] on span "MagniBee™ Spray Articulaire au Magnésium & Venin d’Abeille | Soulage et Répare …" at bounding box center [672, 302] width 304 height 19
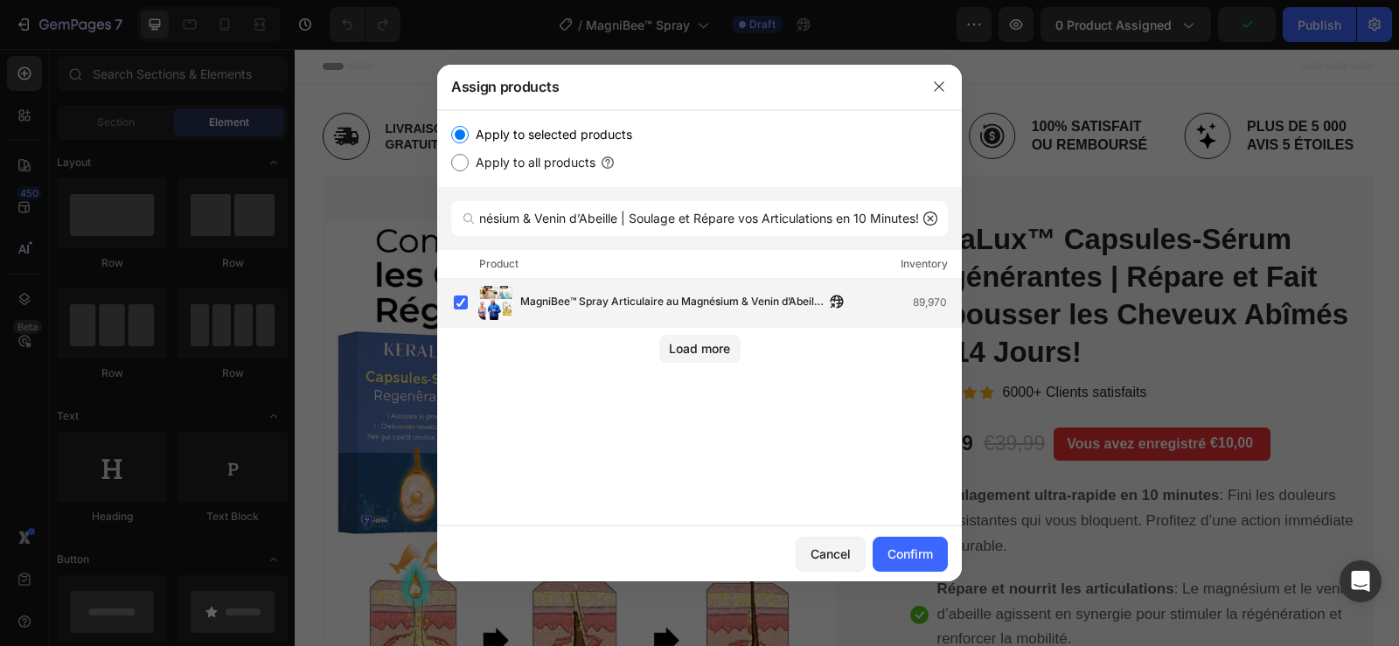
scroll to position [0, 0]
click at [901, 549] on div "Confirm" at bounding box center [910, 554] width 45 height 18
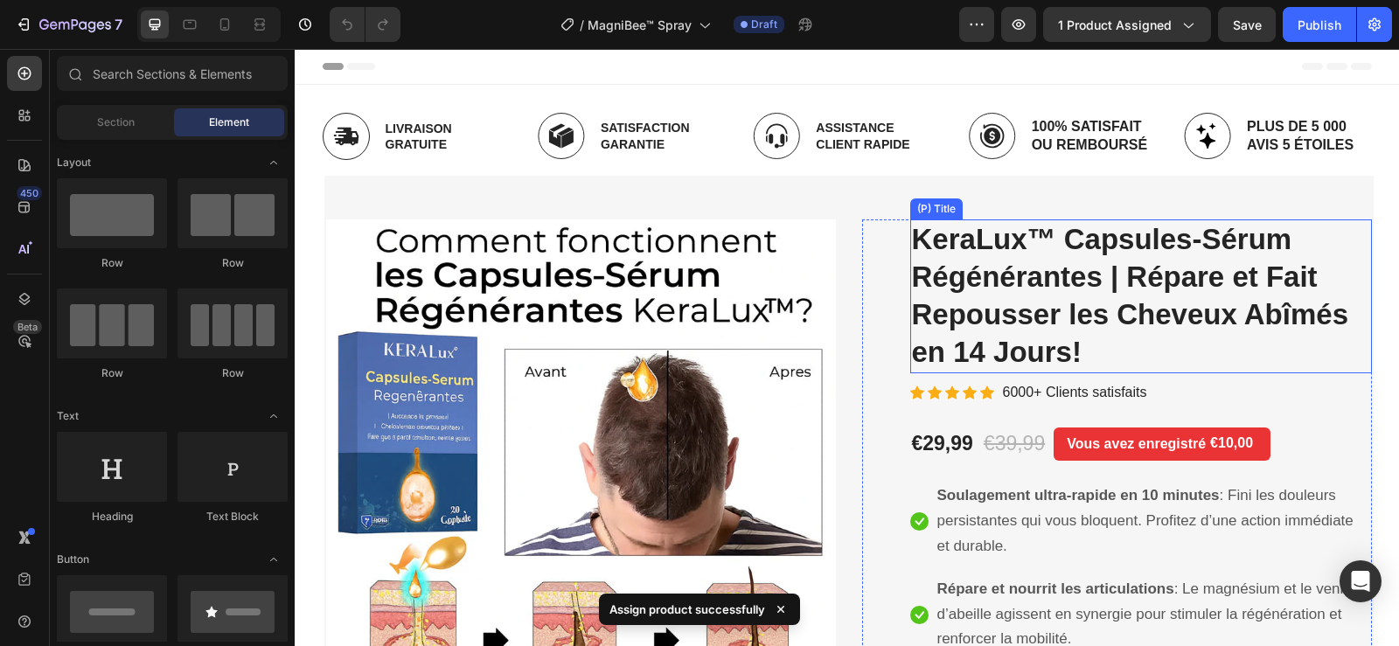
click at [987, 255] on h2 "KeraLux™ Capsules-Sérum Régénérantes | Répare et Fait Repousser les Cheveux Abî…" at bounding box center [1141, 297] width 462 height 154
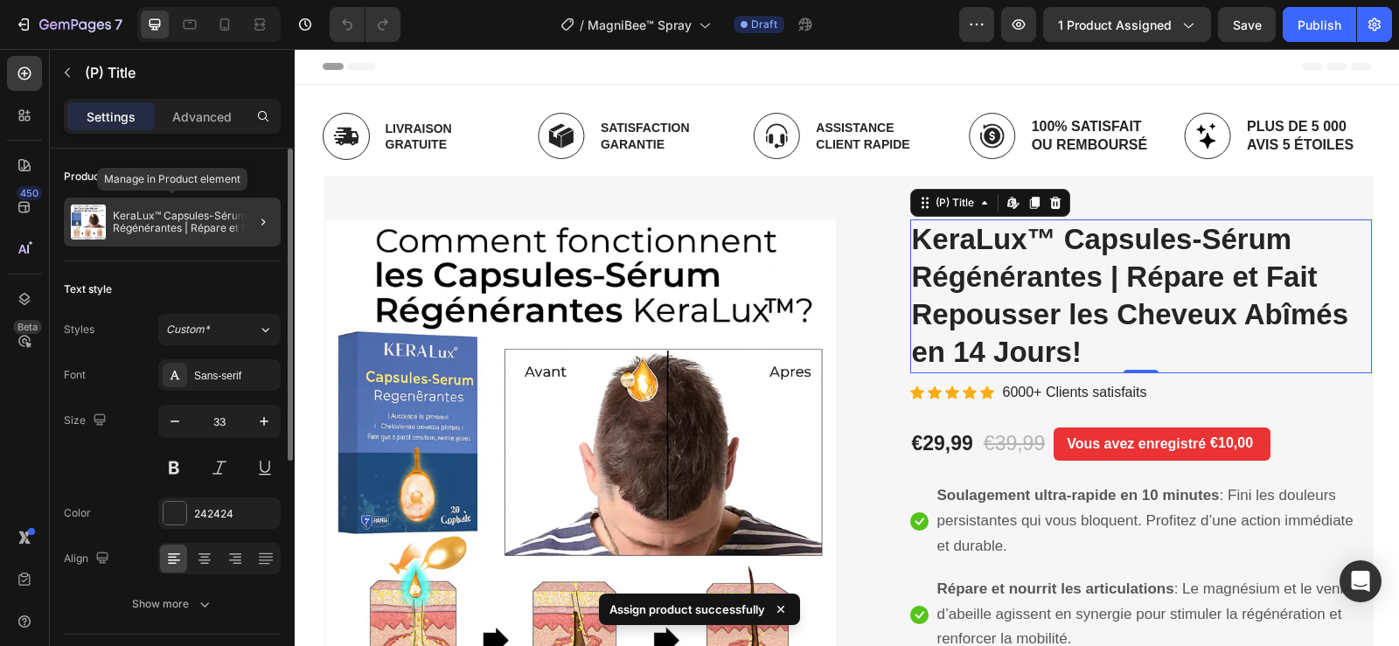
click at [223, 216] on p "KeraLux™ Capsules-Sérum Régénérantes | Répare et Fait Repousser les Cheveux Abî…" at bounding box center [193, 222] width 161 height 24
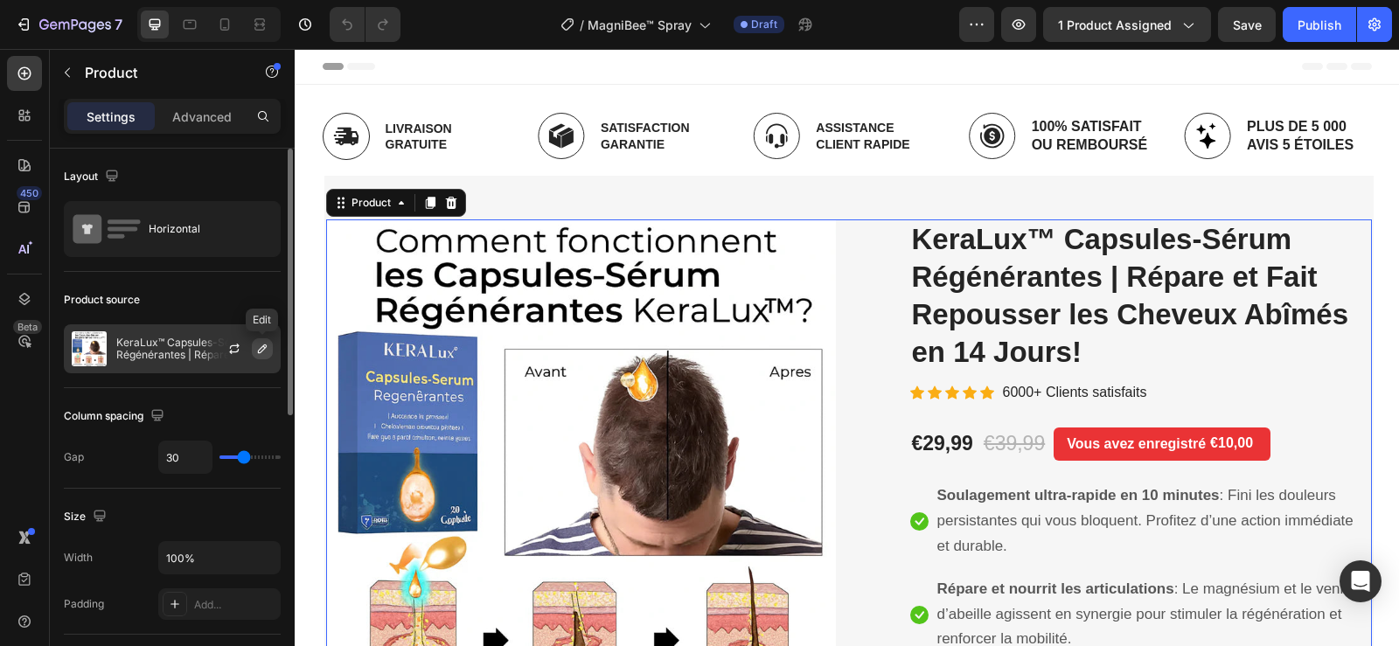
click at [271, 352] on button "button" at bounding box center [262, 348] width 21 height 21
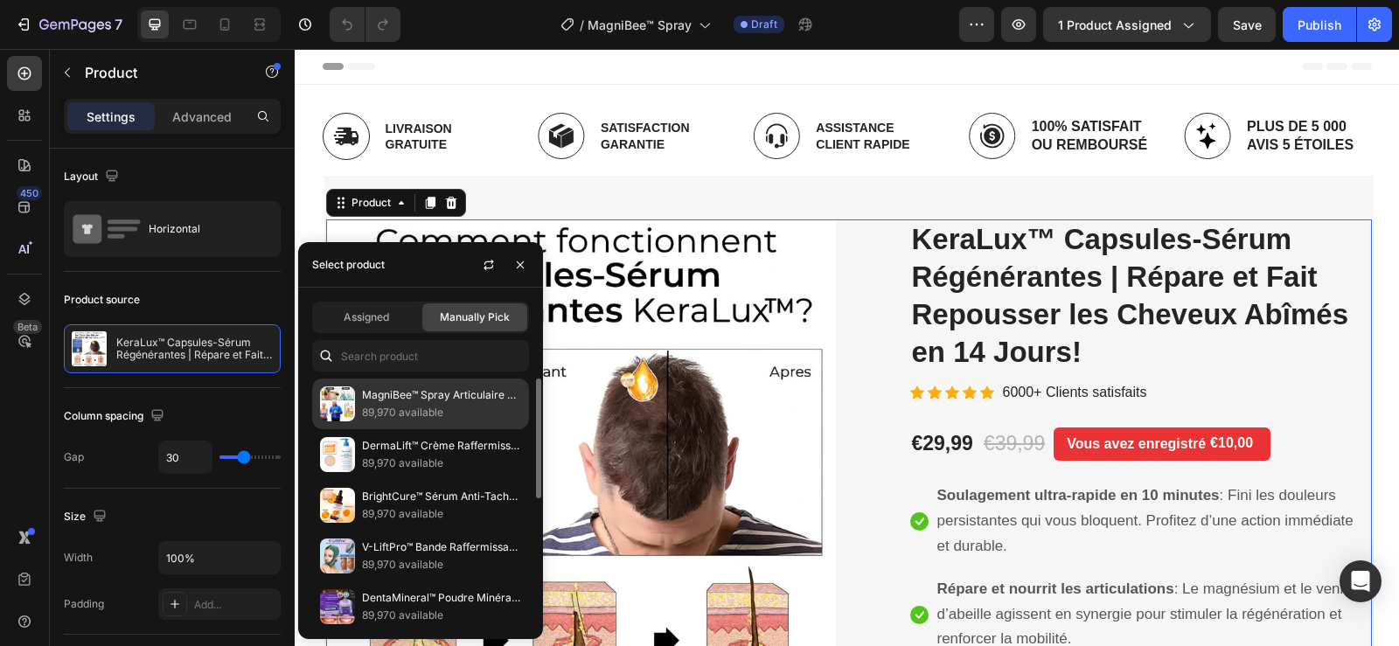
click at [380, 405] on p "89,970 available" at bounding box center [441, 412] width 159 height 17
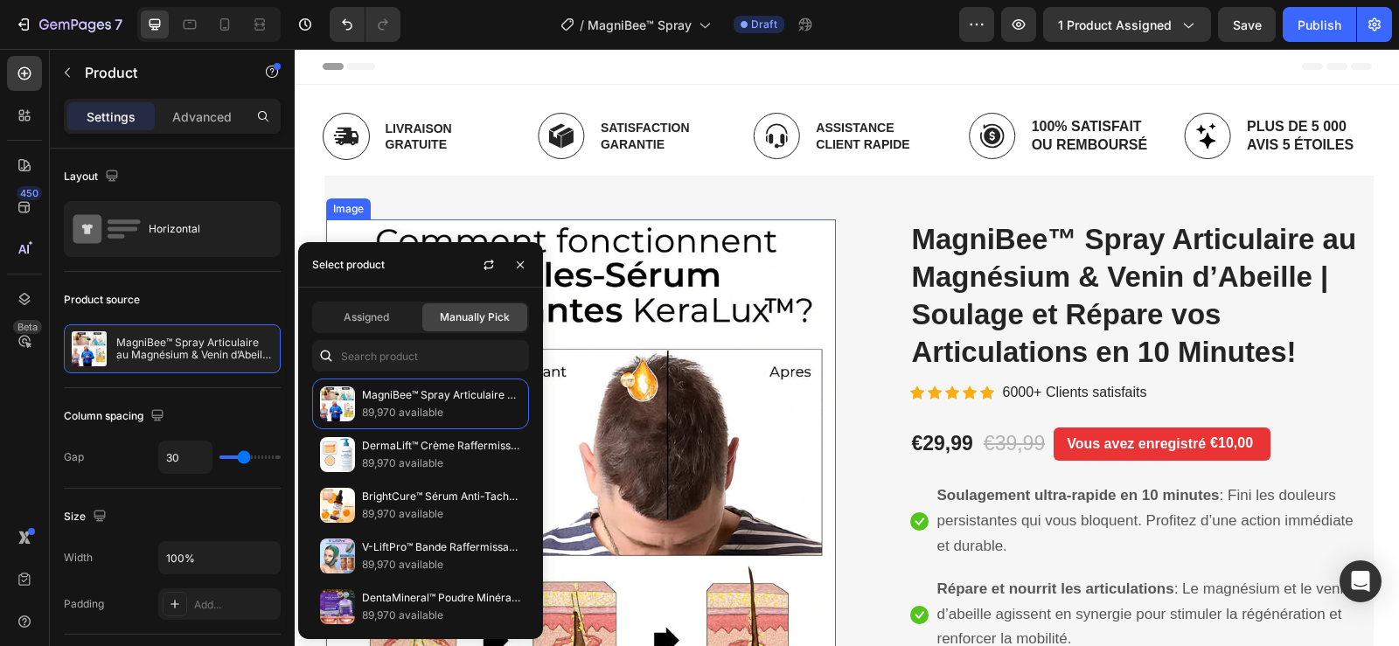
click at [645, 255] on img at bounding box center [581, 475] width 510 height 510
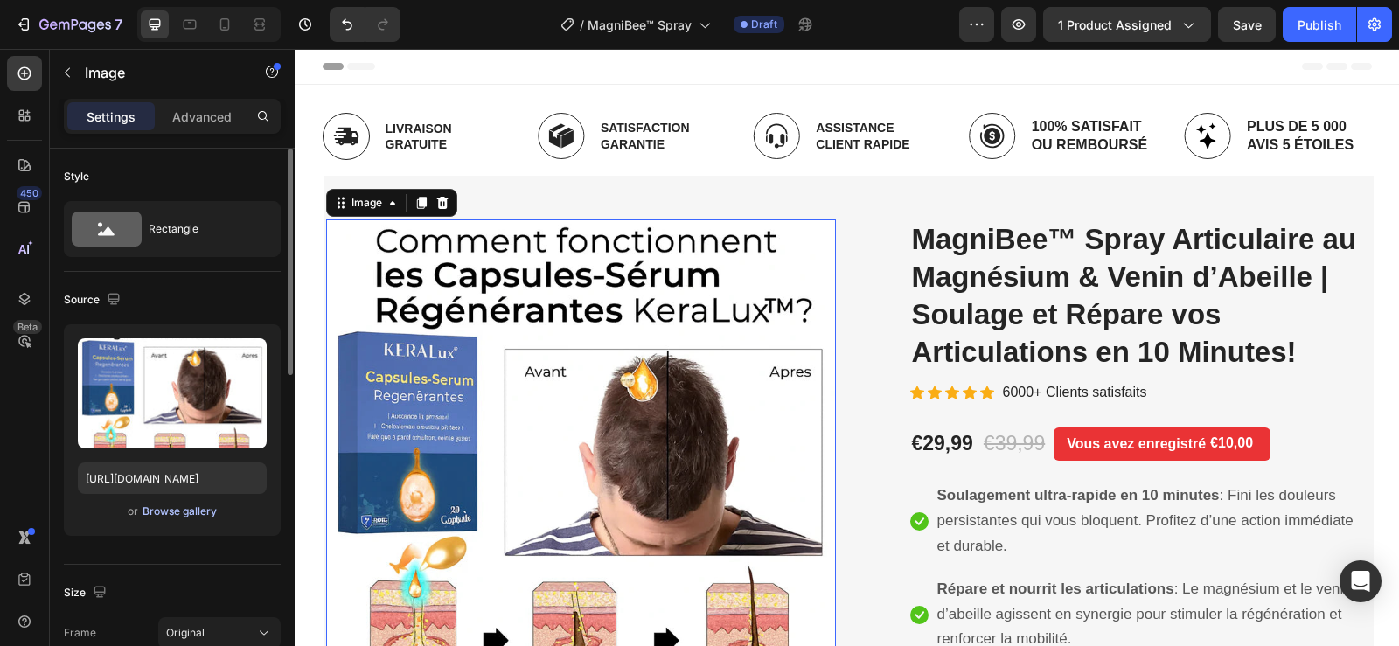
click at [191, 507] on div "Browse gallery" at bounding box center [180, 512] width 74 height 16
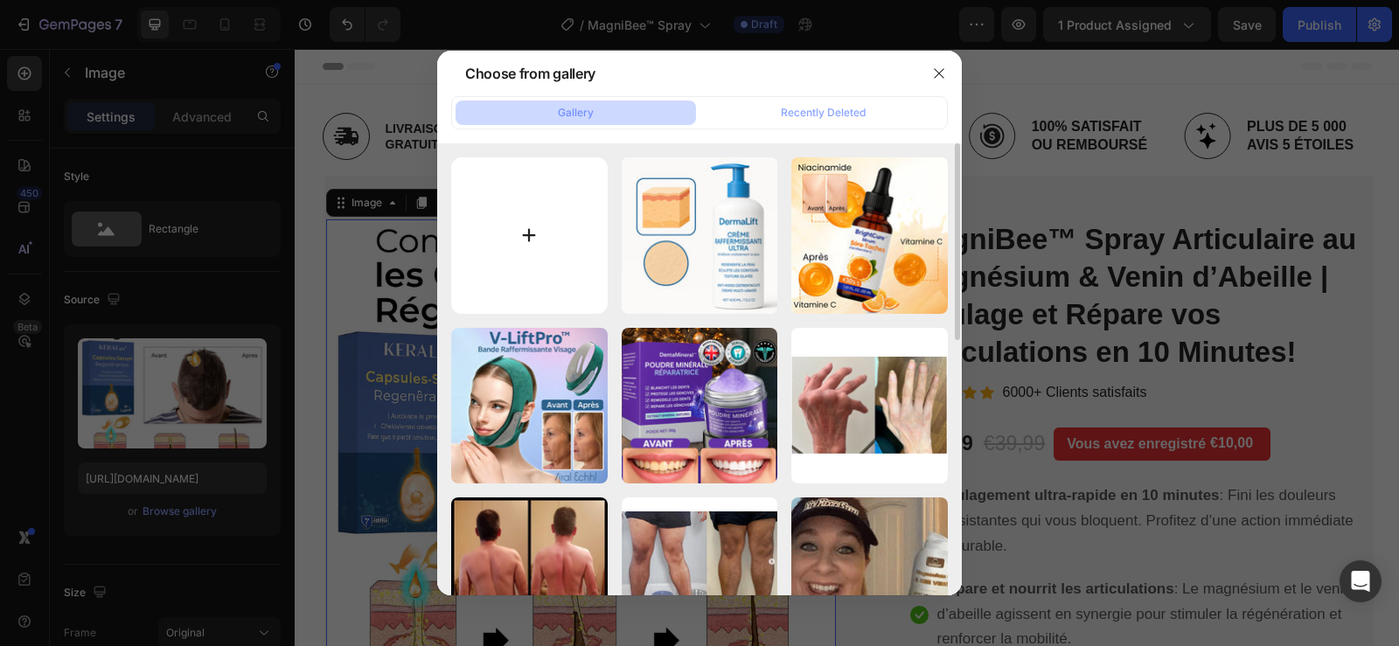
click at [517, 237] on input "file" at bounding box center [529, 235] width 157 height 157
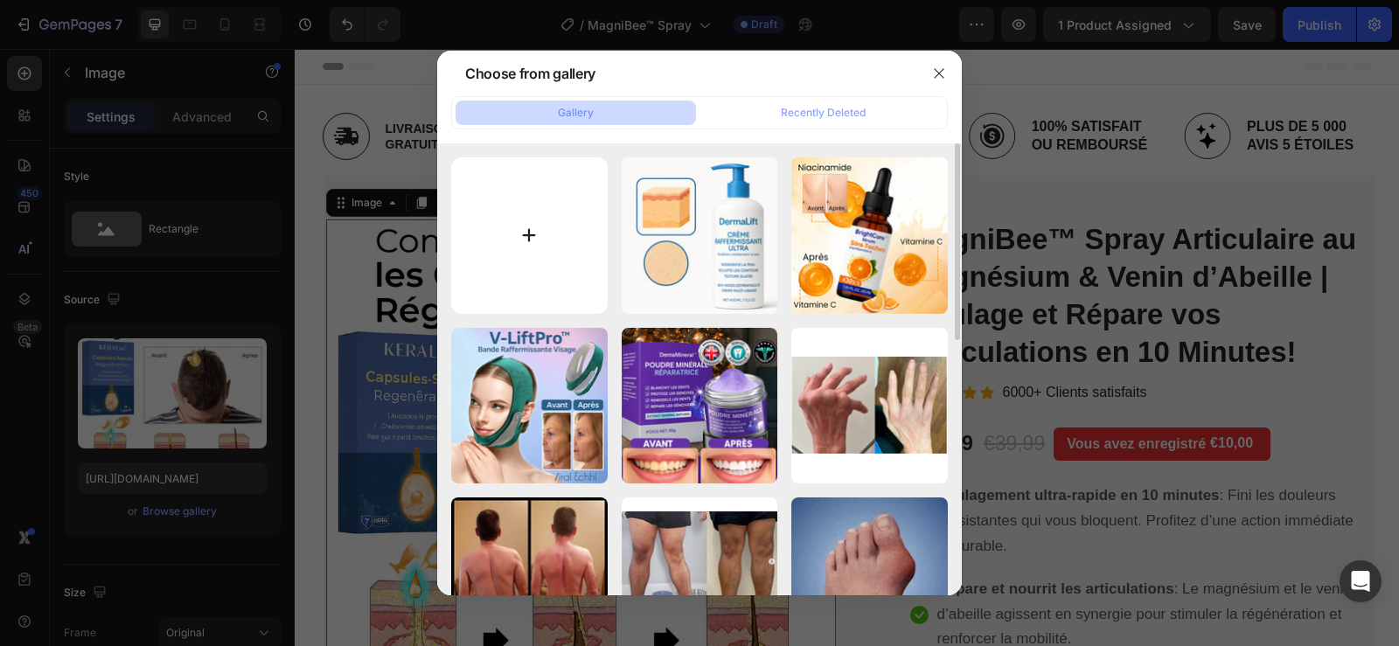
type input "C:\fakepath\14 (1).png"
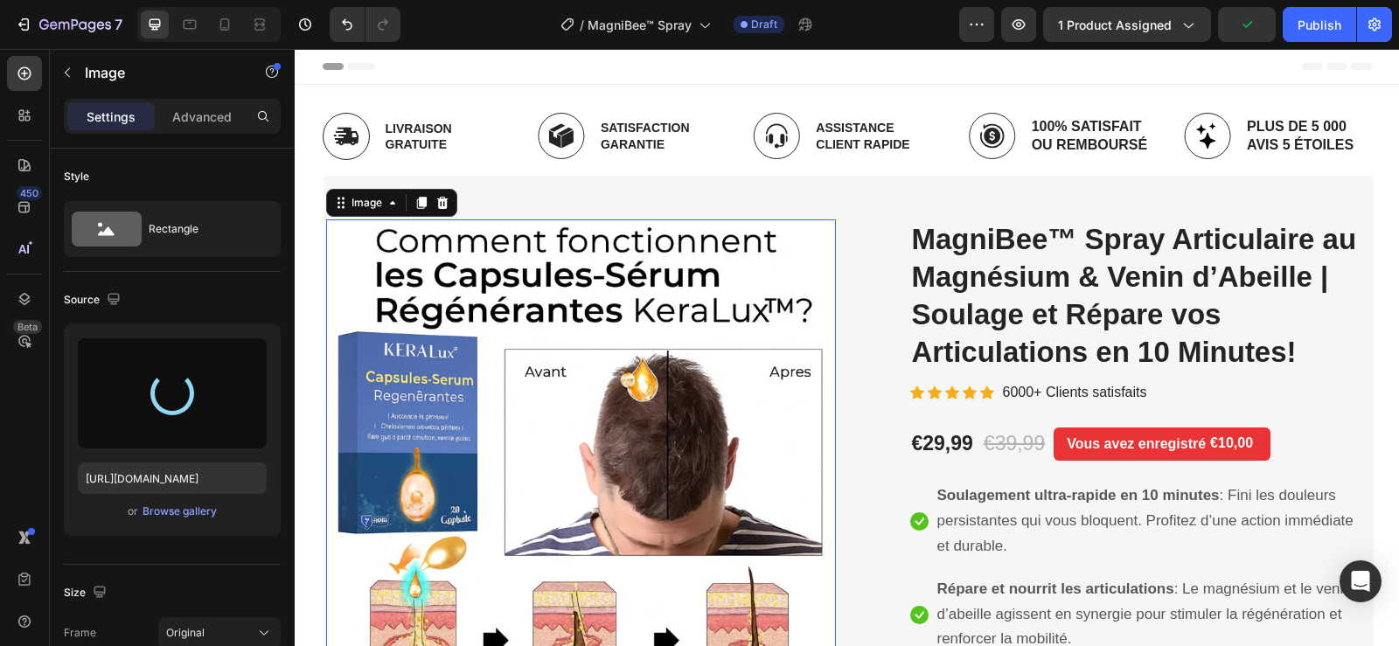
type input "[URL][DOMAIN_NAME]"
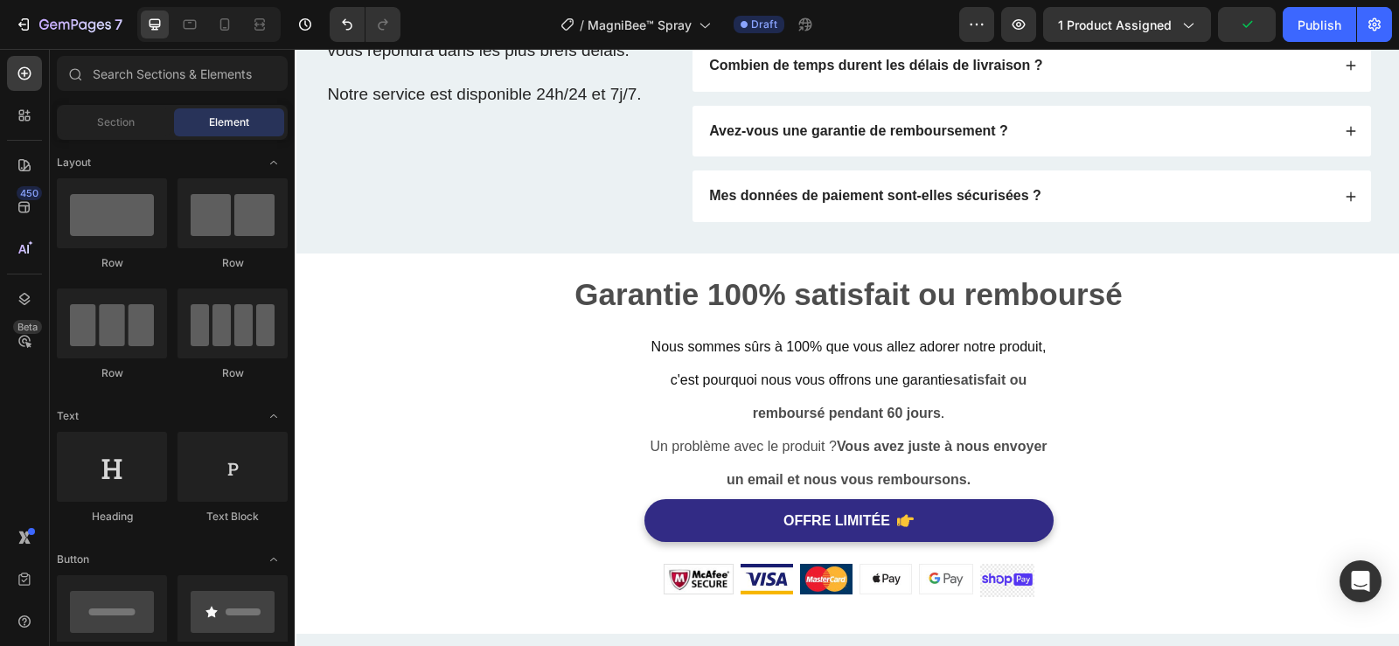
scroll to position [5272, 0]
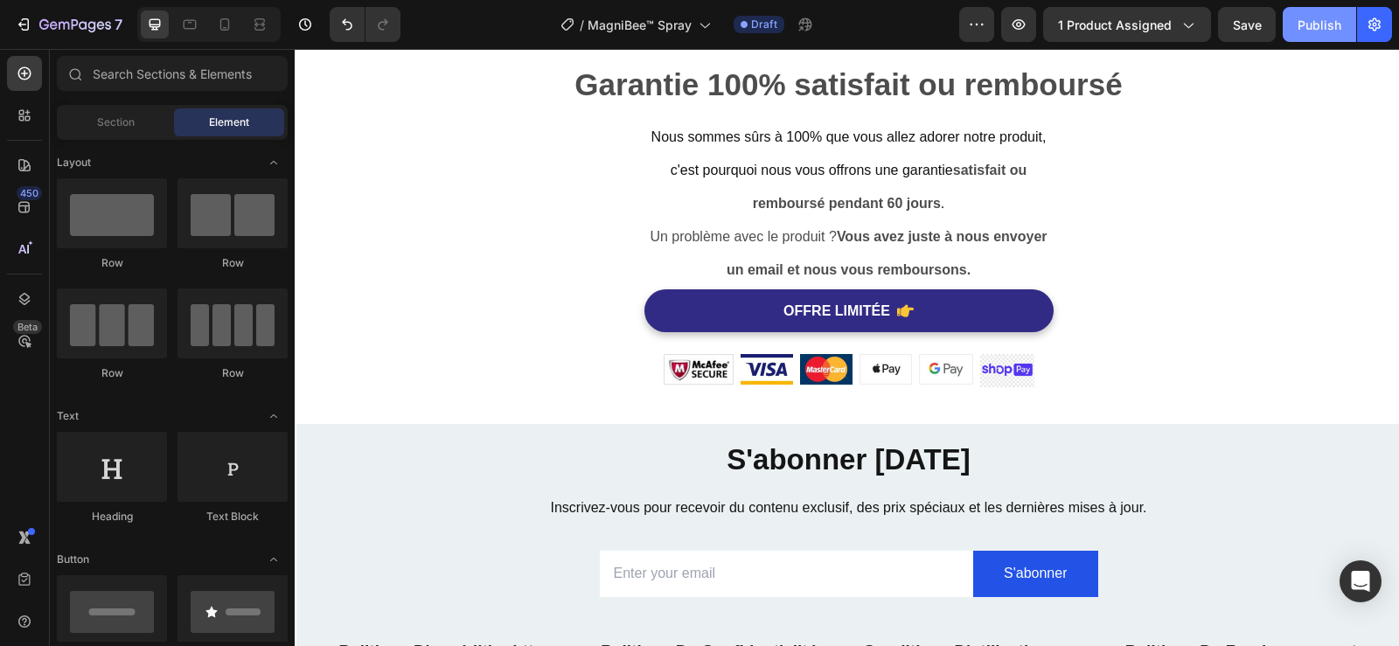
click at [1320, 34] on button "Publish" at bounding box center [1319, 24] width 73 height 35
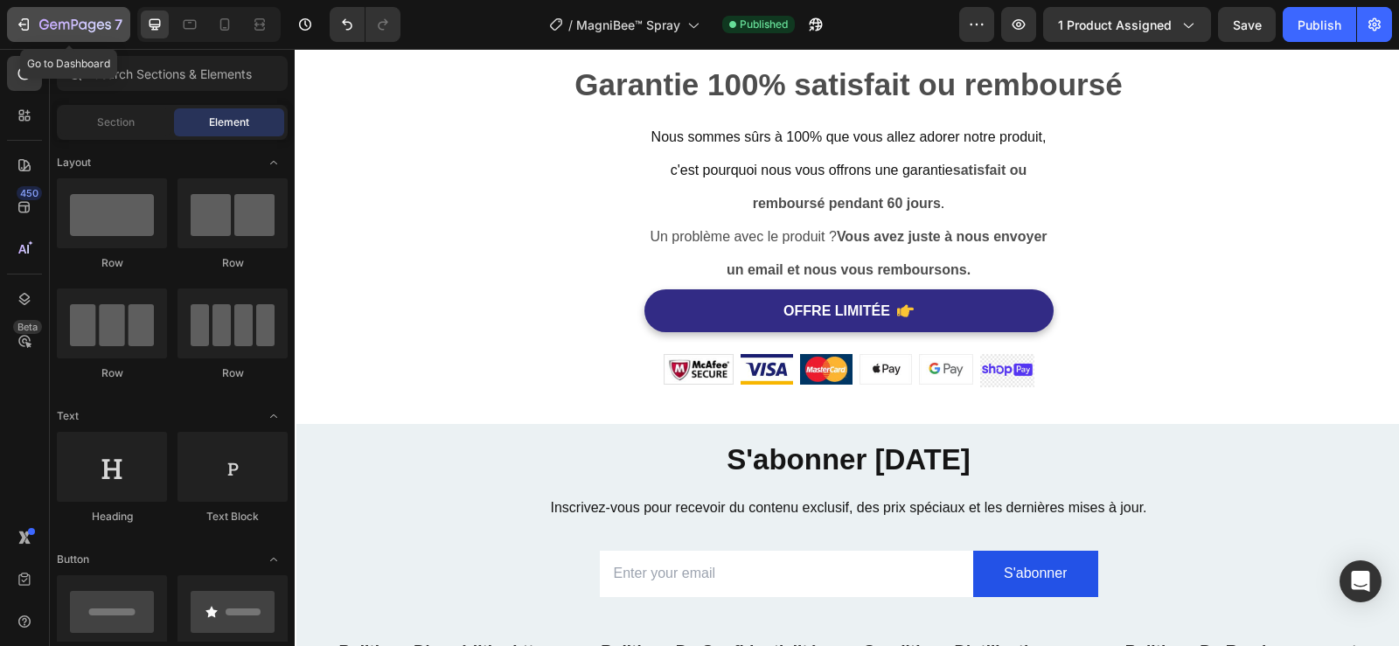
click at [21, 17] on icon "button" at bounding box center [23, 24] width 17 height 17
